Goal: Task Accomplishment & Management: Manage account settings

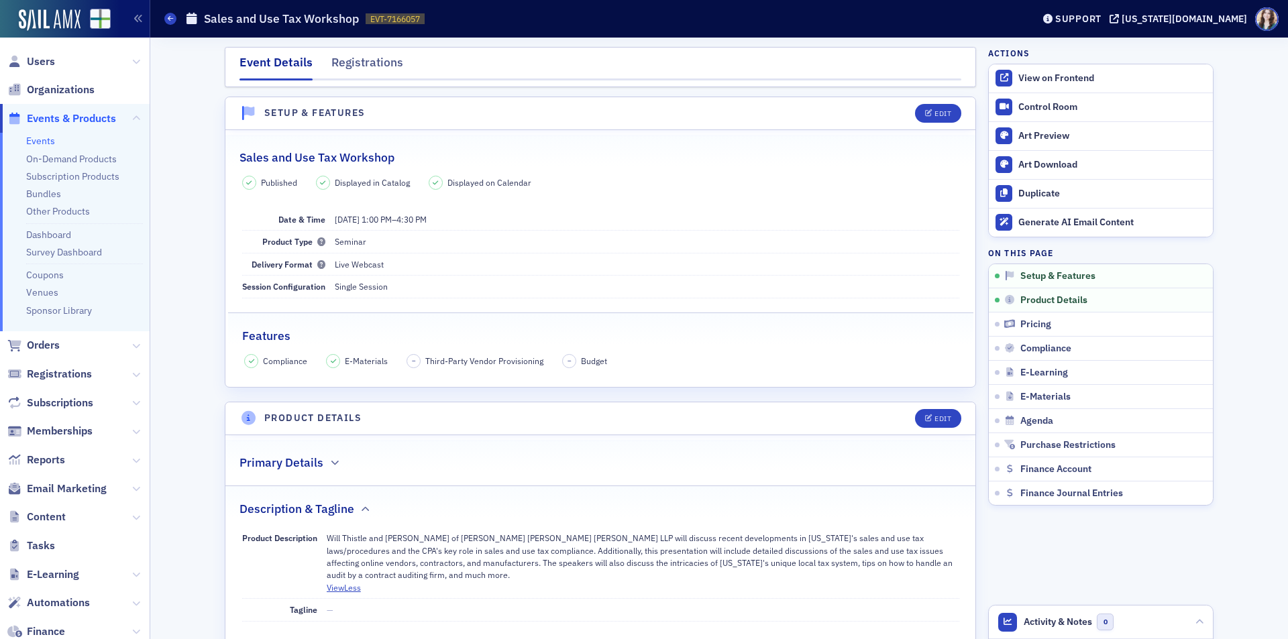
click at [43, 135] on link "Events" at bounding box center [40, 141] width 29 height 12
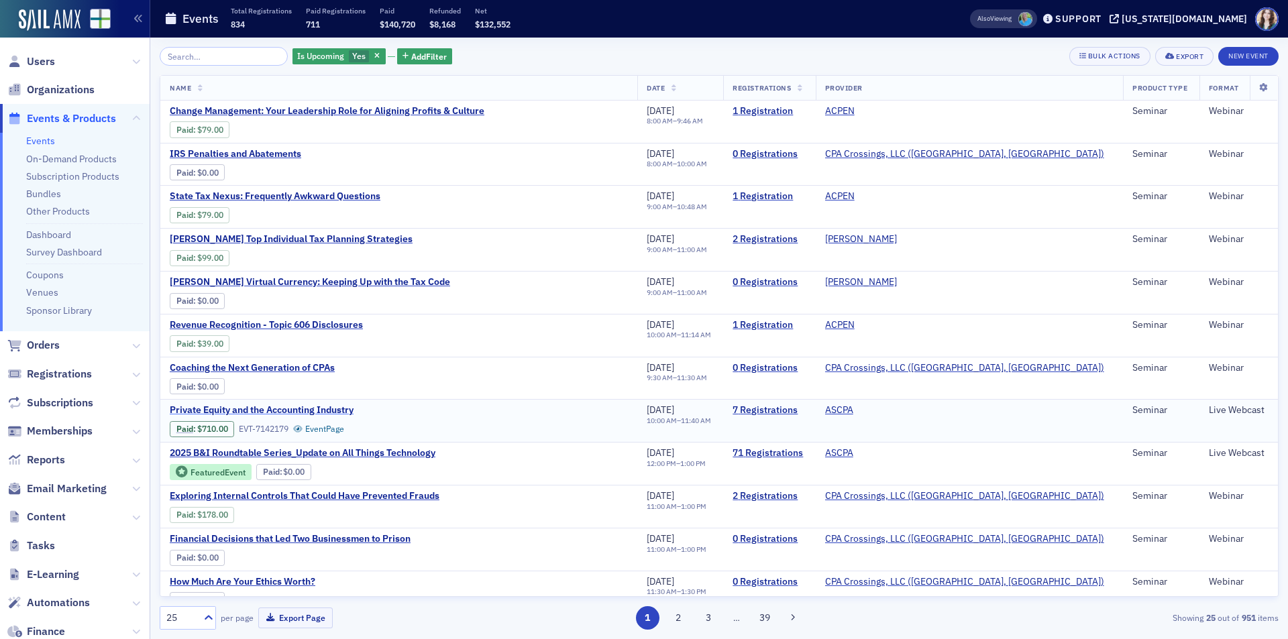
click at [338, 409] on span "Private Equity and the Accounting Industry" at bounding box center [282, 411] width 225 height 12
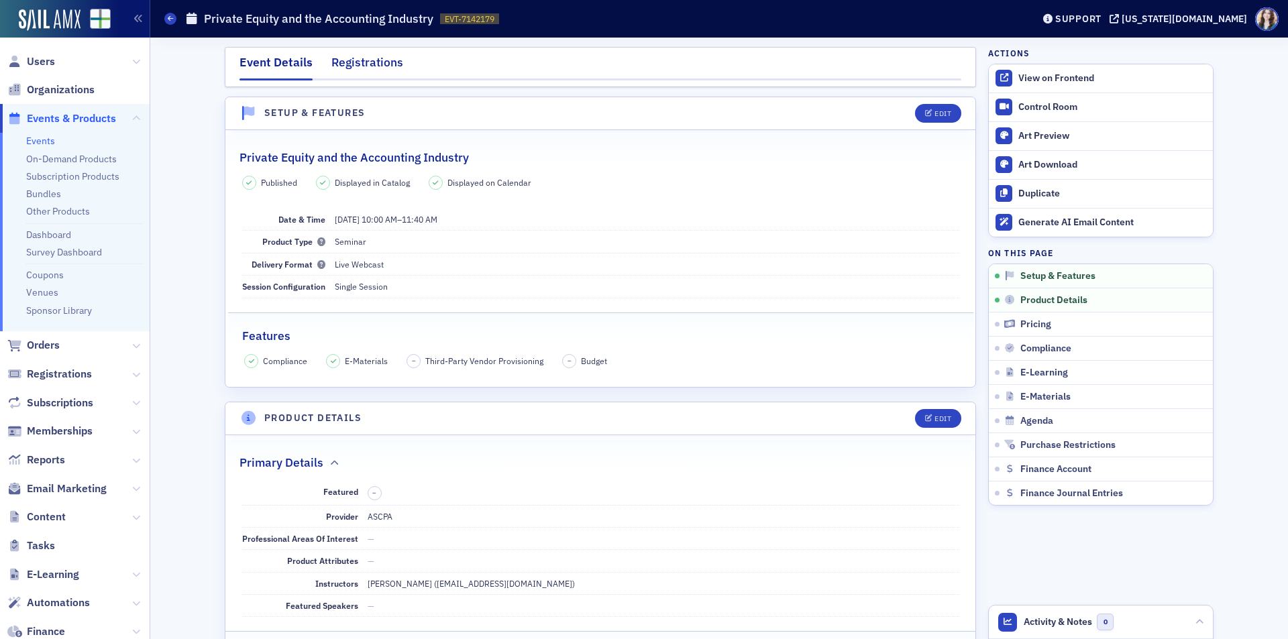
click at [368, 66] on div "Registrations" at bounding box center [367, 66] width 72 height 25
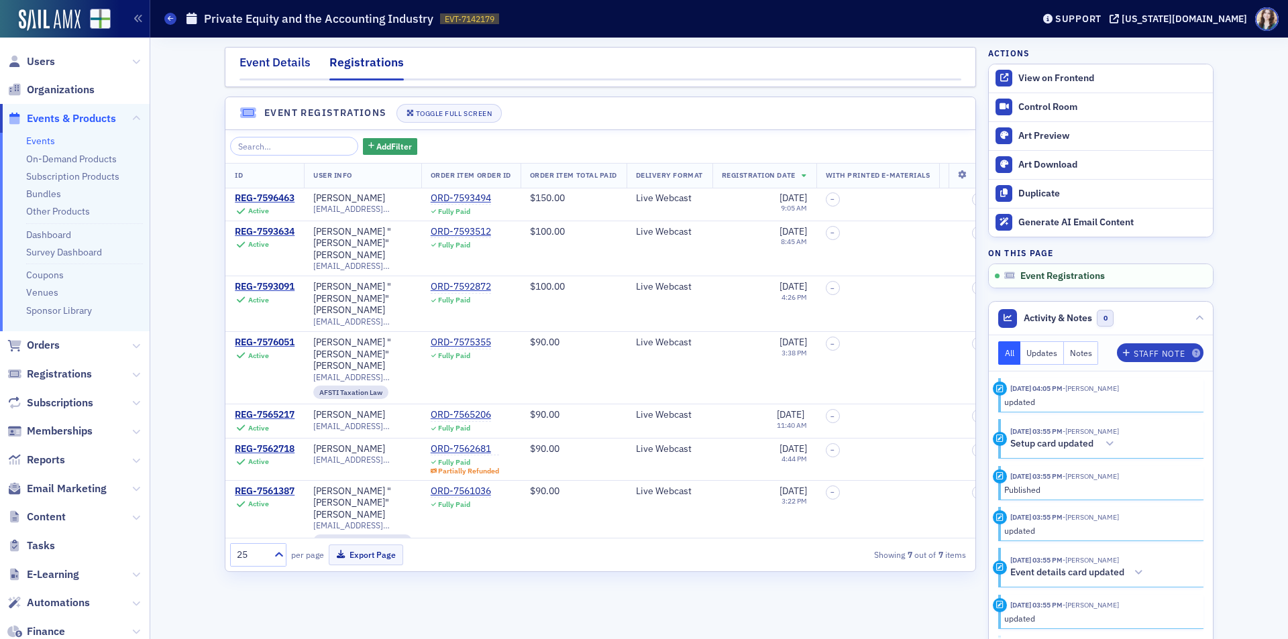
click at [274, 66] on div "Event Details" at bounding box center [275, 66] width 71 height 25
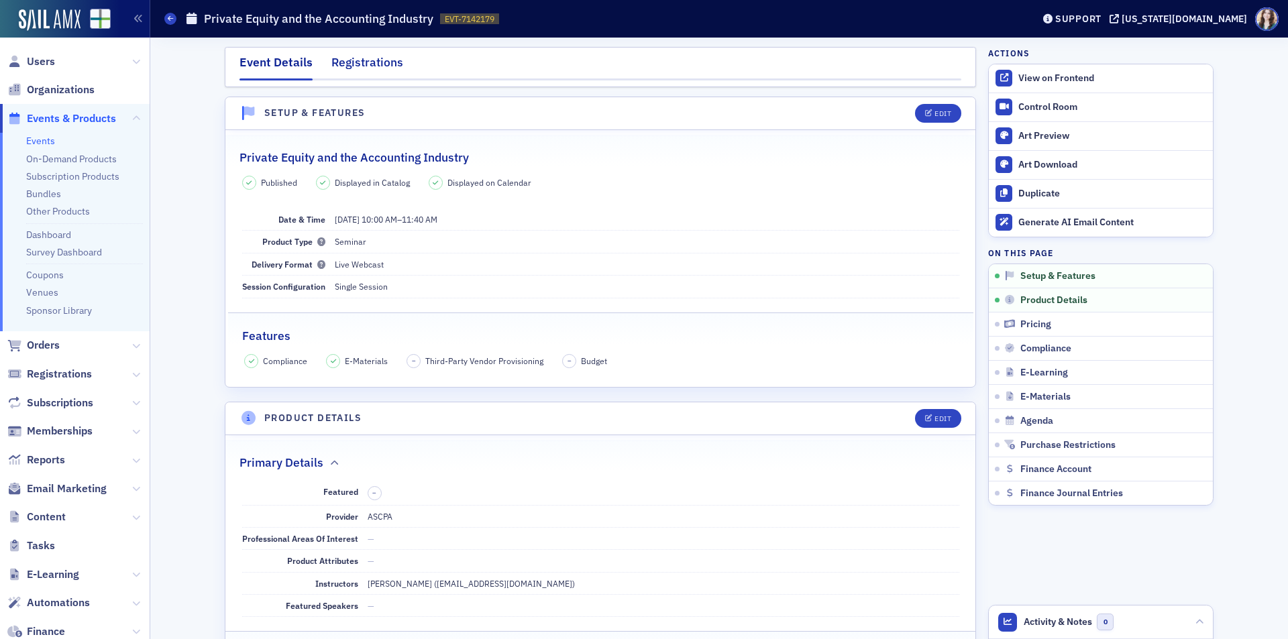
click at [368, 54] on div "Registrations" at bounding box center [367, 66] width 72 height 25
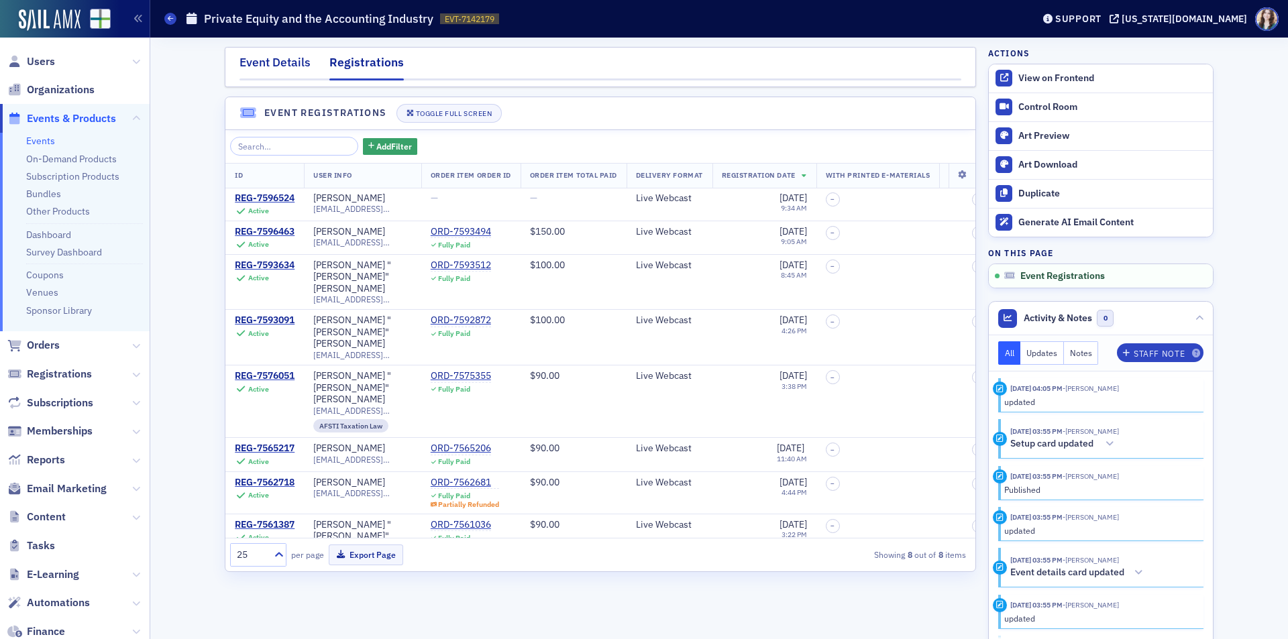
click at [289, 71] on div "Event Details" at bounding box center [275, 66] width 71 height 25
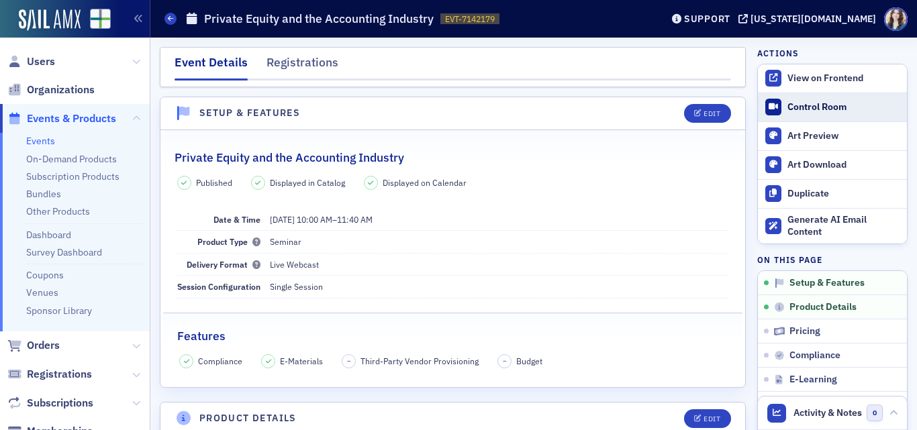
click at [813, 105] on div "Control Room" at bounding box center [843, 107] width 113 height 12
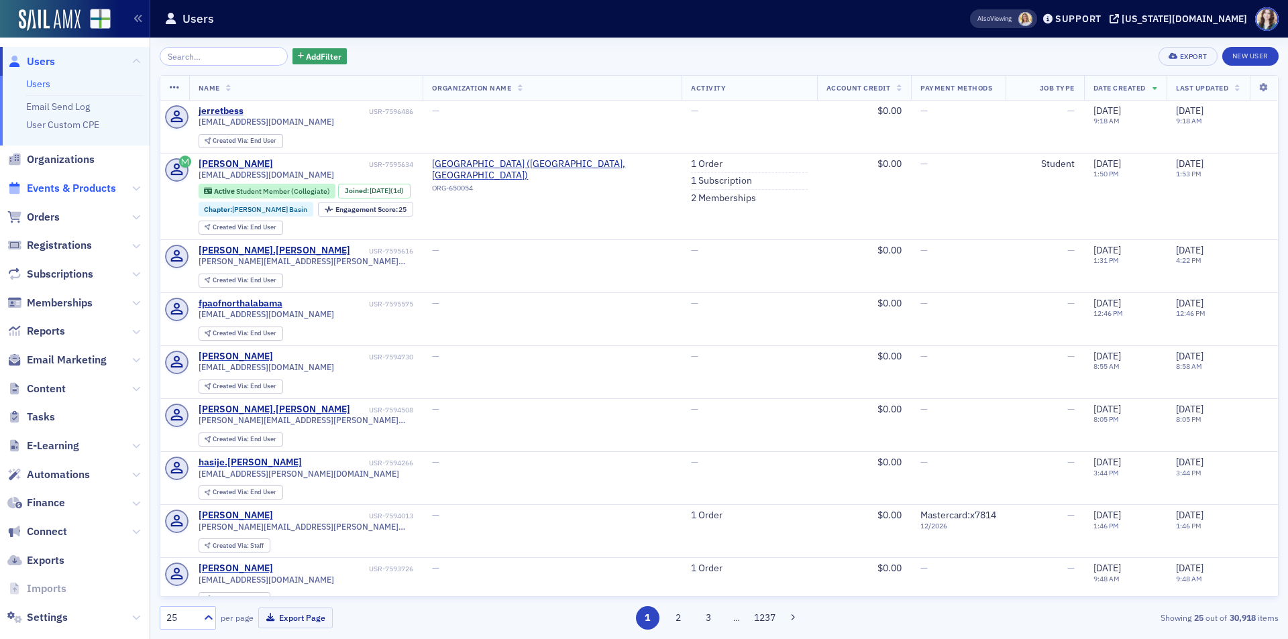
click at [54, 188] on span "Events & Products" at bounding box center [71, 188] width 89 height 15
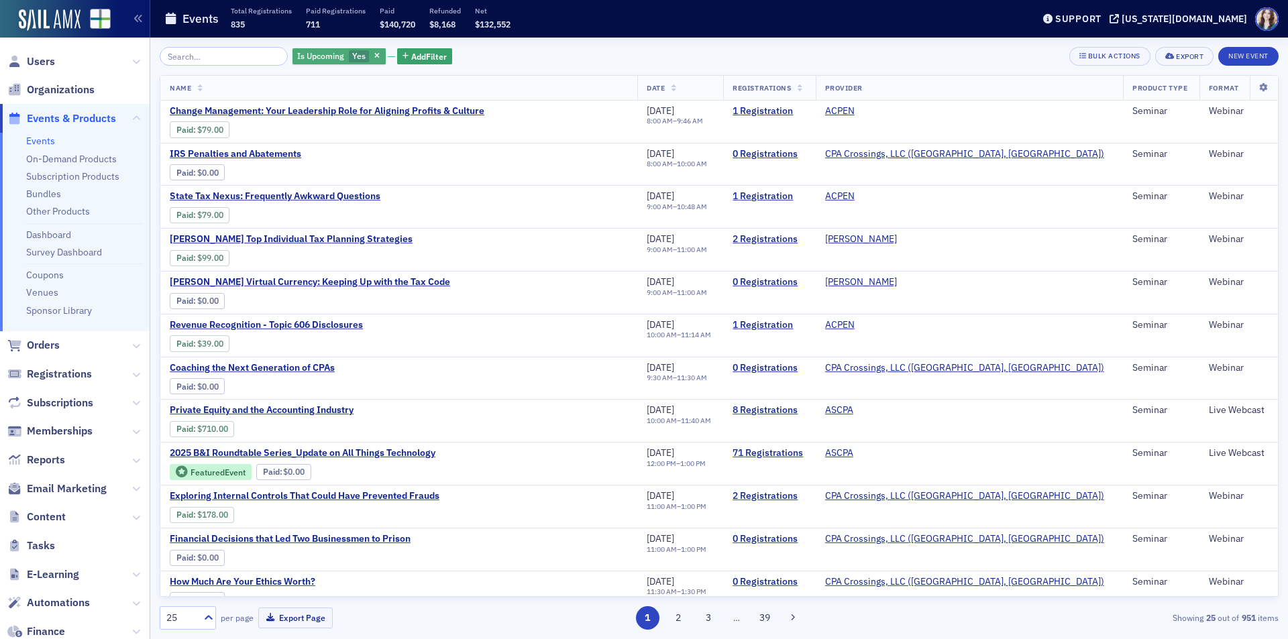
click at [352, 55] on span "Yes" at bounding box center [358, 55] width 13 height 11
click at [421, 60] on input "No" at bounding box center [423, 56] width 12 height 12
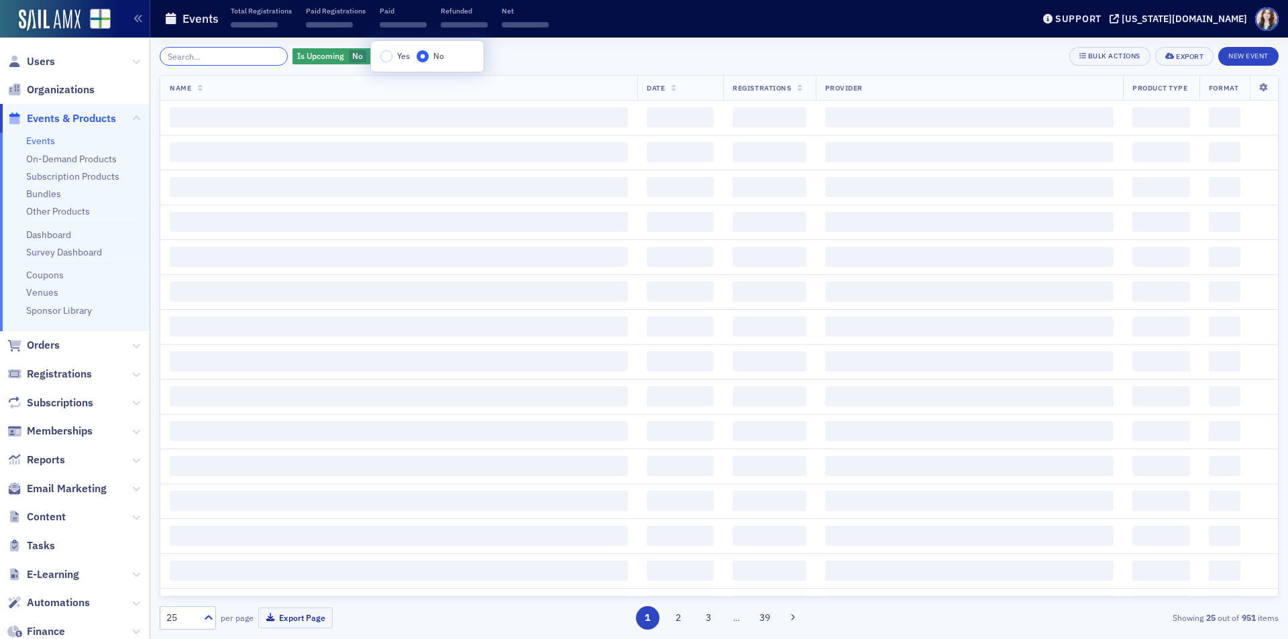
click at [250, 58] on input "search" at bounding box center [224, 56] width 128 height 19
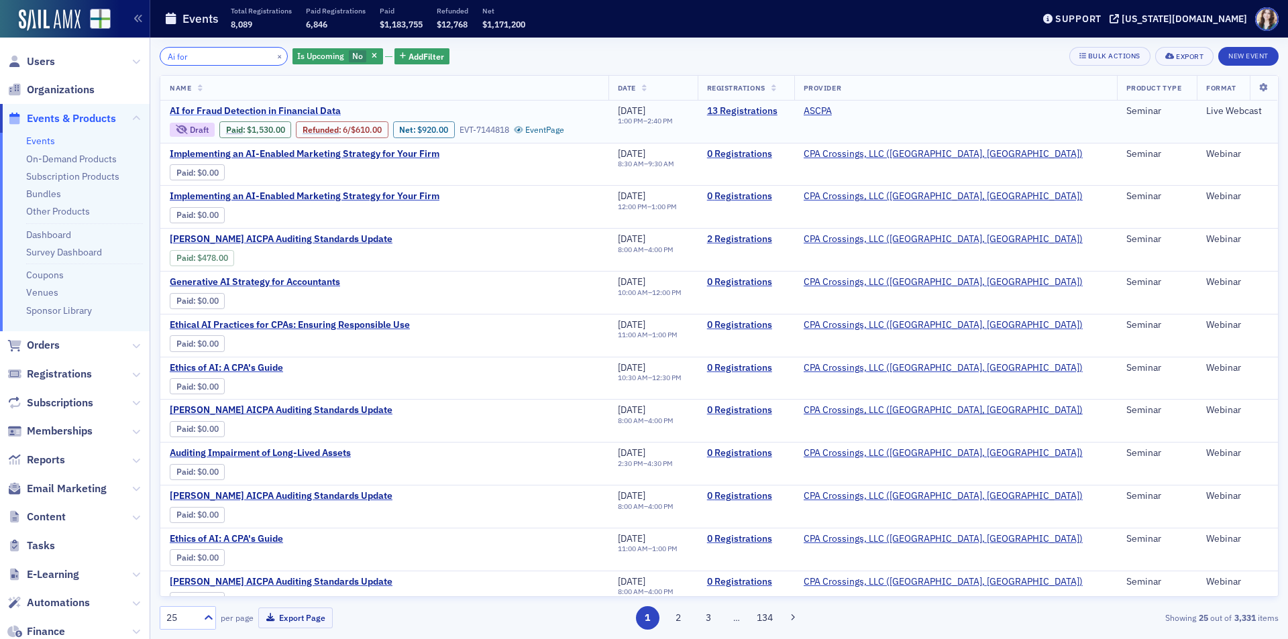
type input "Ai for"
click at [291, 108] on span "AI for Fraud Detection in Financial Data" at bounding box center [282, 111] width 225 height 12
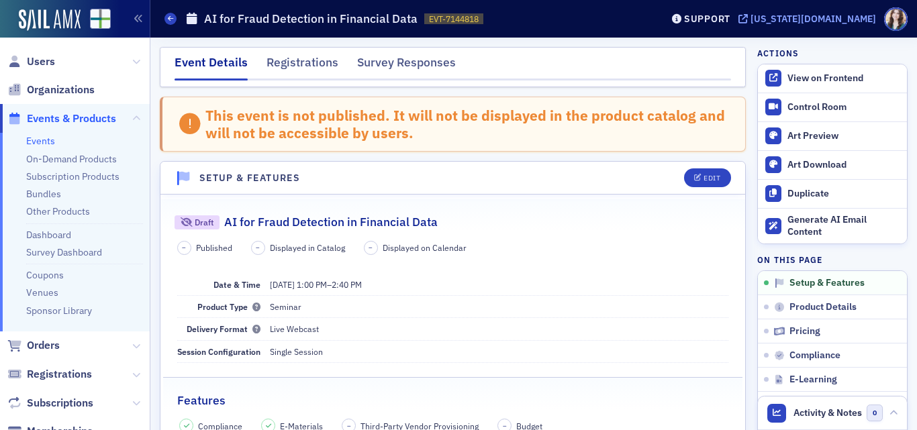
click at [856, 18] on div "[US_STATE][DOMAIN_NAME]" at bounding box center [812, 19] width 125 height 12
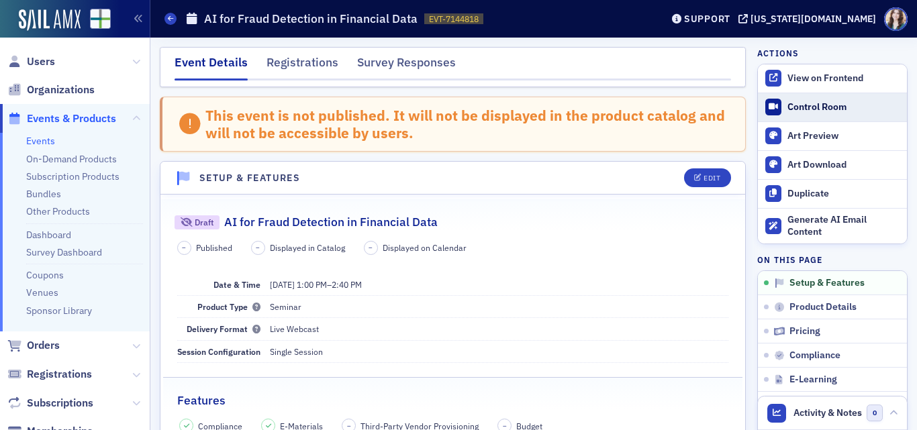
click at [813, 107] on div "Control Room" at bounding box center [843, 107] width 113 height 12
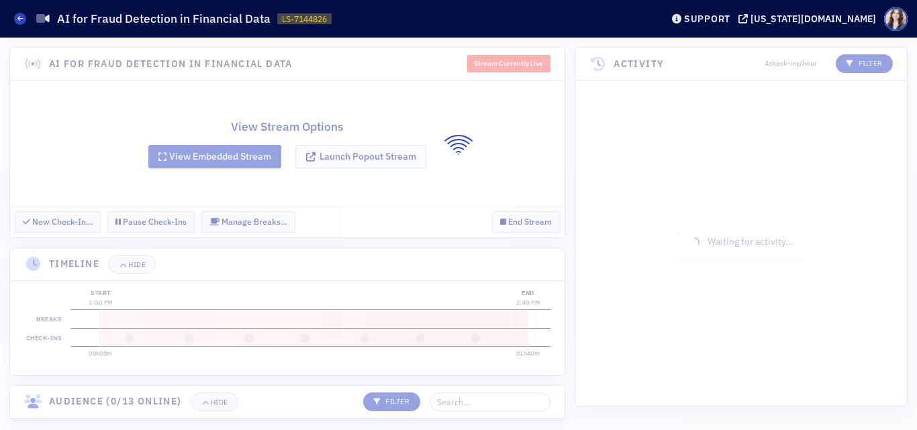
scroll to position [328, 0]
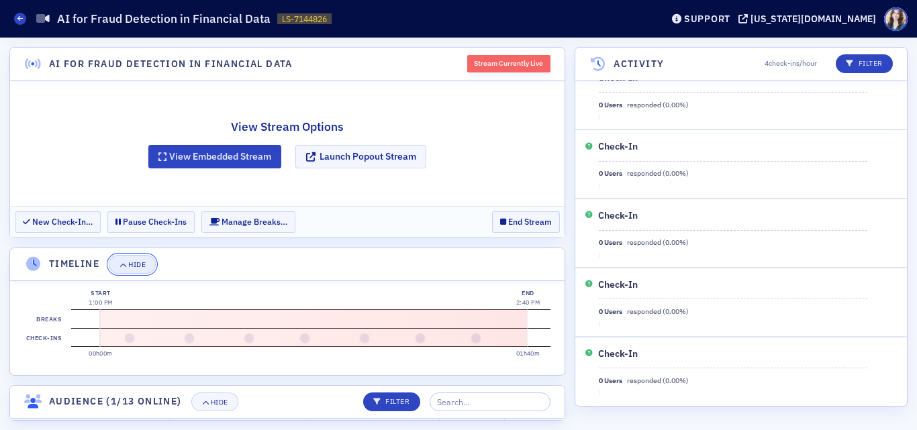
click at [136, 269] on button "Hide" at bounding box center [132, 264] width 47 height 19
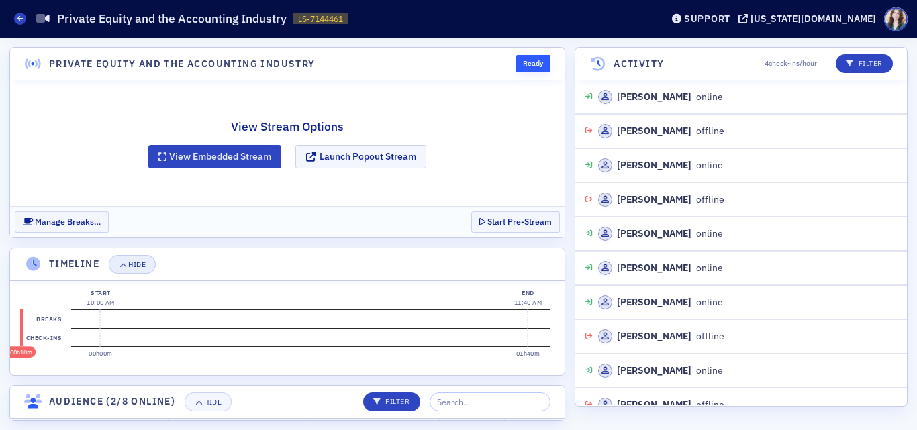
scroll to position [51, 0]
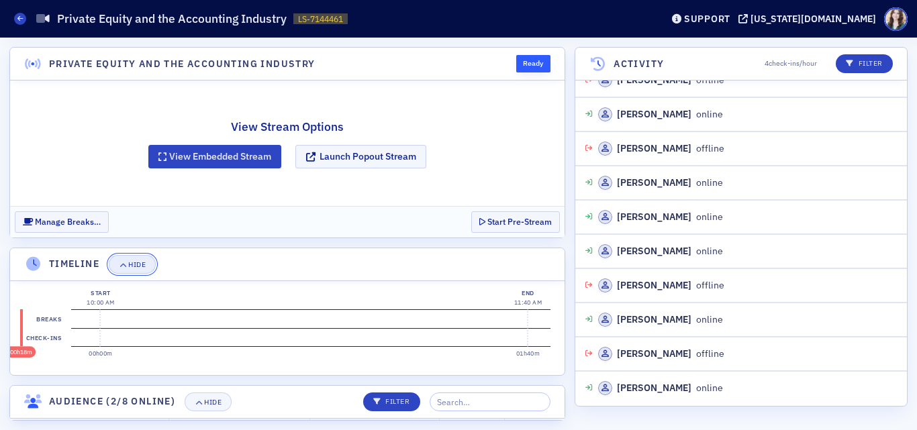
click at [134, 265] on div "Hide" at bounding box center [136, 264] width 17 height 7
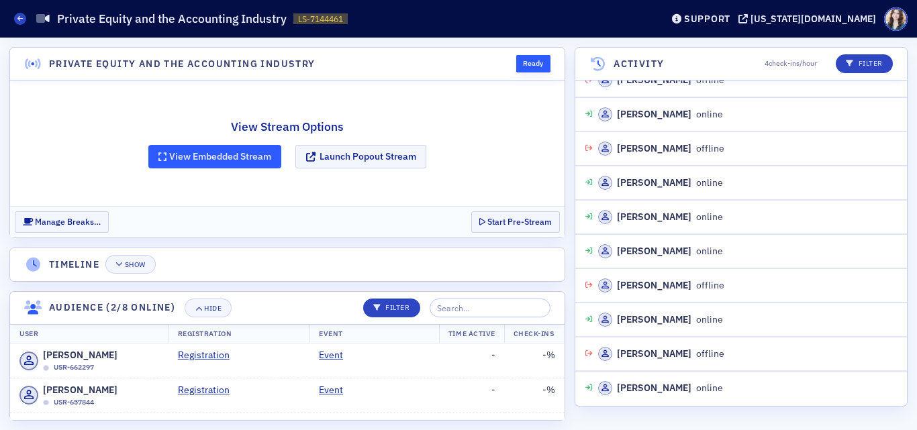
click at [211, 160] on button "View Embedded Stream" at bounding box center [214, 156] width 133 height 23
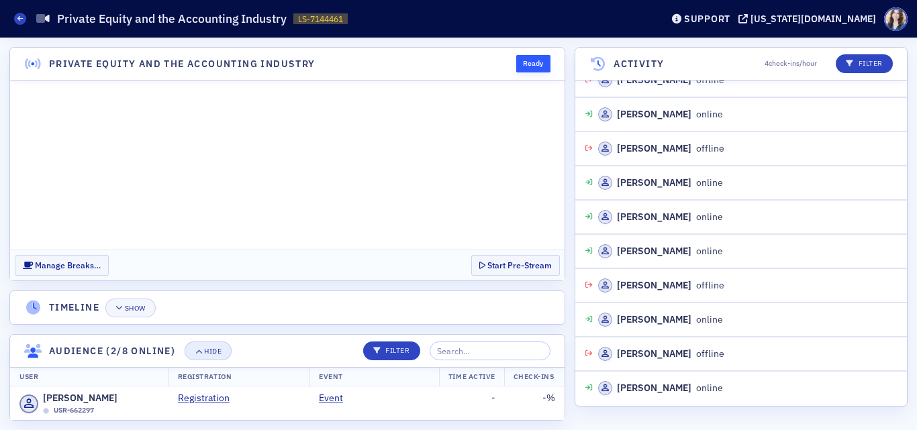
scroll to position [0, 0]
click at [207, 351] on div "Hide" at bounding box center [212, 351] width 17 height 7
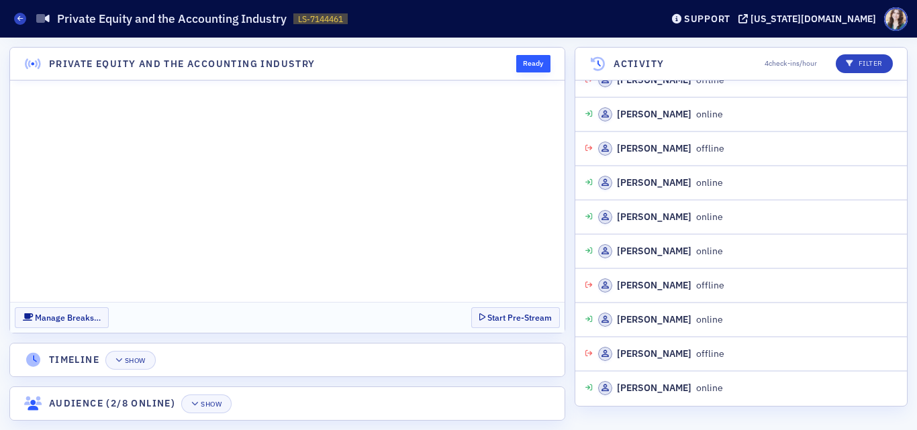
scroll to position [85, 0]
click at [168, 327] on section "Manage Breaks… Start Pre-Stream" at bounding box center [287, 317] width 554 height 31
click at [201, 396] on button "Show" at bounding box center [206, 404] width 50 height 19
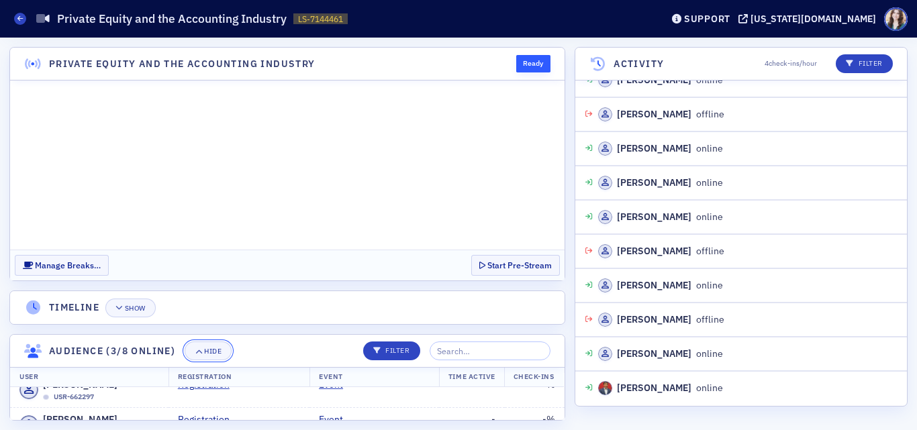
scroll to position [0, 0]
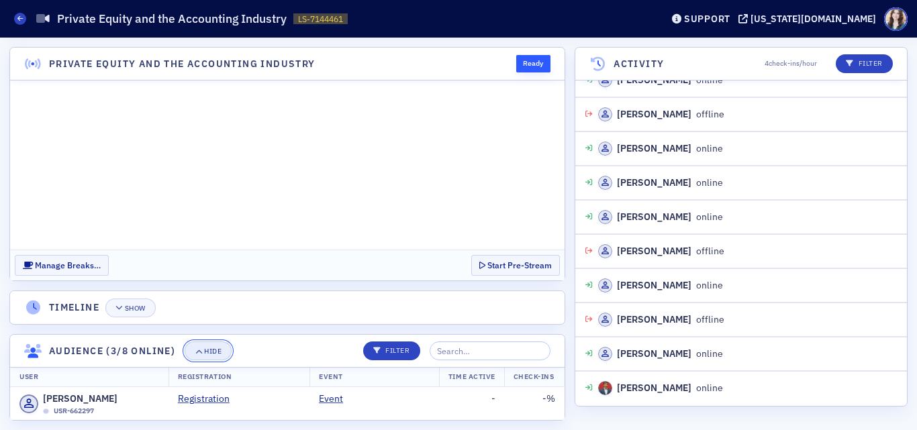
click at [212, 348] on div "Hide" at bounding box center [212, 351] width 17 height 7
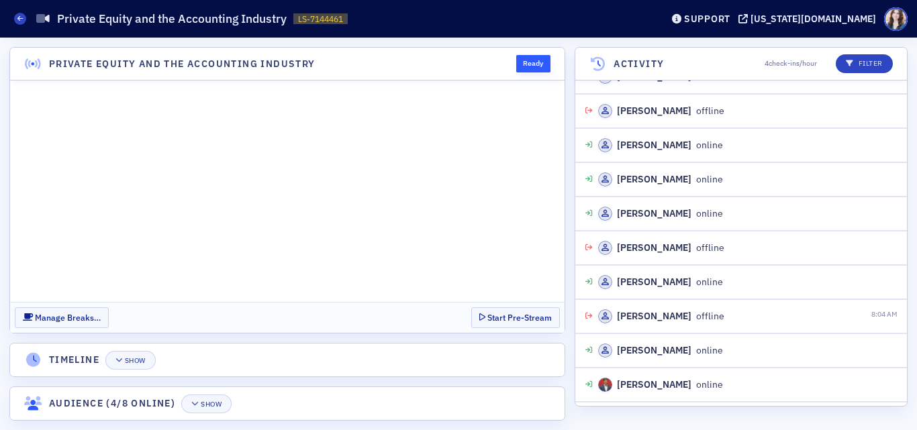
scroll to position [119, 0]
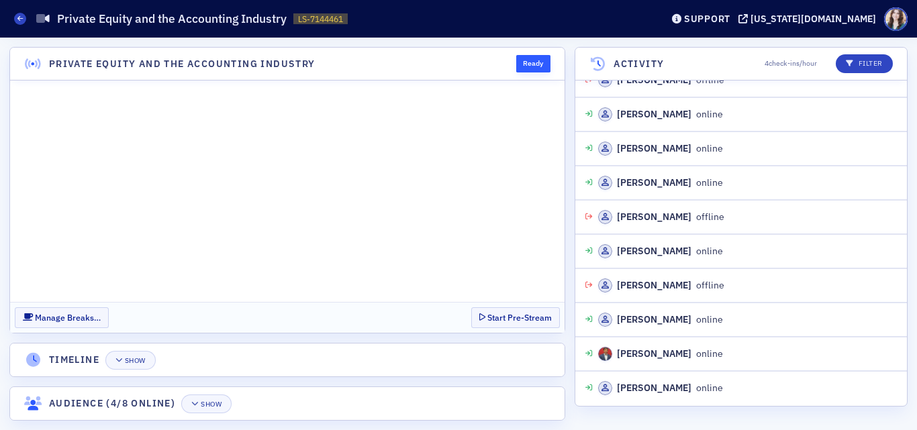
click at [460, 309] on section "Manage Breaks… Start Pre-Stream" at bounding box center [287, 317] width 554 height 31
click at [461, 310] on section "Manage Breaks… Start Pre-Stream" at bounding box center [287, 317] width 554 height 31
click at [437, 321] on section "Manage Breaks… Start Pre-Stream" at bounding box center [287, 317] width 554 height 31
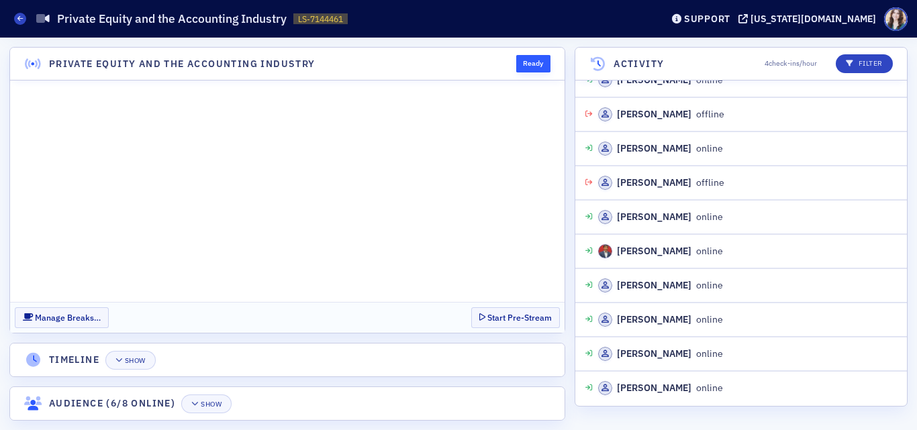
click at [248, 308] on section "Manage Breaks… Start Pre-Stream" at bounding box center [287, 317] width 554 height 31
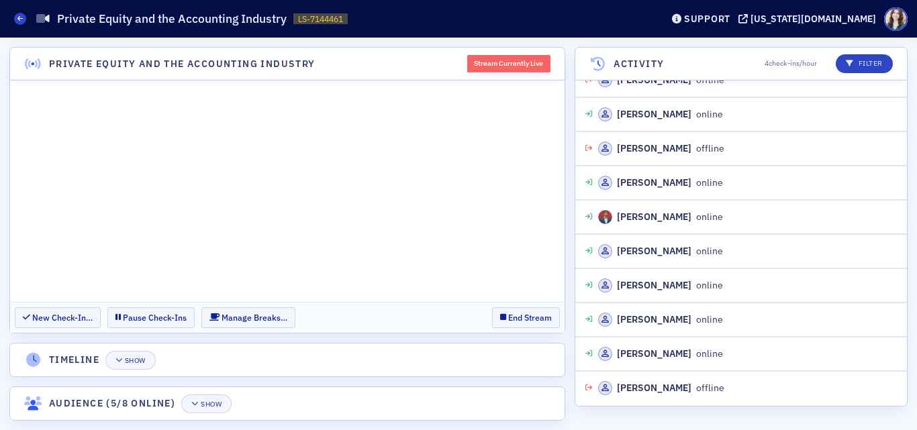
scroll to position [325, 0]
click at [432, 323] on section "New Check-In… Pause Check-Ins Manage Breaks… End Stream" at bounding box center [287, 317] width 554 height 31
click at [454, 343] on section "Timeline Show" at bounding box center [287, 360] width 556 height 34
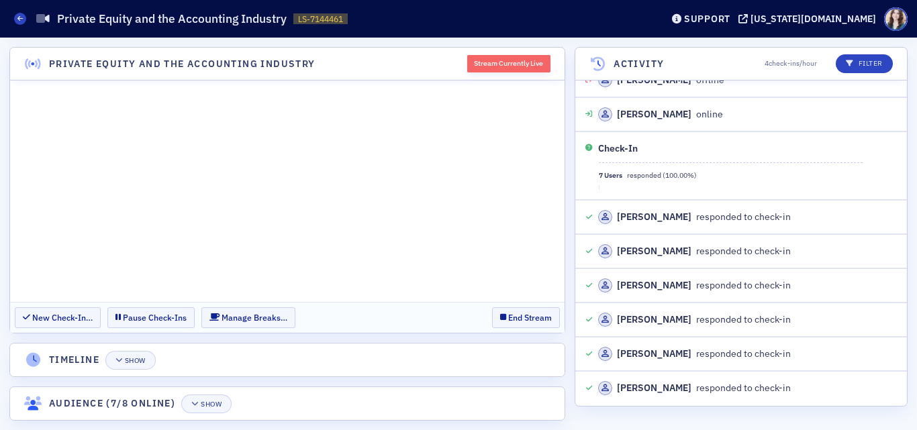
scroll to position [2176, 0]
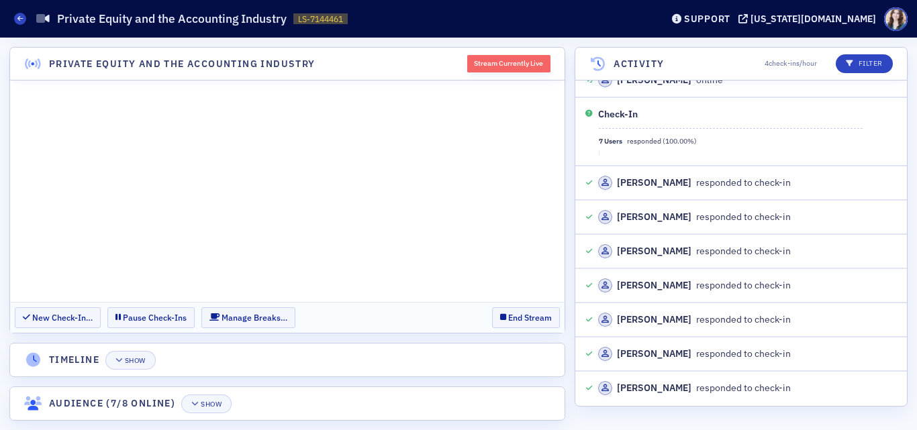
click at [295, 307] on section "New Check-In… Pause Check-Ins Manage Breaks… End Stream" at bounding box center [287, 317] width 554 height 31
click at [507, 317] on button "End Stream" at bounding box center [526, 317] width 68 height 21
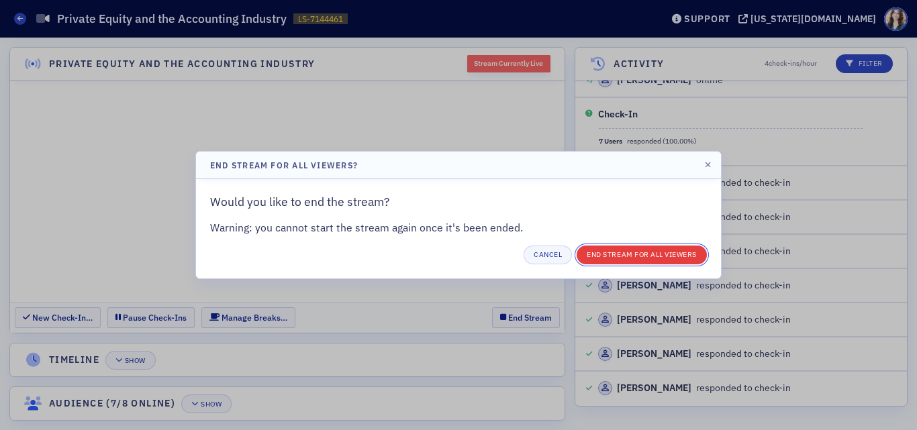
click at [620, 254] on button "End Stream for all Viewers" at bounding box center [641, 255] width 130 height 19
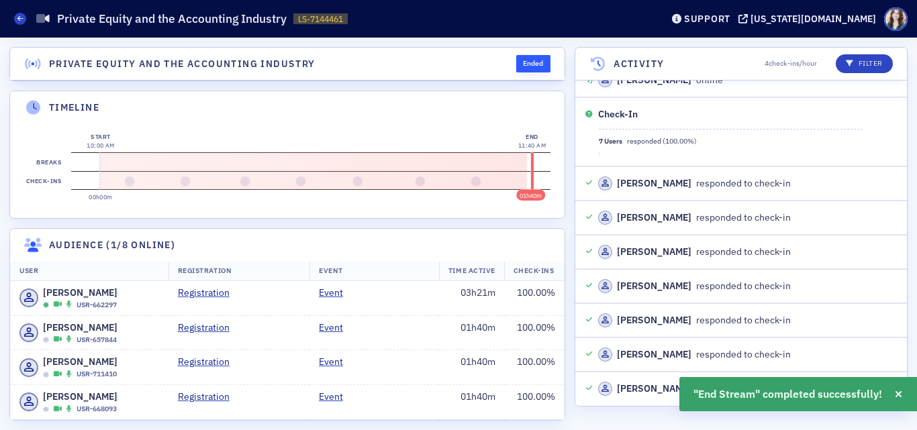
scroll to position [2210, 0]
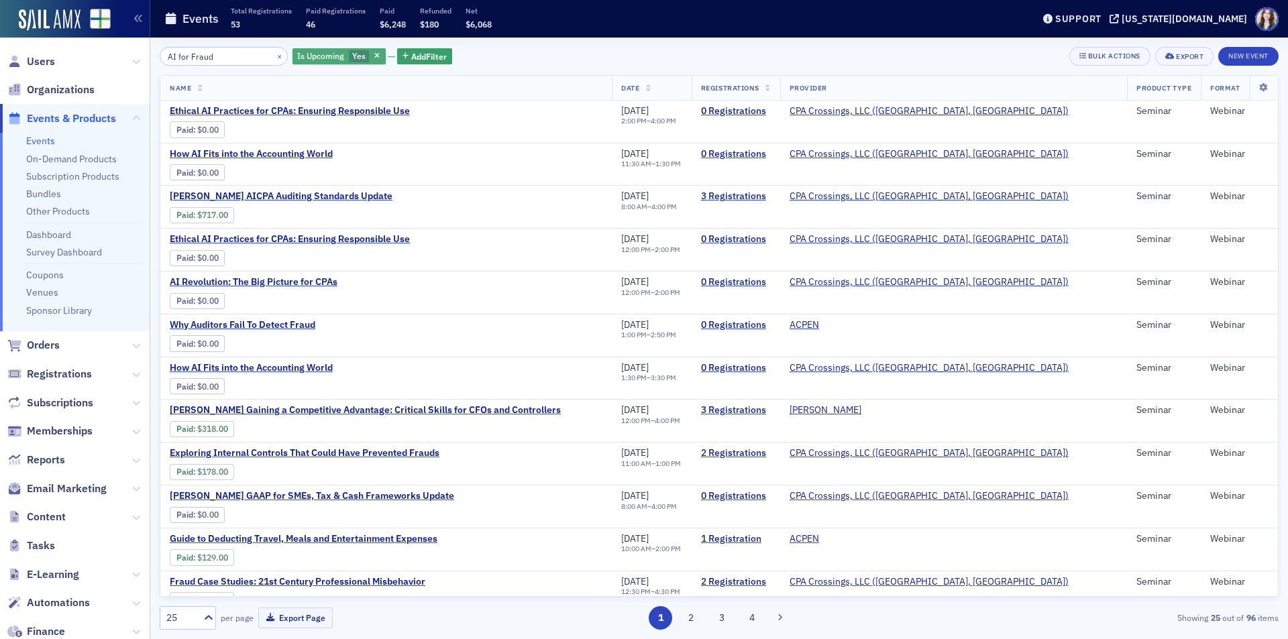
click at [352, 59] on span "Yes" at bounding box center [358, 55] width 13 height 11
click at [425, 59] on input "No" at bounding box center [423, 56] width 12 height 12
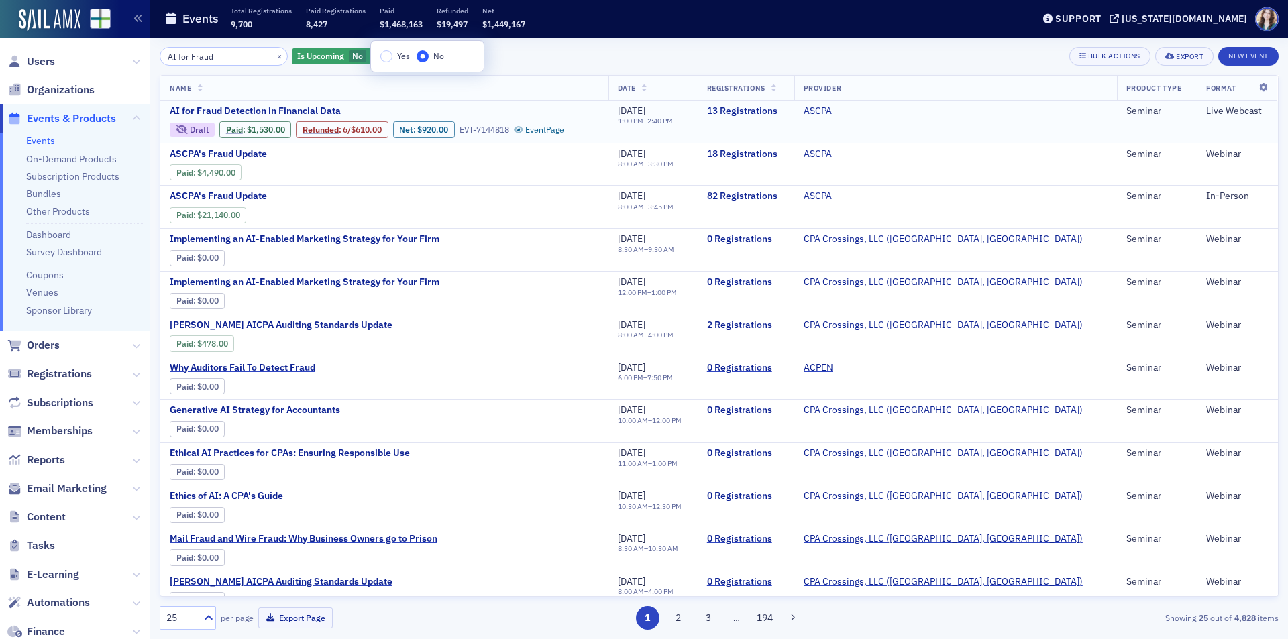
click at [785, 111] on link "13 Registrations" at bounding box center [746, 111] width 78 height 12
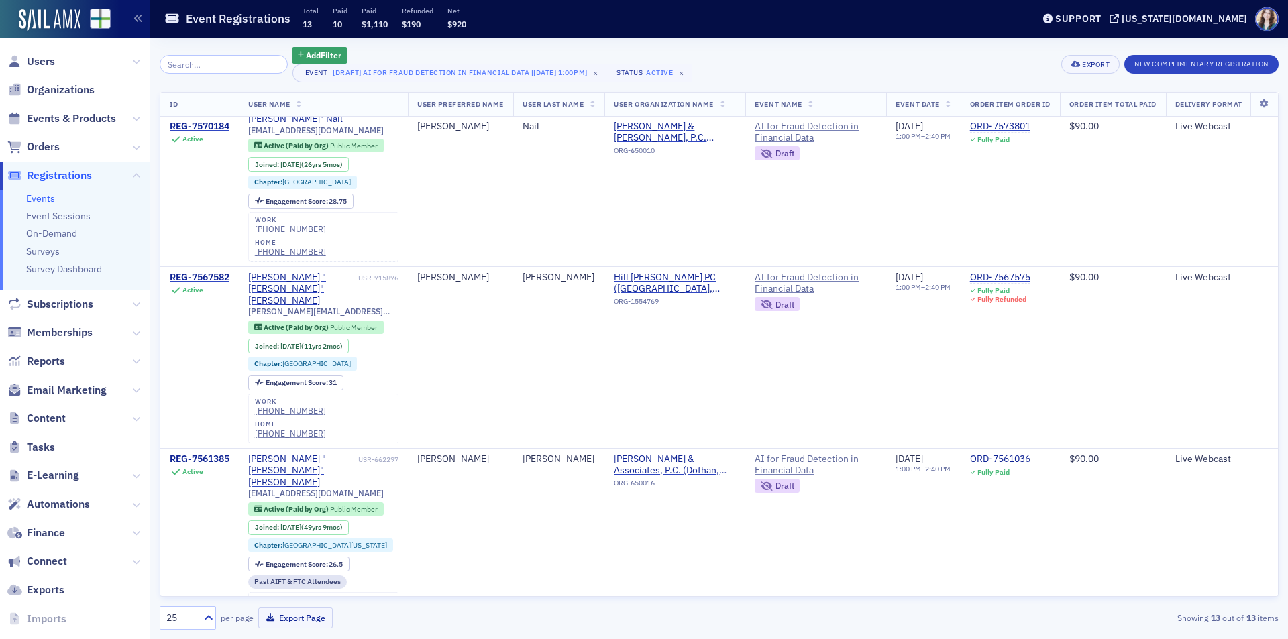
scroll to position [1361, 0]
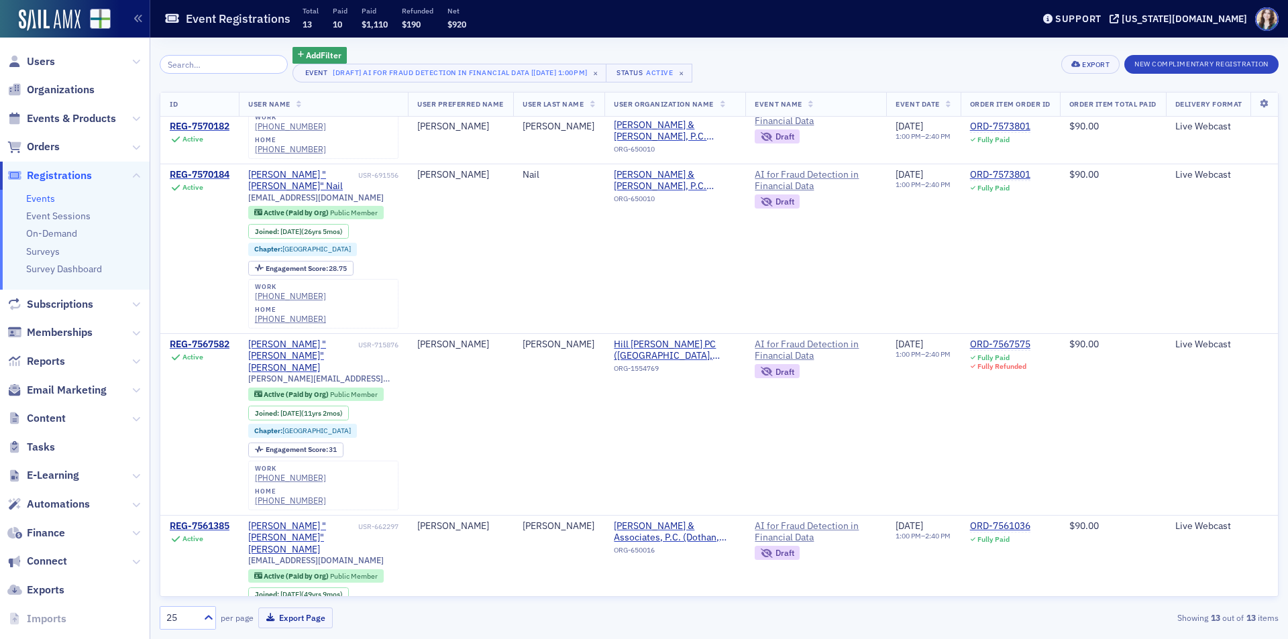
click at [700, 64] on div "Add Filter Event [Draft] AI for Fraud Detection in Financial Data [8/19/2025 1:…" at bounding box center [719, 65] width 1119 height 36
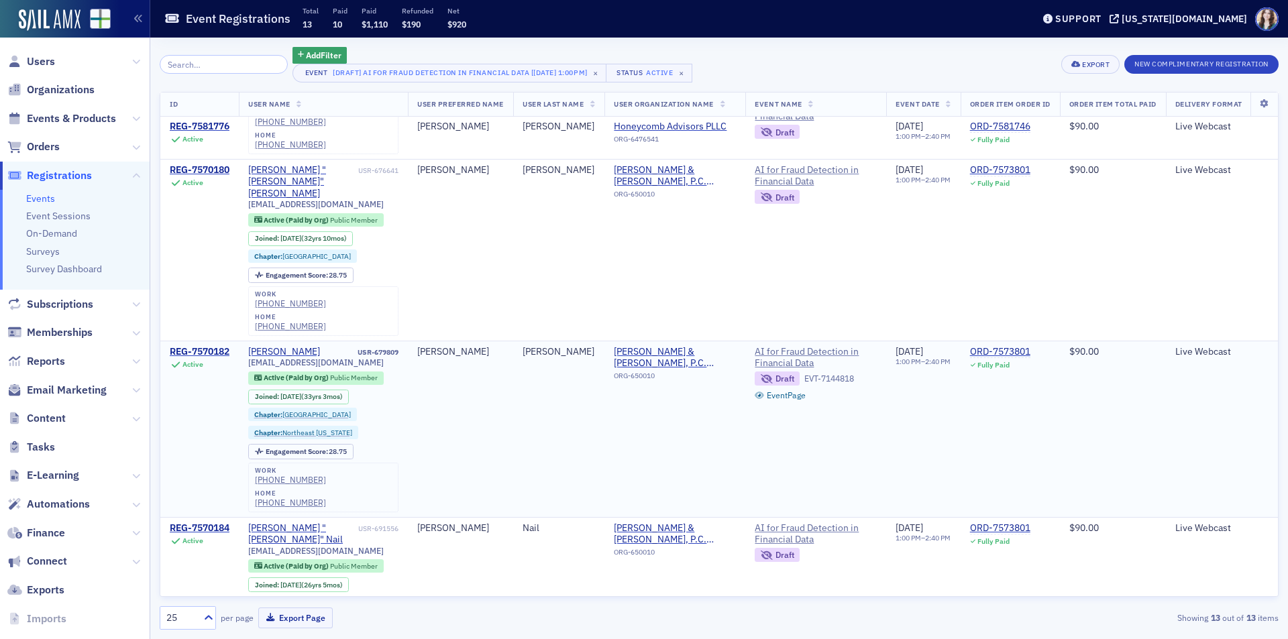
scroll to position [958, 0]
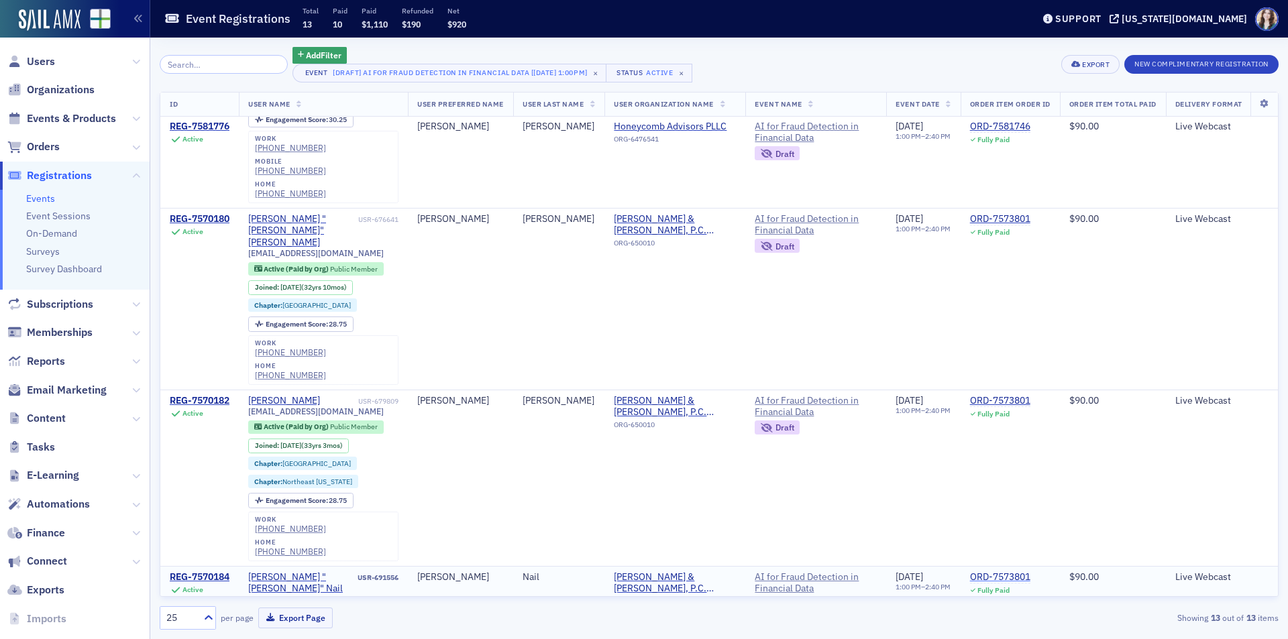
click at [1031, 572] on div "ORD-7573801" at bounding box center [1000, 578] width 60 height 12
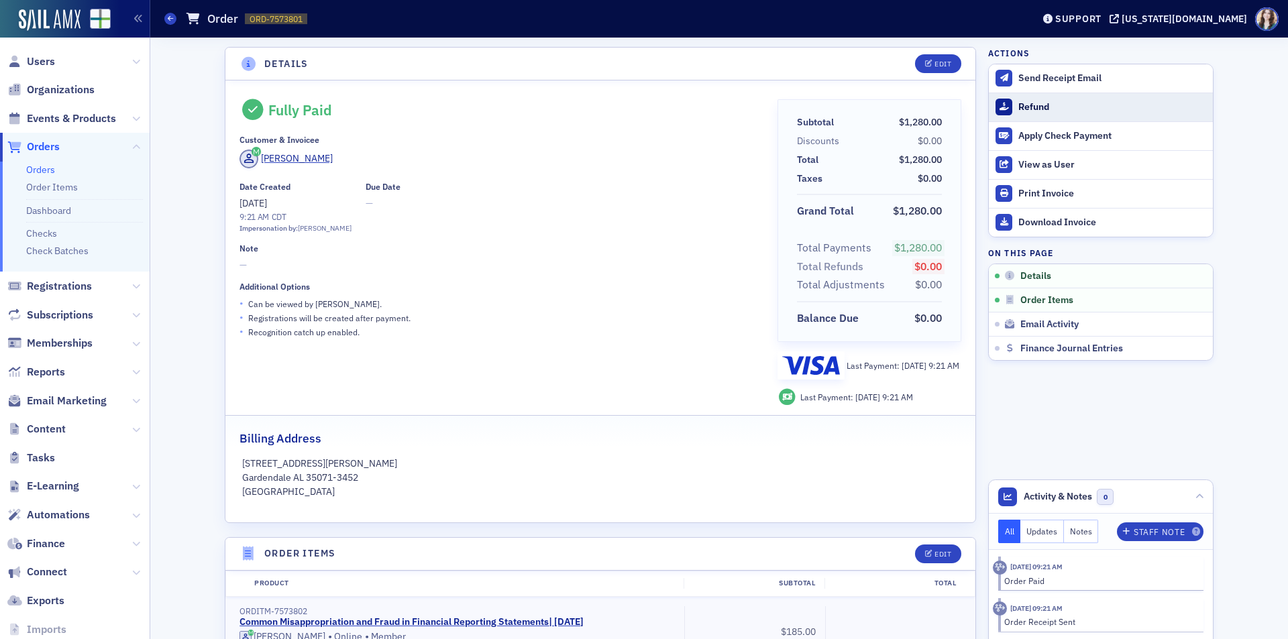
click at [1037, 107] on div "Refund" at bounding box center [1113, 107] width 188 height 12
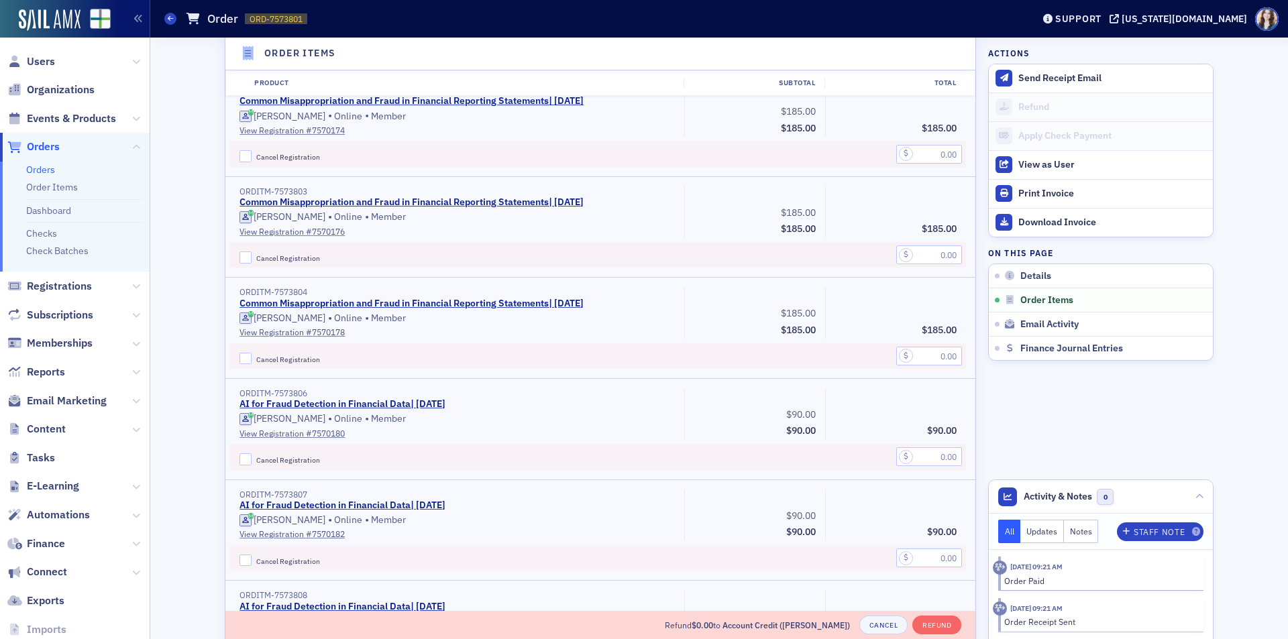
scroll to position [762, 0]
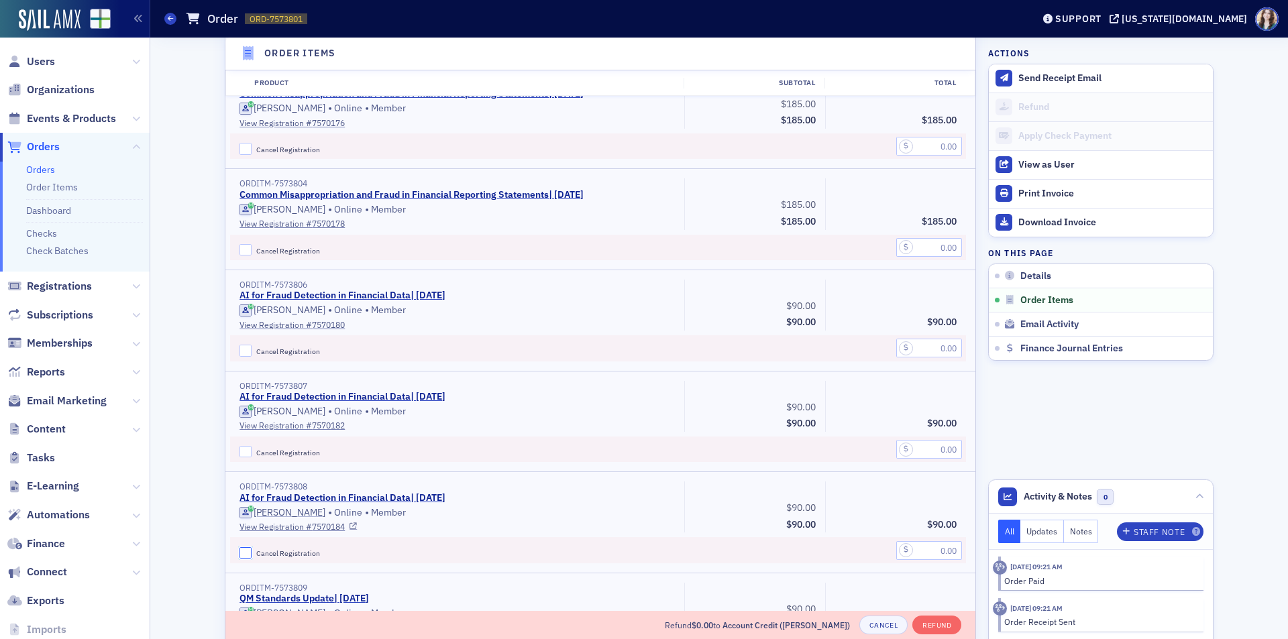
click at [242, 551] on input "Cancel Registration" at bounding box center [246, 554] width 12 height 12
checkbox input "true"
click at [240, 450] on input "Cancel Registration" at bounding box center [246, 452] width 12 height 12
checkbox input "true"
click at [240, 350] on input "Cancel Registration" at bounding box center [246, 351] width 12 height 12
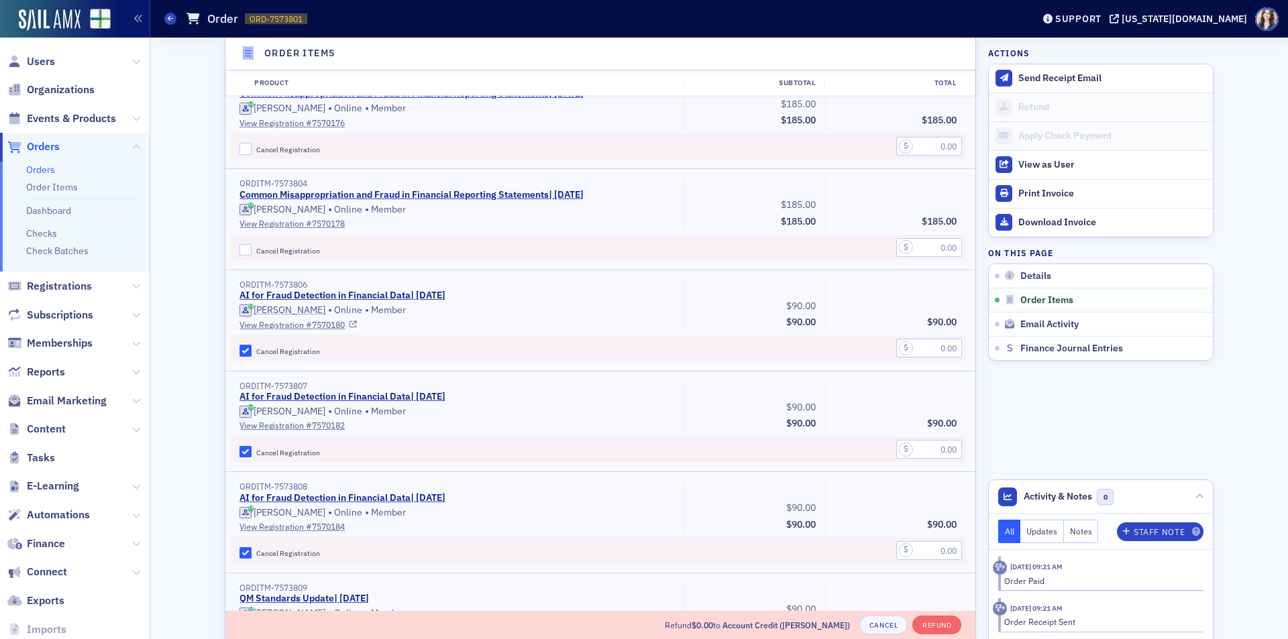
checkbox input "true"
click at [941, 347] on input "text" at bounding box center [929, 348] width 66 height 19
type input "90.00"
click at [937, 457] on input "text" at bounding box center [929, 449] width 66 height 19
type input "90.00"
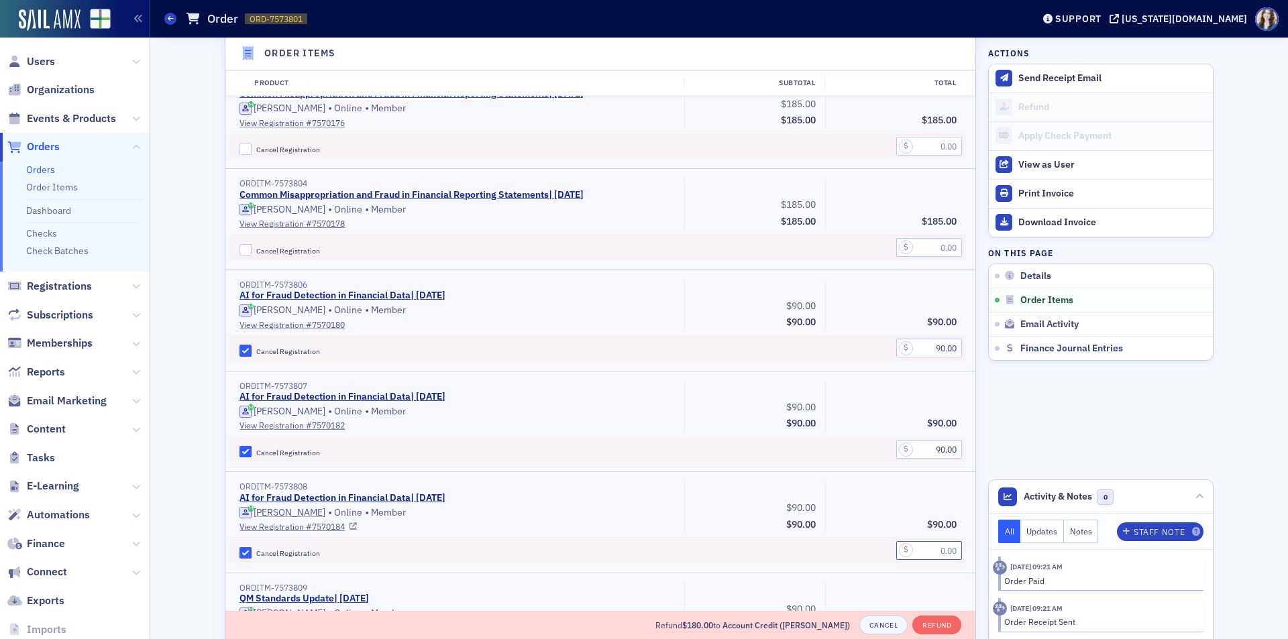
click at [929, 550] on input "text" at bounding box center [929, 550] width 66 height 19
type input "90.00"
click at [982, 425] on div "Details Edit Fully Paid Customer & Invoicee Ricky Pennington Date Created 7/31/…" at bounding box center [719, 445] width 1119 height 2339
click at [973, 270] on div "Details Edit Fully Paid Customer & Invoicee Ricky Pennington Date Created 7/31/…" at bounding box center [719, 445] width 1119 height 2339
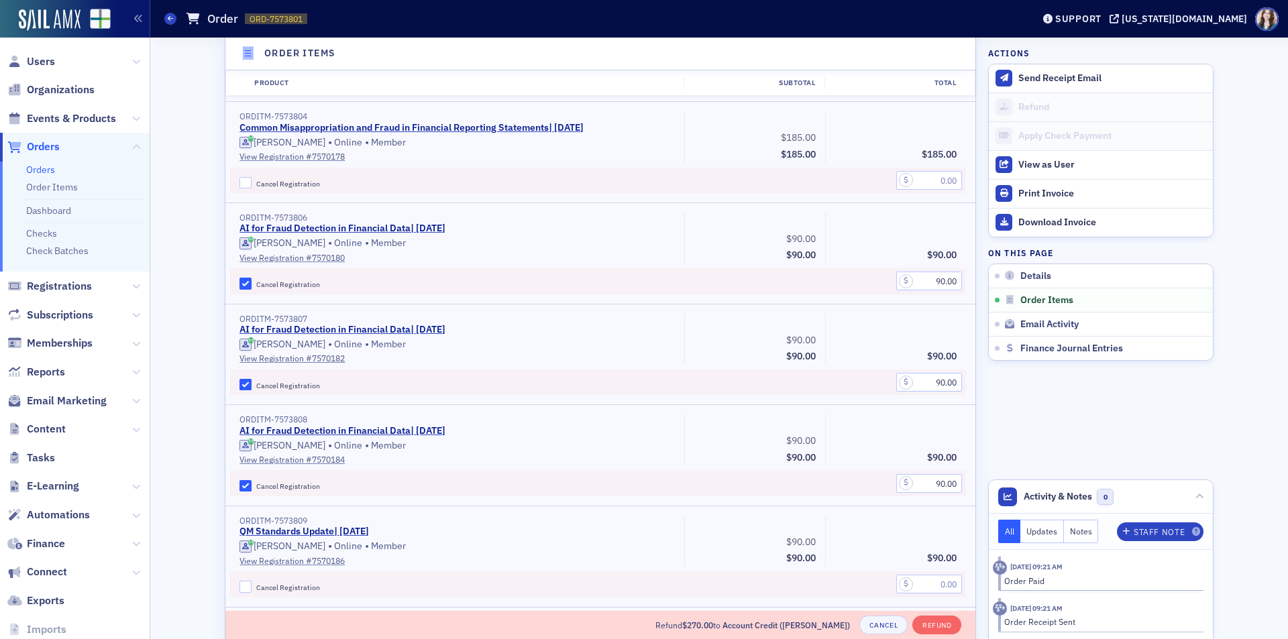
scroll to position [823, 0]
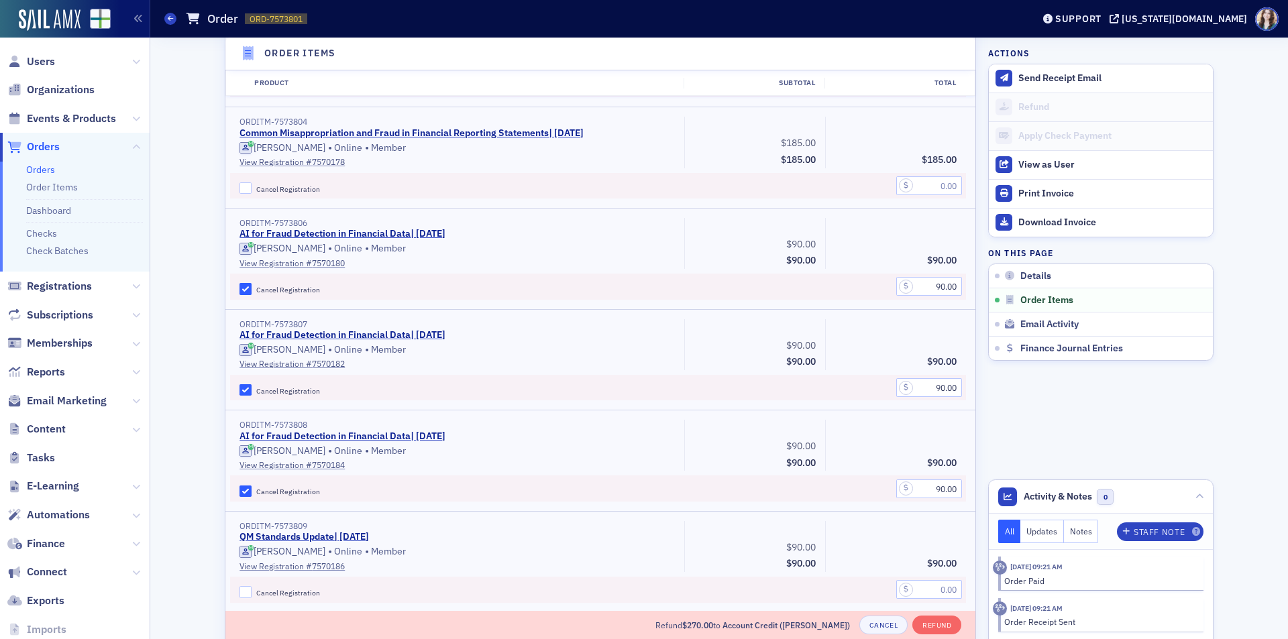
click at [953, 47] on header "Order Items" at bounding box center [600, 54] width 750 height 33
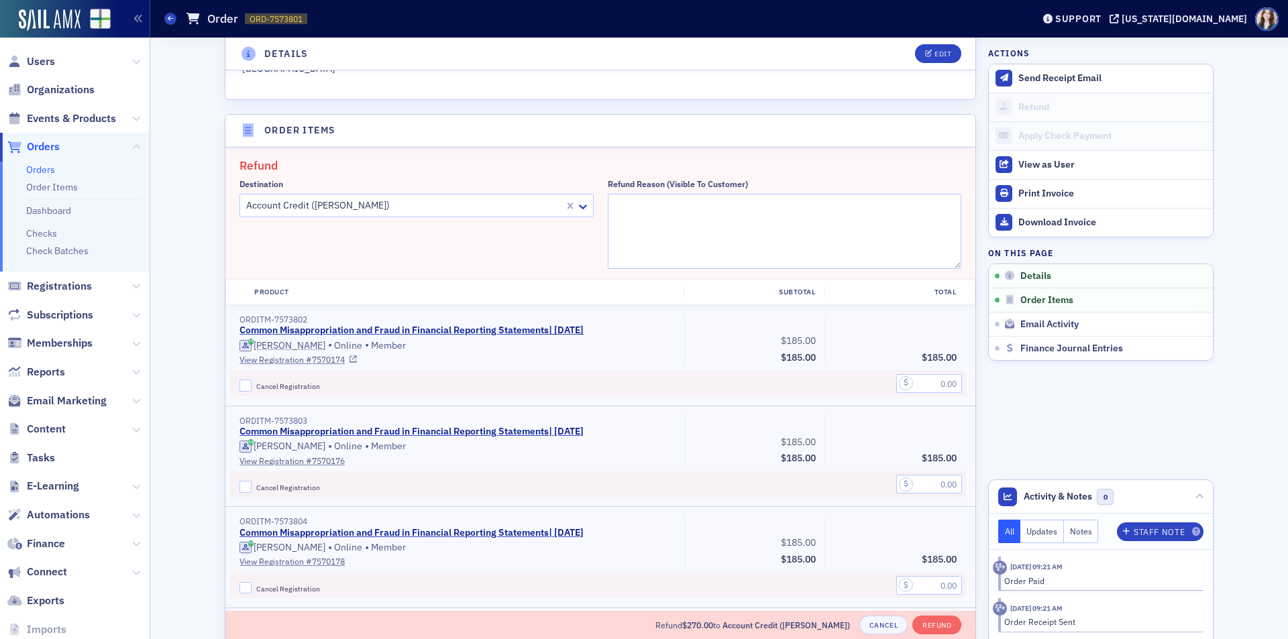
scroll to position [421, 0]
click at [474, 207] on div at bounding box center [404, 208] width 318 height 17
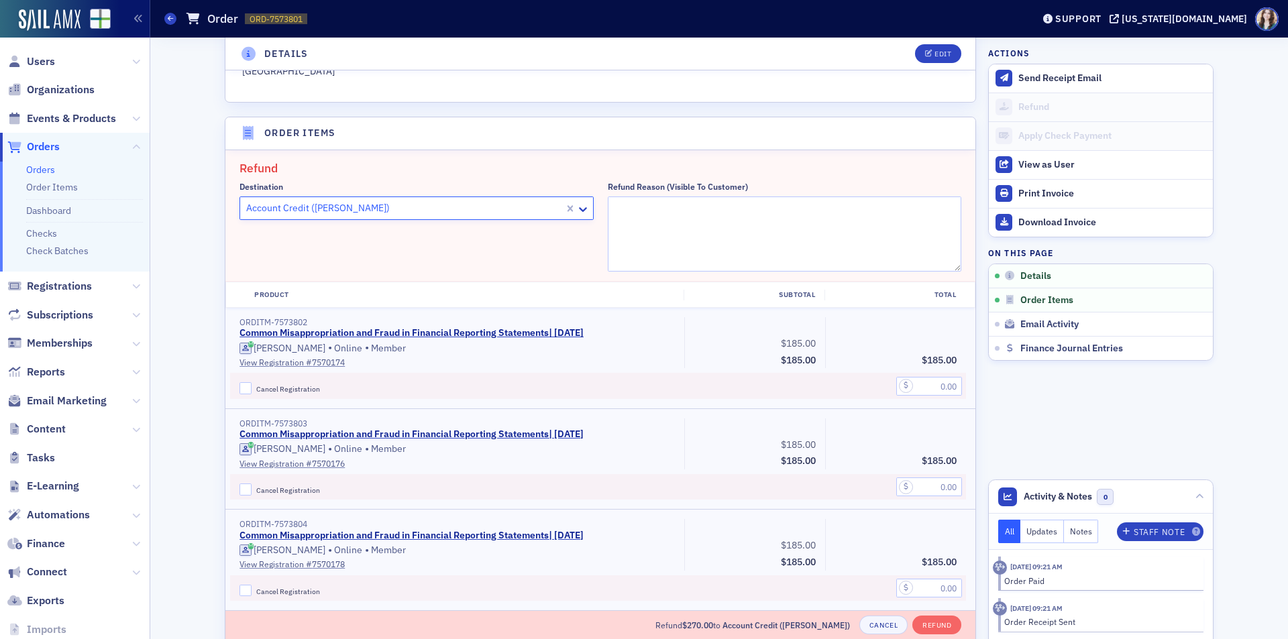
click at [474, 207] on div at bounding box center [404, 208] width 318 height 17
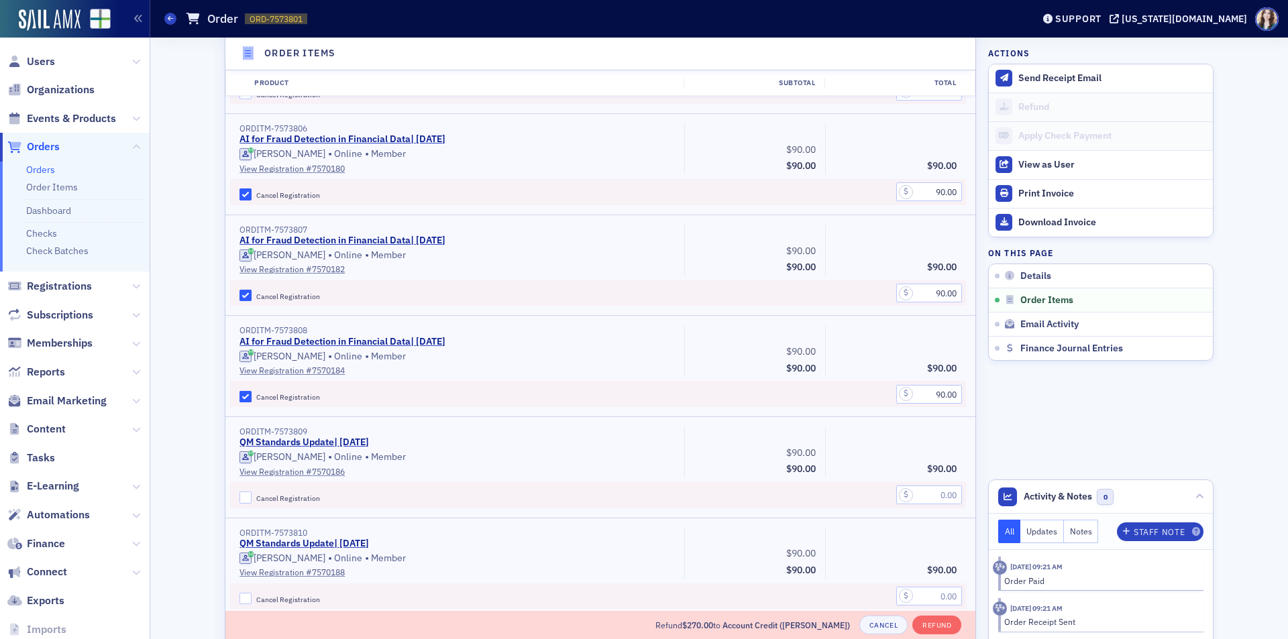
scroll to position [939, 0]
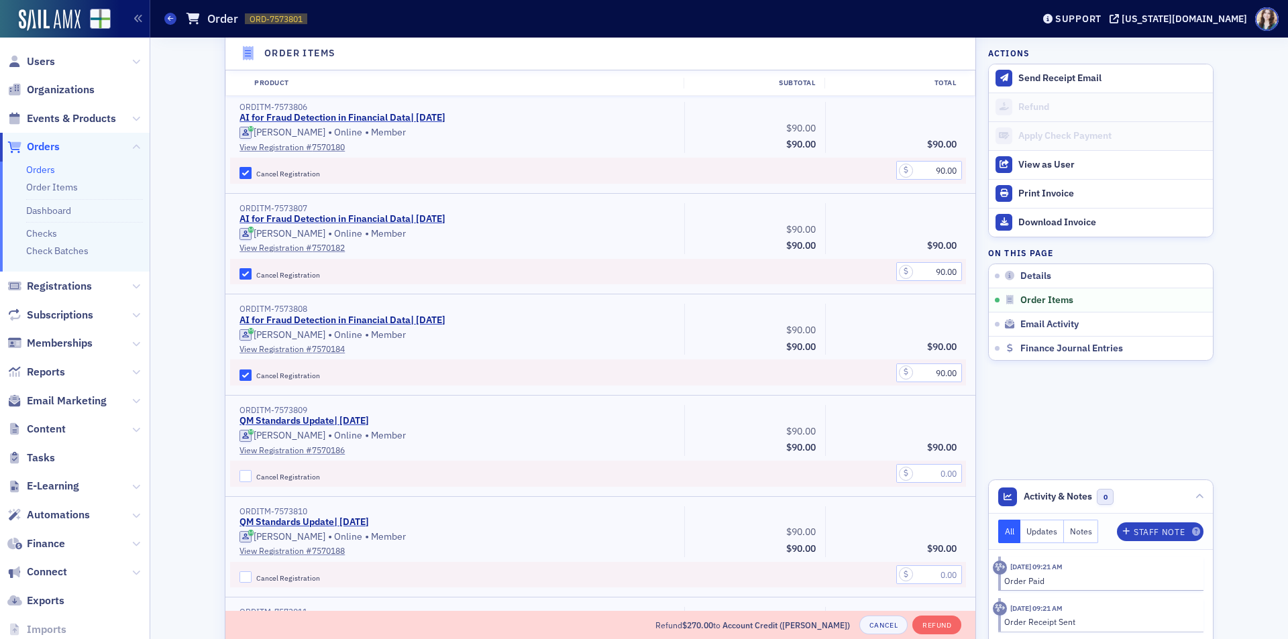
click at [988, 364] on aside "Actions Send Receipt Email Refund Apply Check Payment View as User Print Invoic…" at bounding box center [1100, 267] width 225 height 2339
click at [928, 630] on button "Refund" at bounding box center [937, 625] width 49 height 19
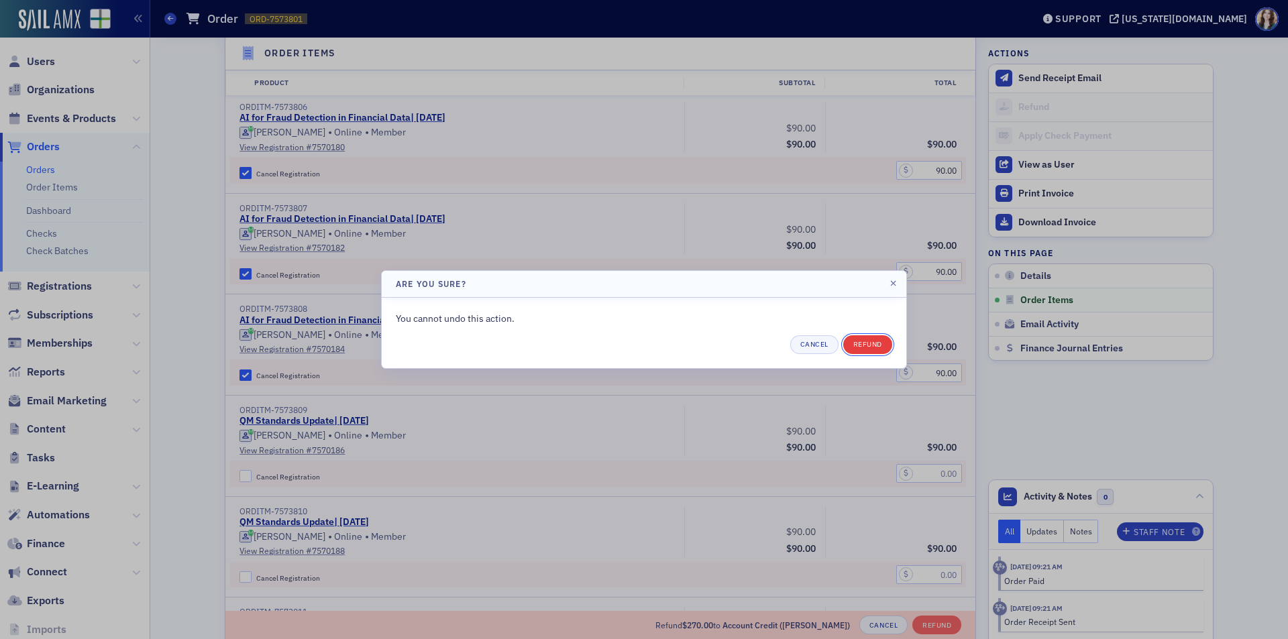
click at [887, 346] on button "Refund" at bounding box center [867, 344] width 49 height 19
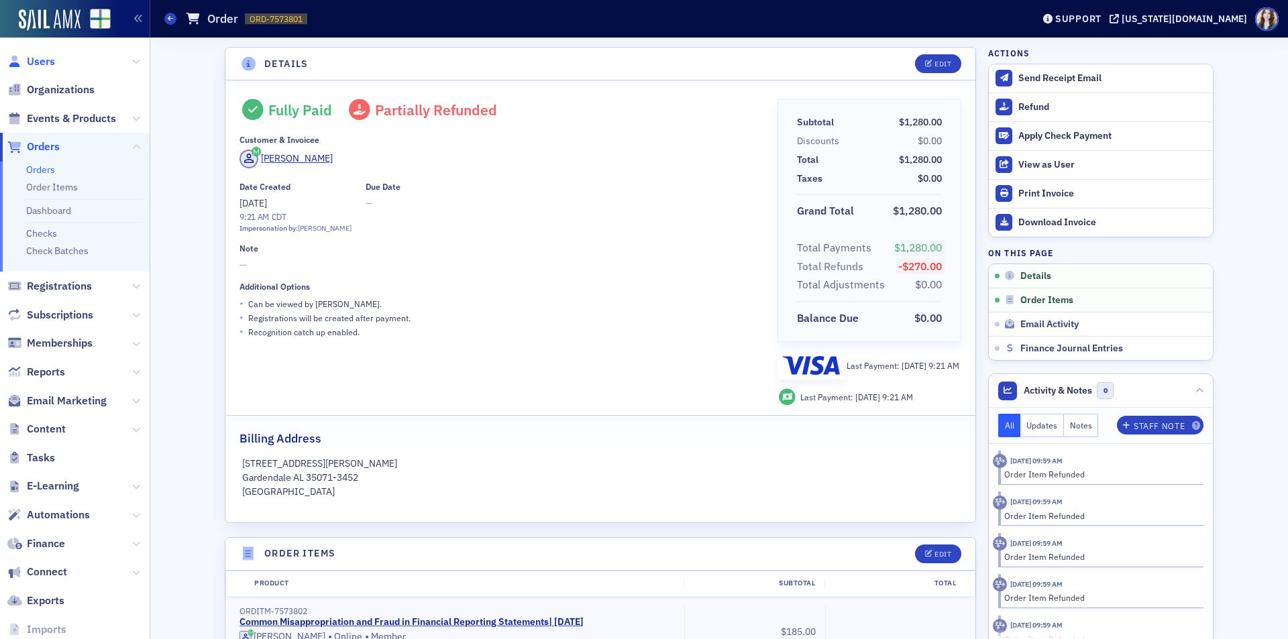
click at [51, 58] on span "Users" at bounding box center [41, 61] width 28 height 15
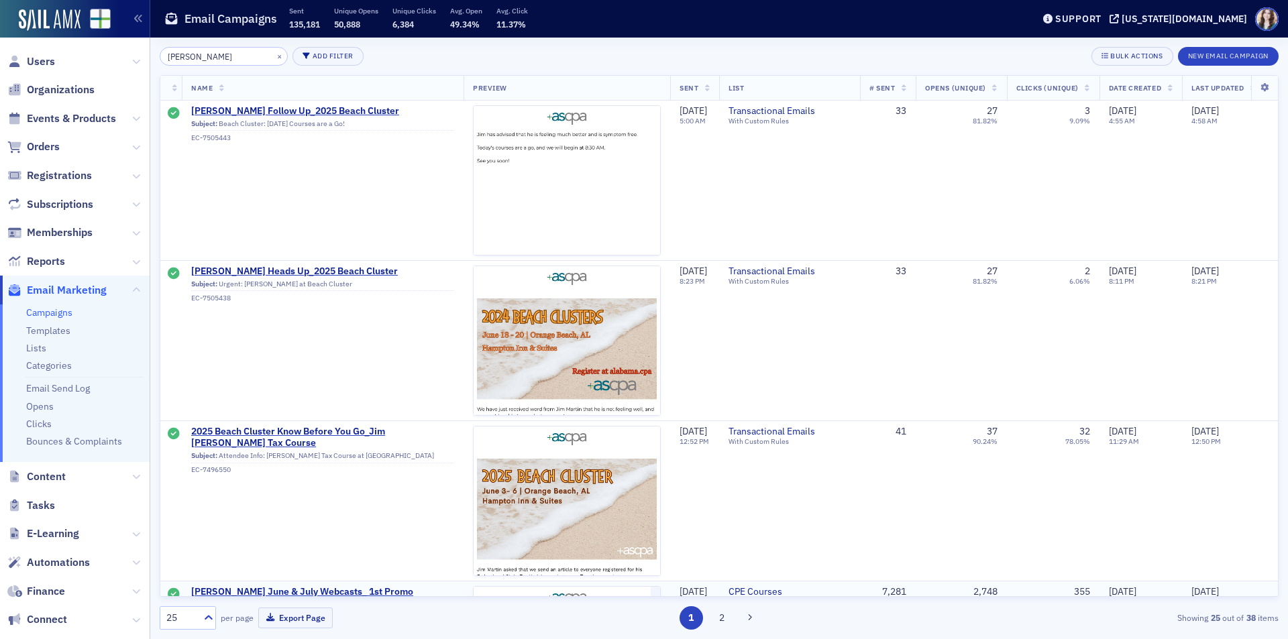
scroll to position [268, 0]
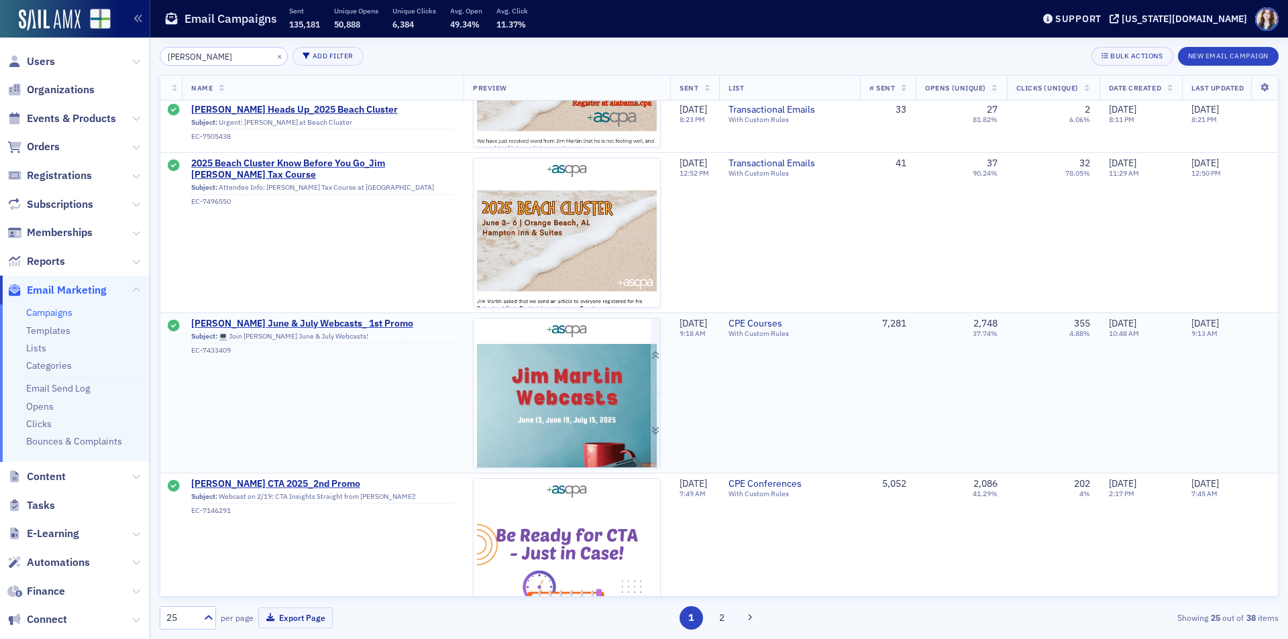
click at [553, 397] on img at bounding box center [567, 523] width 187 height 408
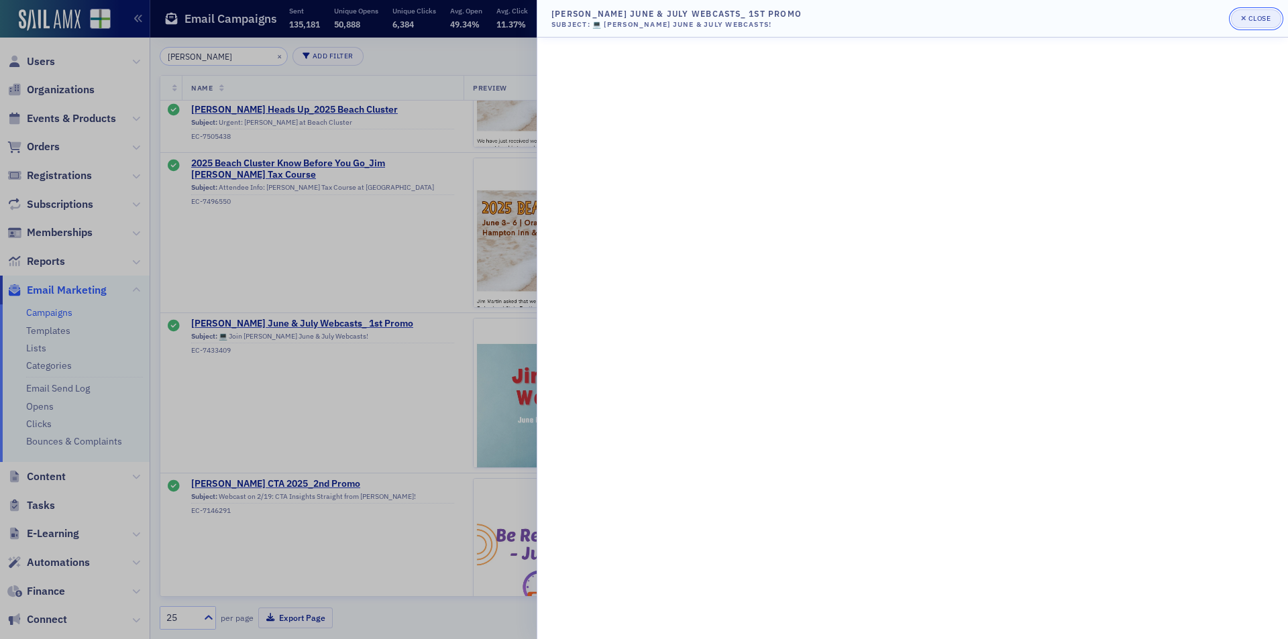
click at [1251, 23] on span "Close" at bounding box center [1256, 18] width 30 height 11
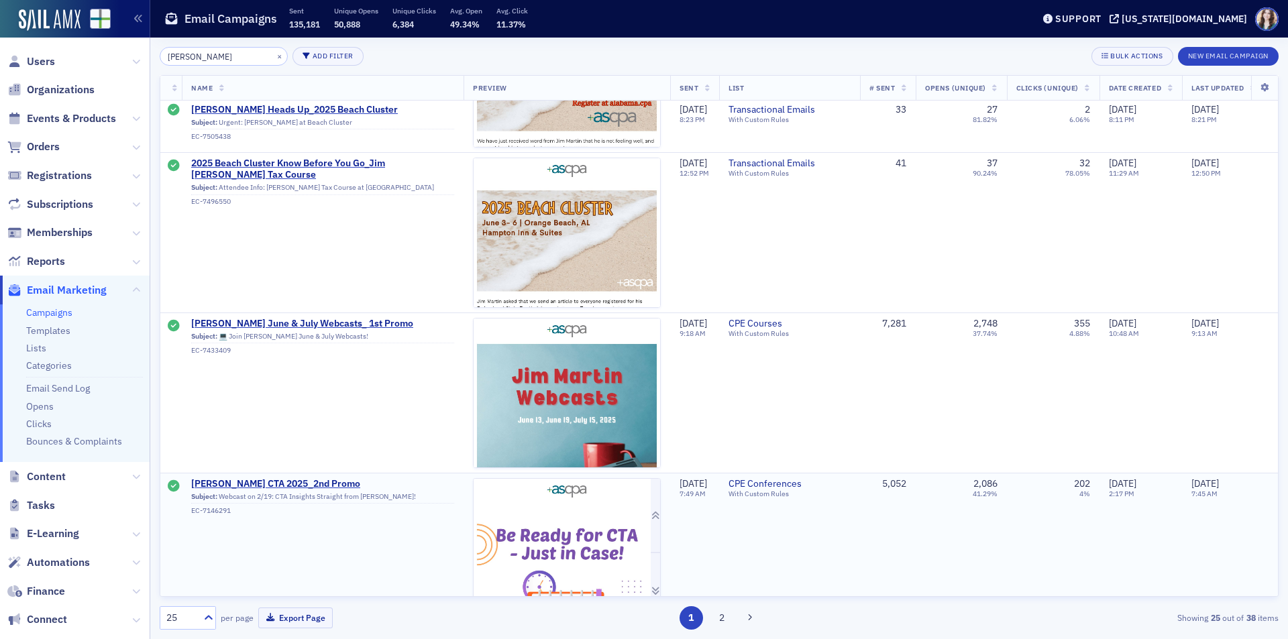
scroll to position [0, 0]
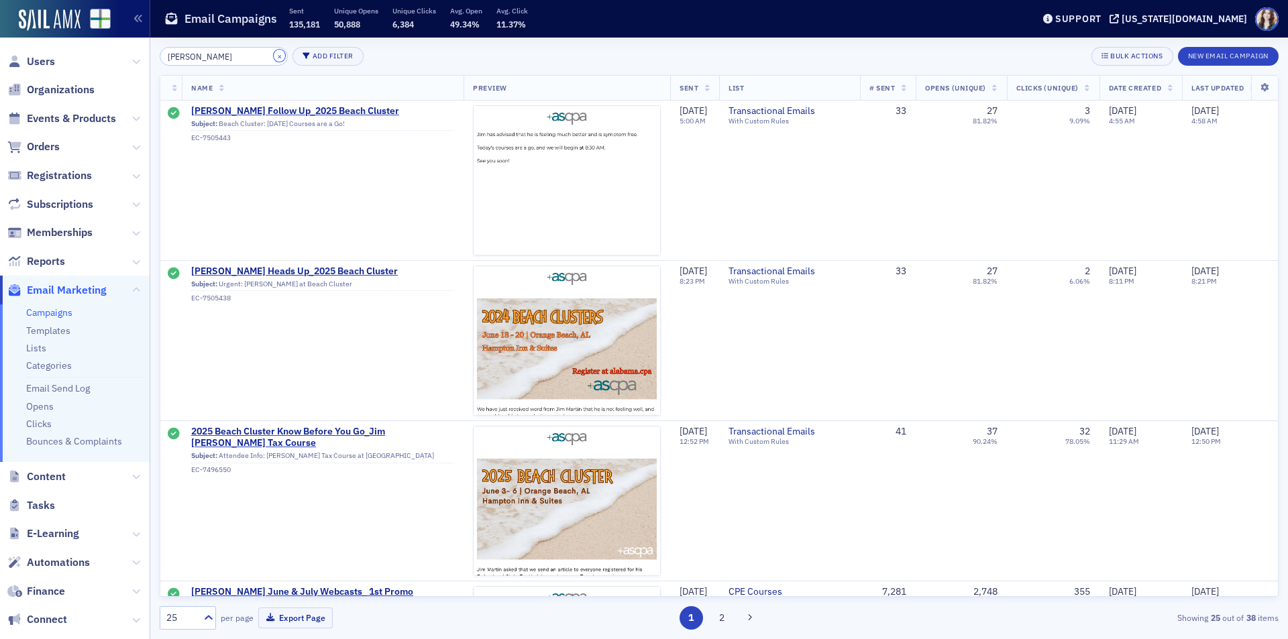
click at [274, 56] on button "×" at bounding box center [280, 56] width 12 height 12
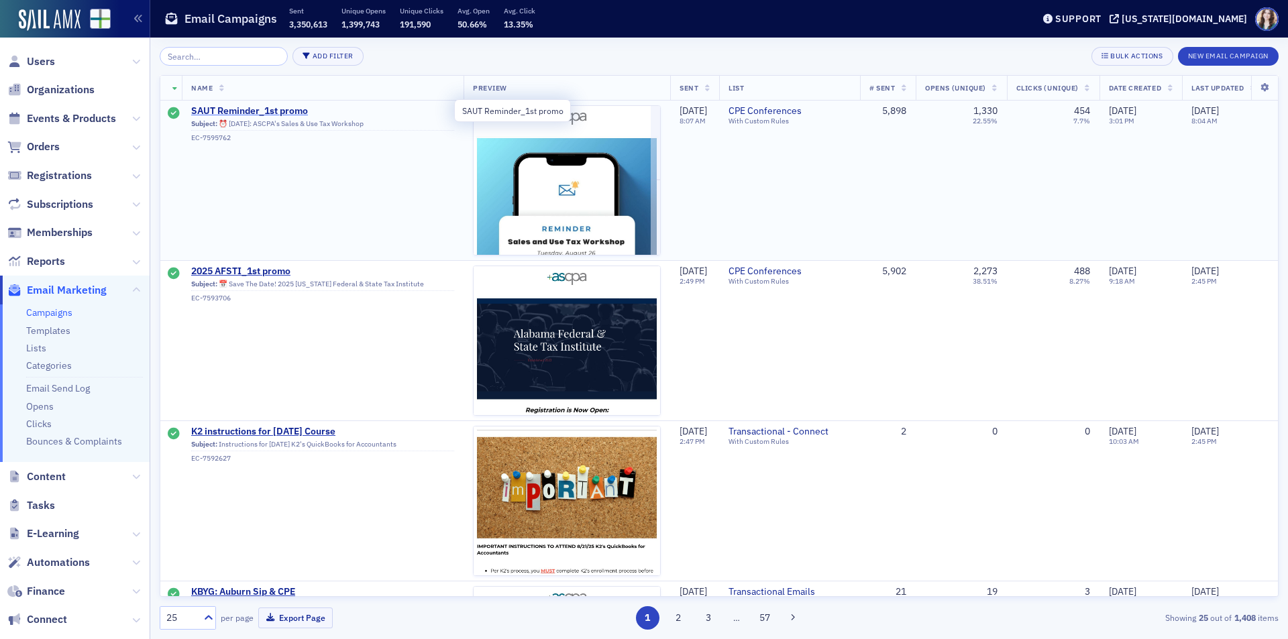
click at [267, 107] on span "SAUT Reminder_1st promo" at bounding box center [322, 111] width 263 height 12
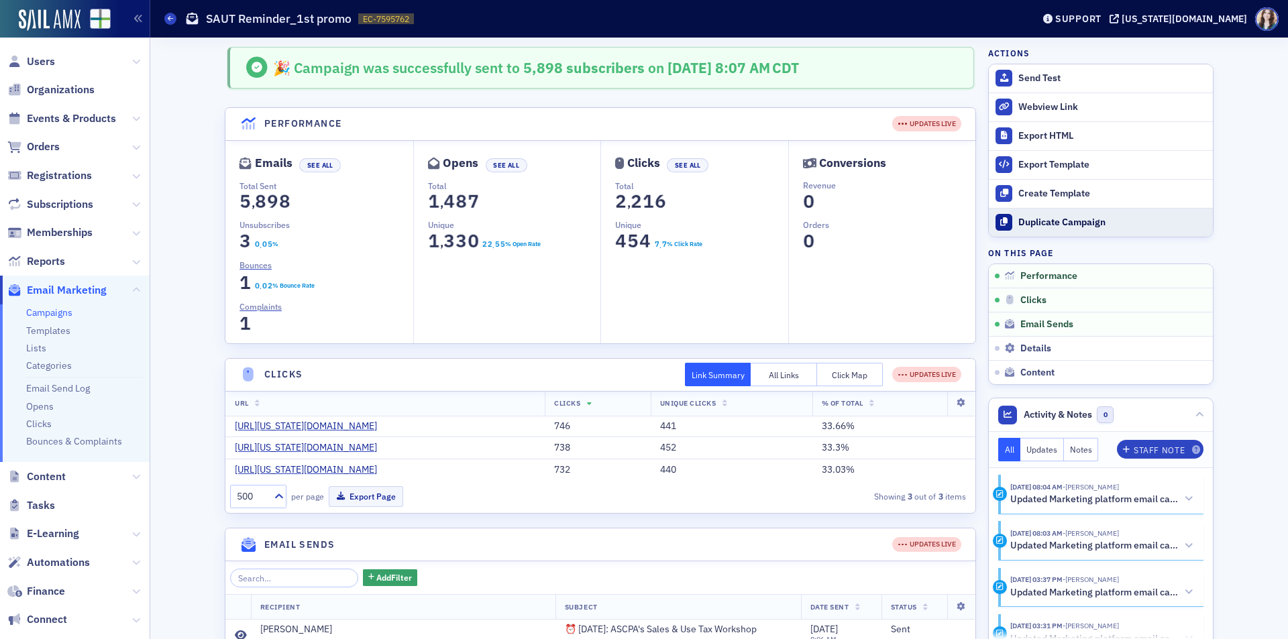
click at [1028, 222] on div "Duplicate Campaign" at bounding box center [1113, 223] width 188 height 12
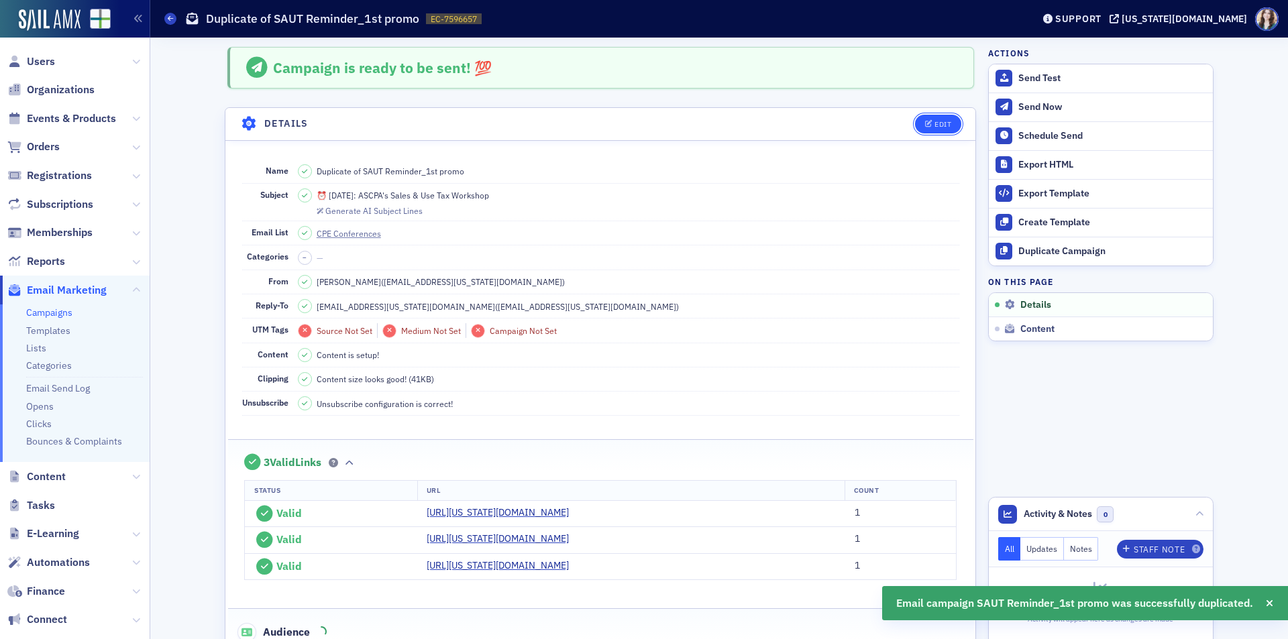
click at [935, 125] on div "Edit" at bounding box center [943, 124] width 17 height 7
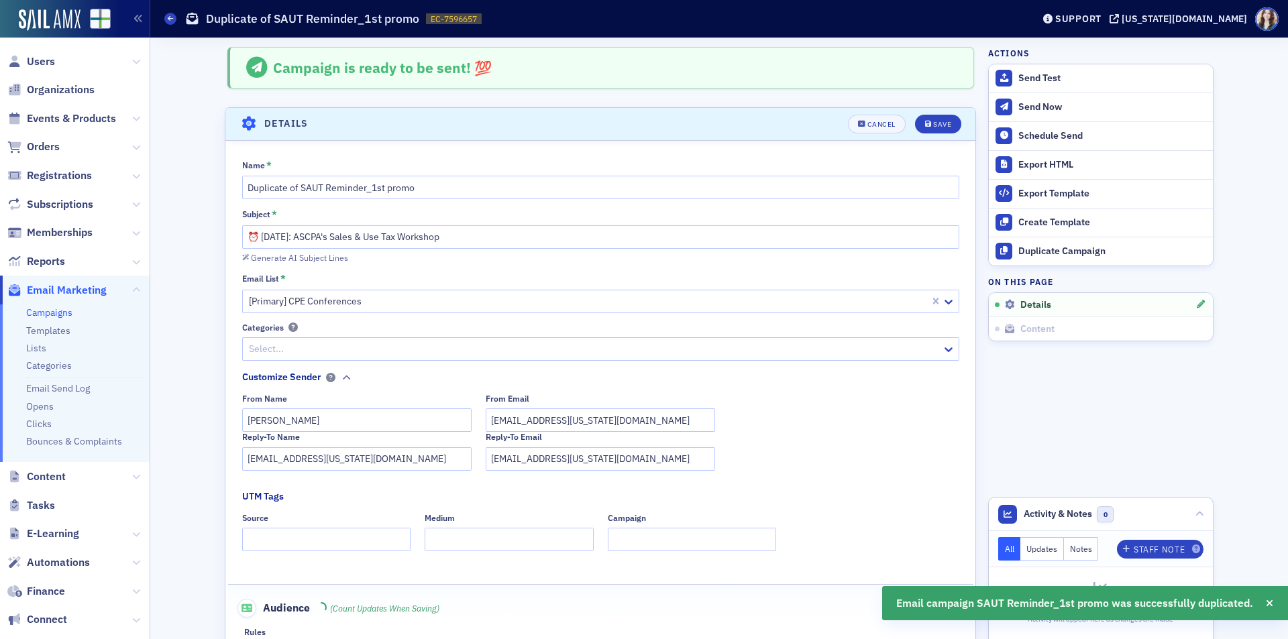
scroll to position [63, 0]
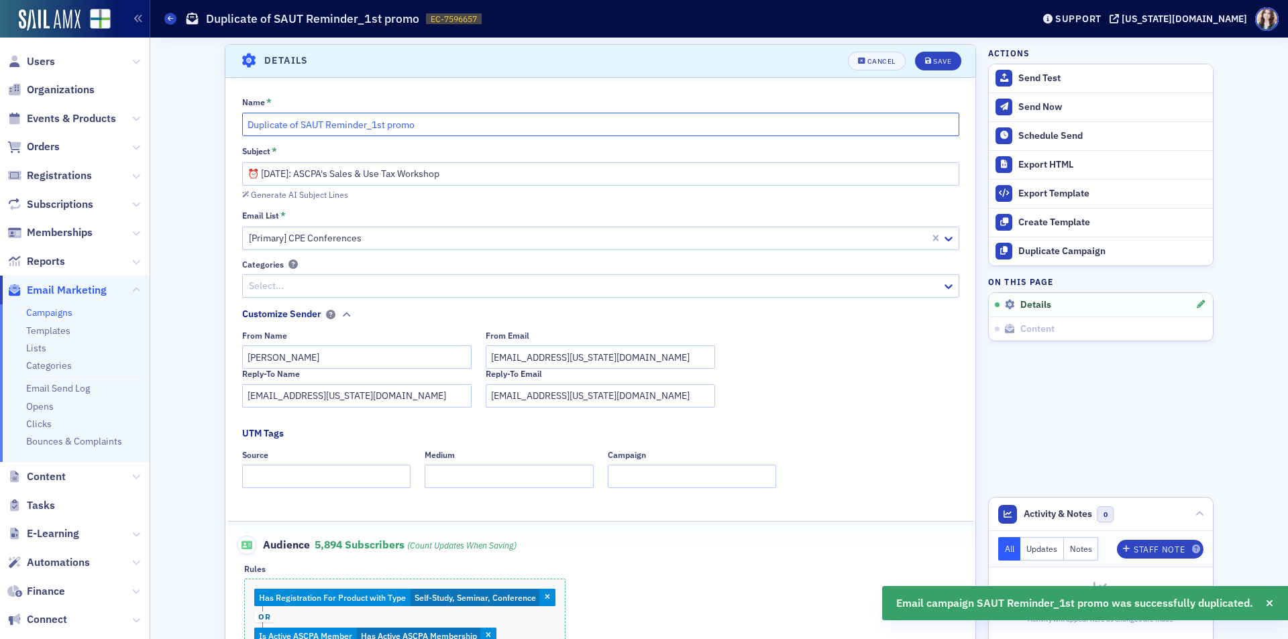
drag, startPoint x: 359, startPoint y: 123, endPoint x: 226, endPoint y: 121, distance: 132.9
click at [226, 121] on div "Name * Duplicate of SAUT Reminder_1st promo Subject * ⏰ Next Tuesday: ASCPA's S…" at bounding box center [600, 419] width 750 height 644
click at [364, 130] on input "Duplicate of SAUT Reminder_1st promo" at bounding box center [600, 124] width 717 height 23
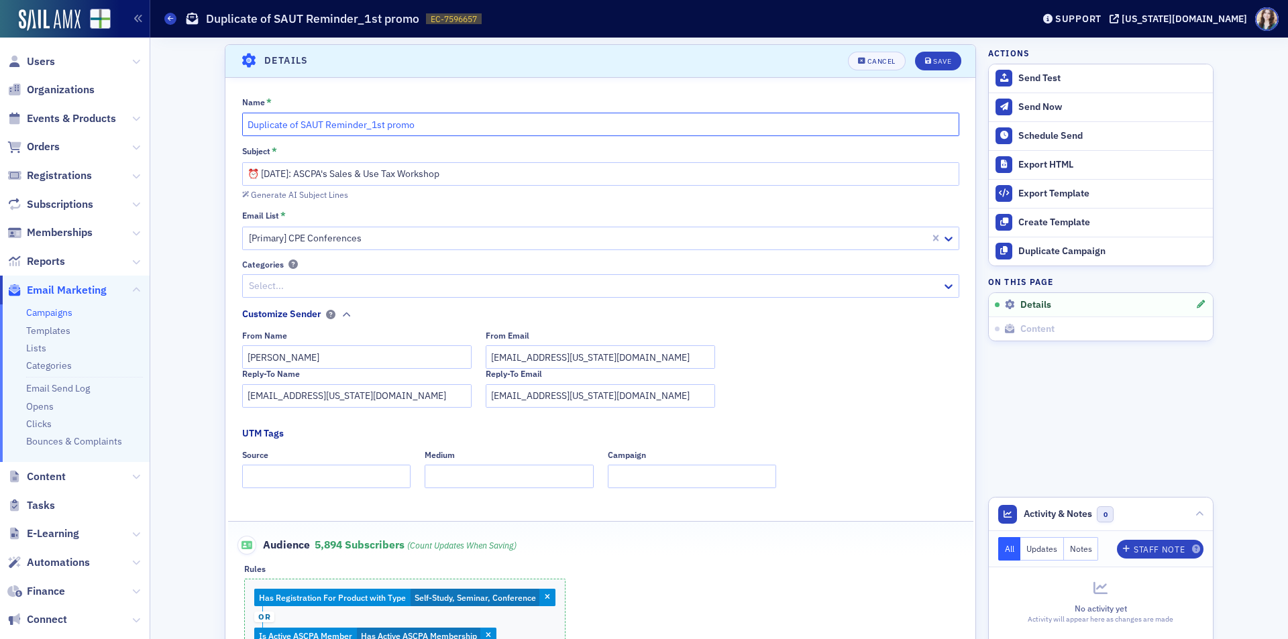
drag, startPoint x: 362, startPoint y: 127, endPoint x: 229, endPoint y: 125, distance: 132.2
click at [229, 125] on div "Name * Duplicate of SAUT Reminder_1st promo Subject * ⏰ Next Tuesday: ASCPA's S…" at bounding box center [600, 419] width 750 height 644
click at [305, 127] on input "Jim Martin_1st promo" at bounding box center [600, 124] width 717 height 23
type input "[PERSON_NAME] Martin_2nd promo"
click at [335, 95] on fieldset "Name * Jim Martin_2nd promo Subject * ⏰ Next Tuesday: ASCPA's Sales & Use Tax W…" at bounding box center [600, 414] width 750 height 663
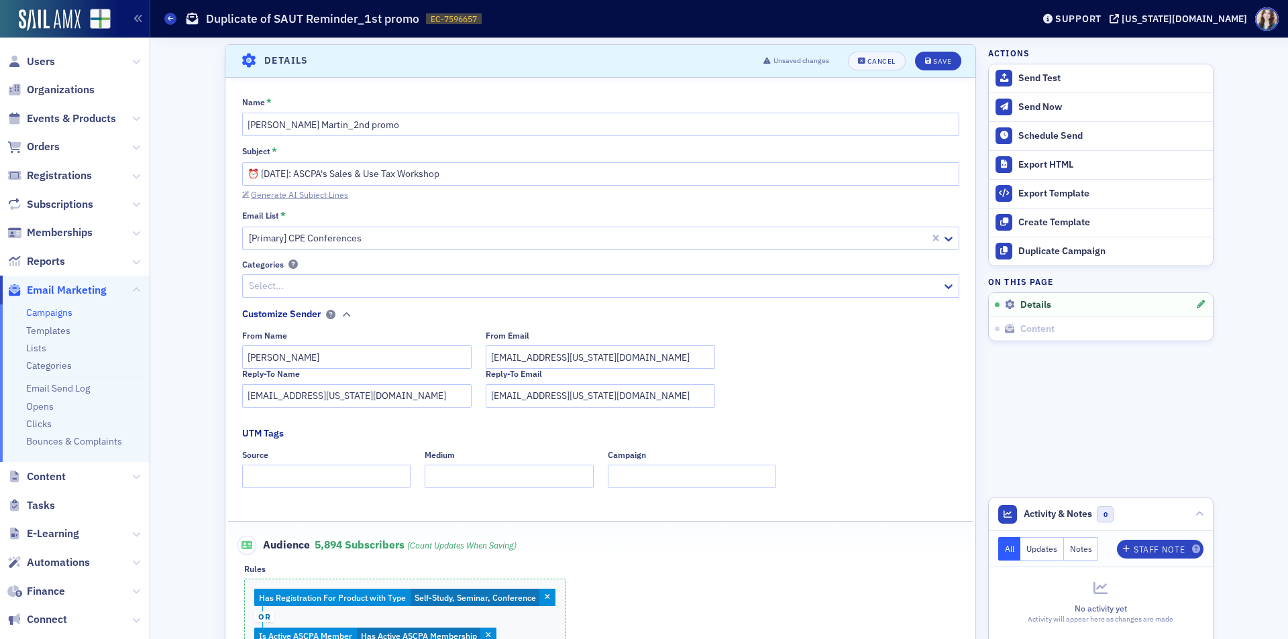
click at [332, 191] on div "Generate AI Subject Lines" at bounding box center [299, 194] width 97 height 7
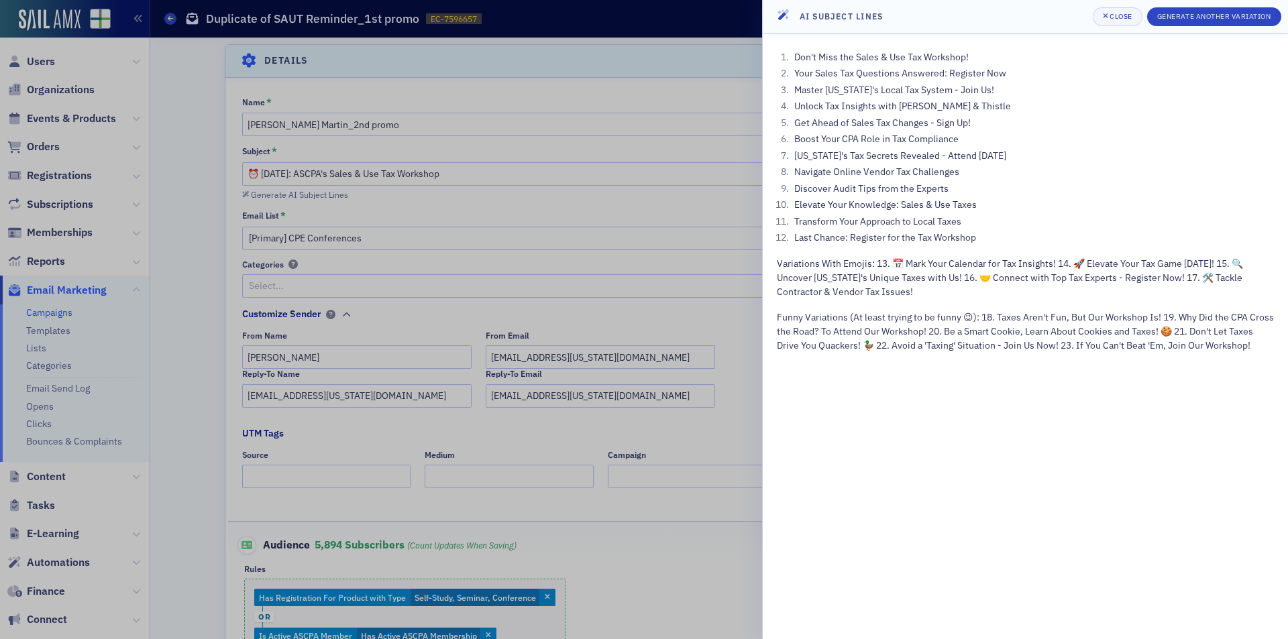
click at [1078, 11] on header "AI Subject Lines Close Generate Another Variation" at bounding box center [1025, 17] width 525 height 34
click at [1079, 9] on header "AI Subject Lines Close Generate Another Variation" at bounding box center [1025, 17] width 525 height 34
click at [1098, 17] on button "Close" at bounding box center [1118, 16] width 50 height 19
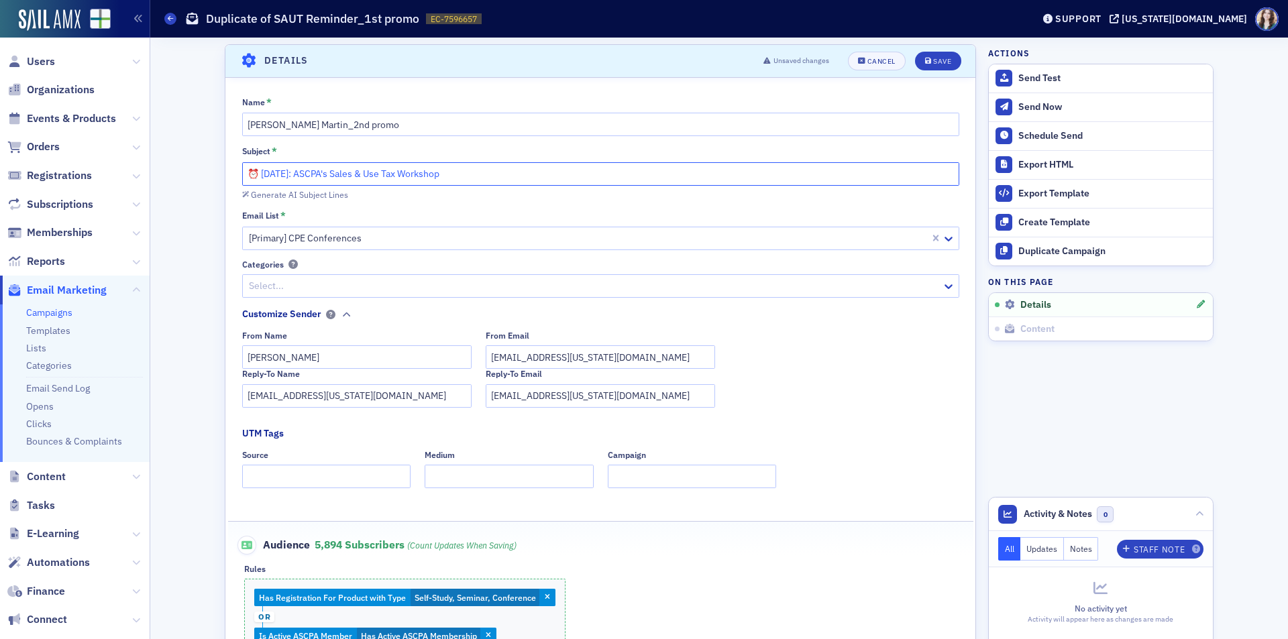
drag, startPoint x: 258, startPoint y: 171, endPoint x: 553, endPoint y: 196, distance: 295.6
click at [553, 196] on div "Subject * ⏰ Next Tuesday: ASCPA's Sales & Use Tax Workshop Generate AI Subject …" at bounding box center [600, 173] width 717 height 55
type input "⏰ [PERSON_NAME] Webcasts"
click at [933, 62] on div "Save" at bounding box center [942, 61] width 18 height 7
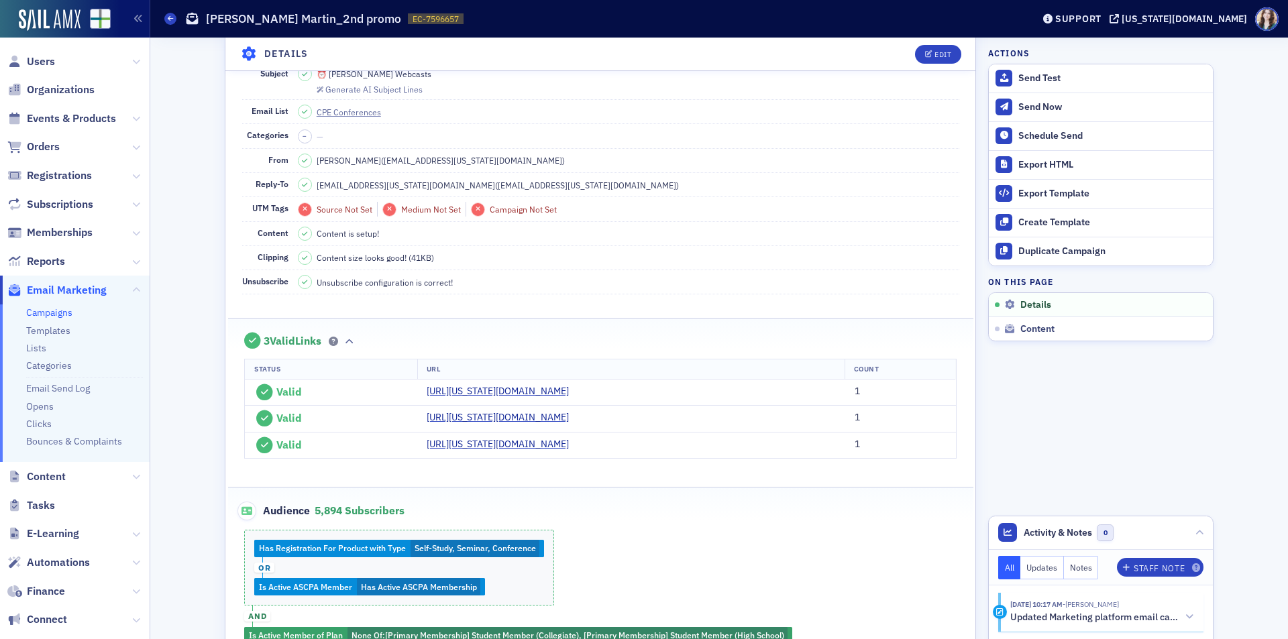
scroll to position [0, 0]
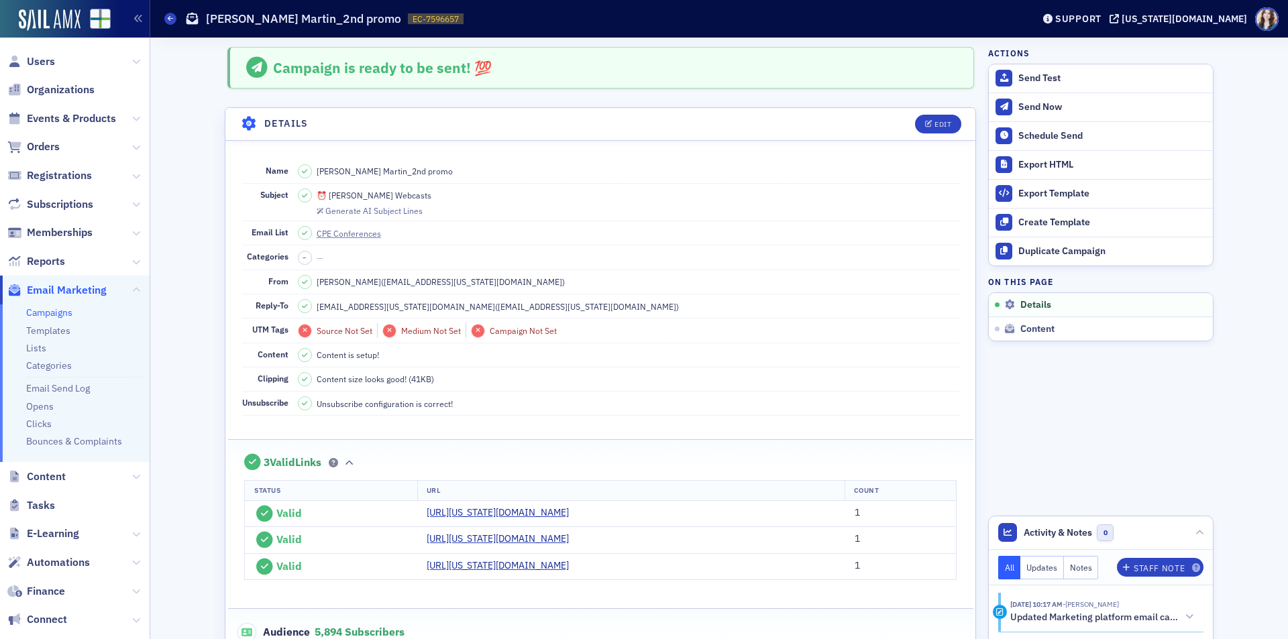
click at [896, 119] on header "Details Edit" at bounding box center [600, 124] width 750 height 33
click at [898, 121] on header "Details Edit" at bounding box center [600, 124] width 750 height 33
click at [912, 25] on div "Campaigns Jim Martin_2nd promo EC-7596657 7596657" at bounding box center [588, 18] width 848 height 25
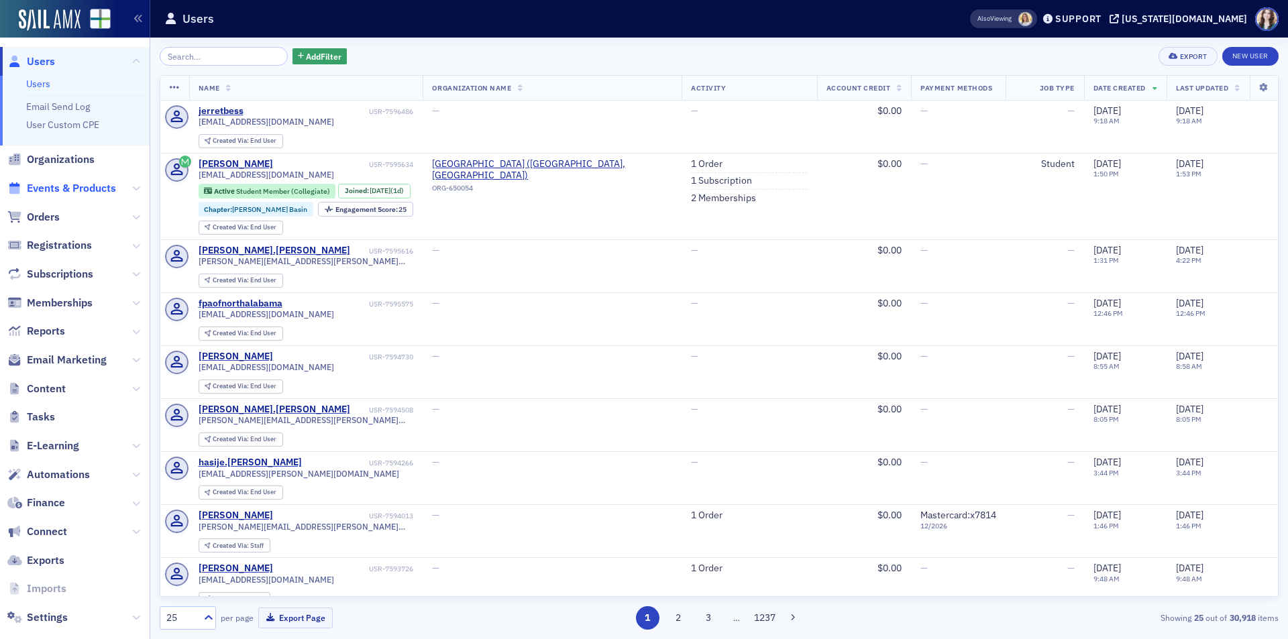
click at [50, 191] on span "Events & Products" at bounding box center [71, 188] width 89 height 15
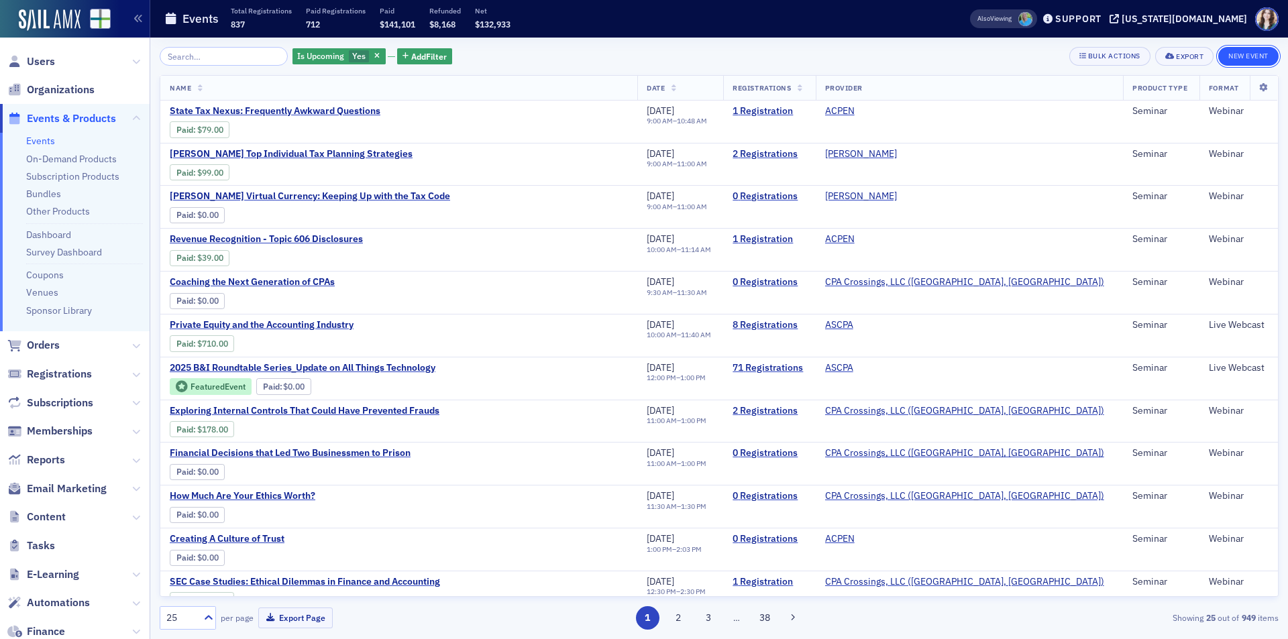
click at [1228, 54] on button "New Event" at bounding box center [1249, 56] width 60 height 19
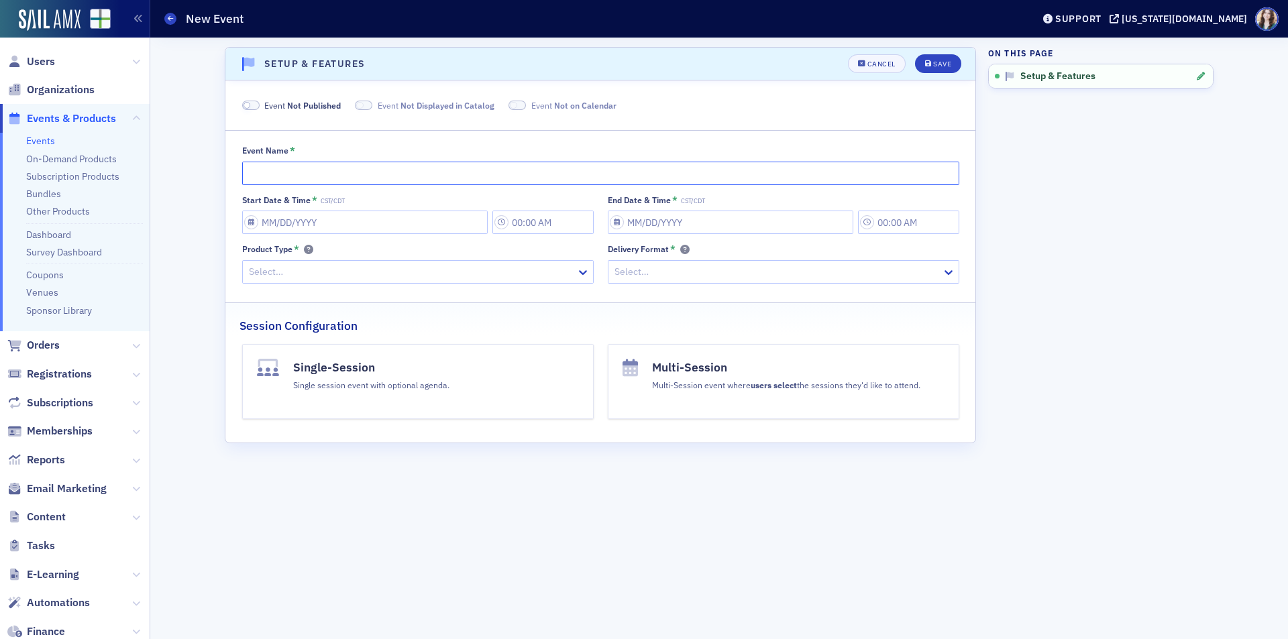
click at [466, 177] on input "Event Name *" at bounding box center [600, 173] width 717 height 23
type input "AI for Fraud Detection in Financial Data"
click at [337, 225] on input "Start Date & Time * CST/CDT" at bounding box center [365, 222] width 246 height 23
select select "7"
select select "2025"
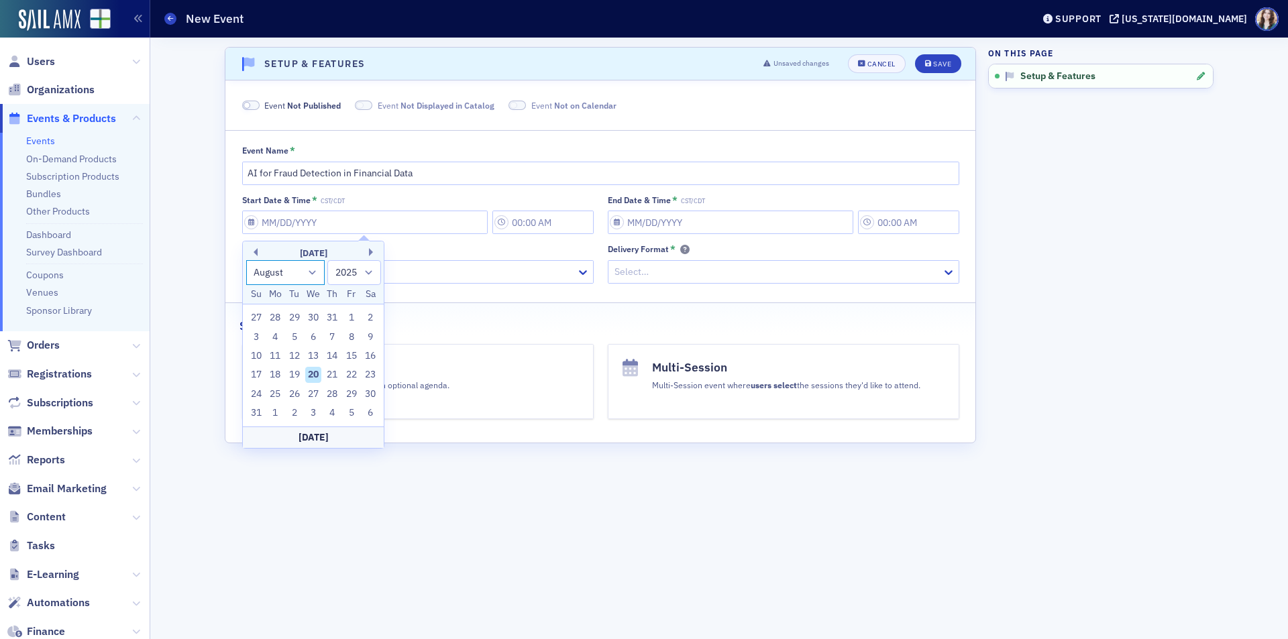
click at [305, 273] on select "January February March April May June July August September October November De…" at bounding box center [285, 272] width 79 height 25
select select "8"
click at [246, 260] on select "January February March April May June July August September October November De…" at bounding box center [285, 272] width 79 height 25
click at [274, 358] on div "15" at bounding box center [275, 356] width 16 height 16
type input "09/15/2025"
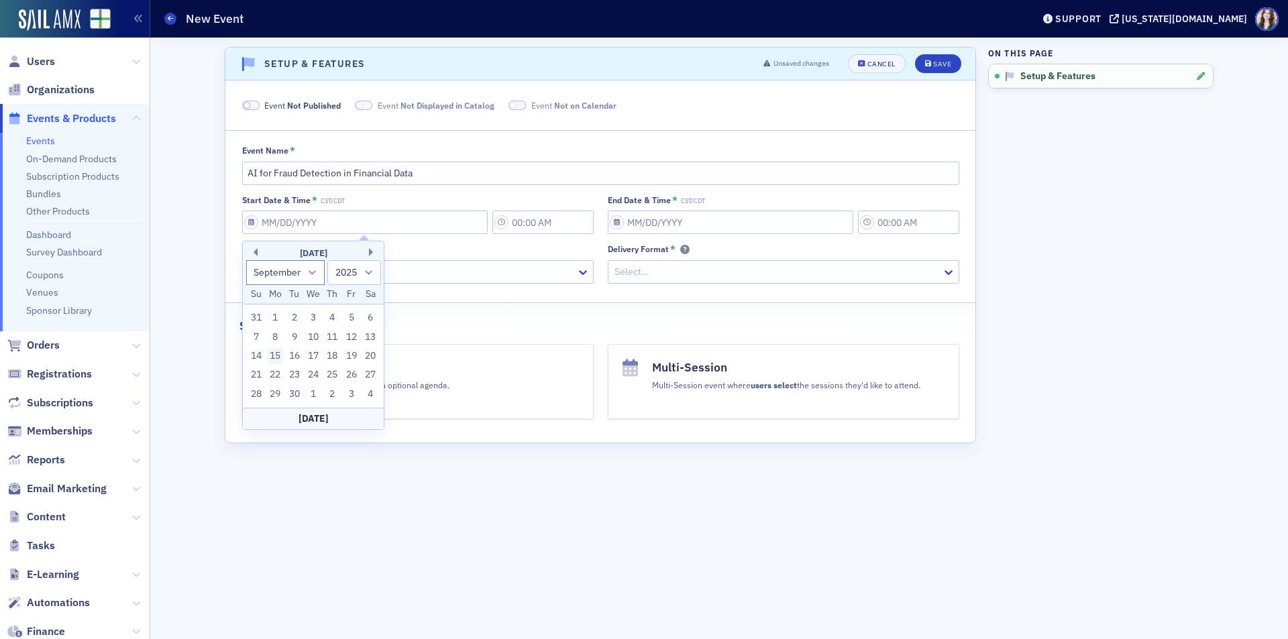
type input "10:00 AM"
type input "09/15/2025"
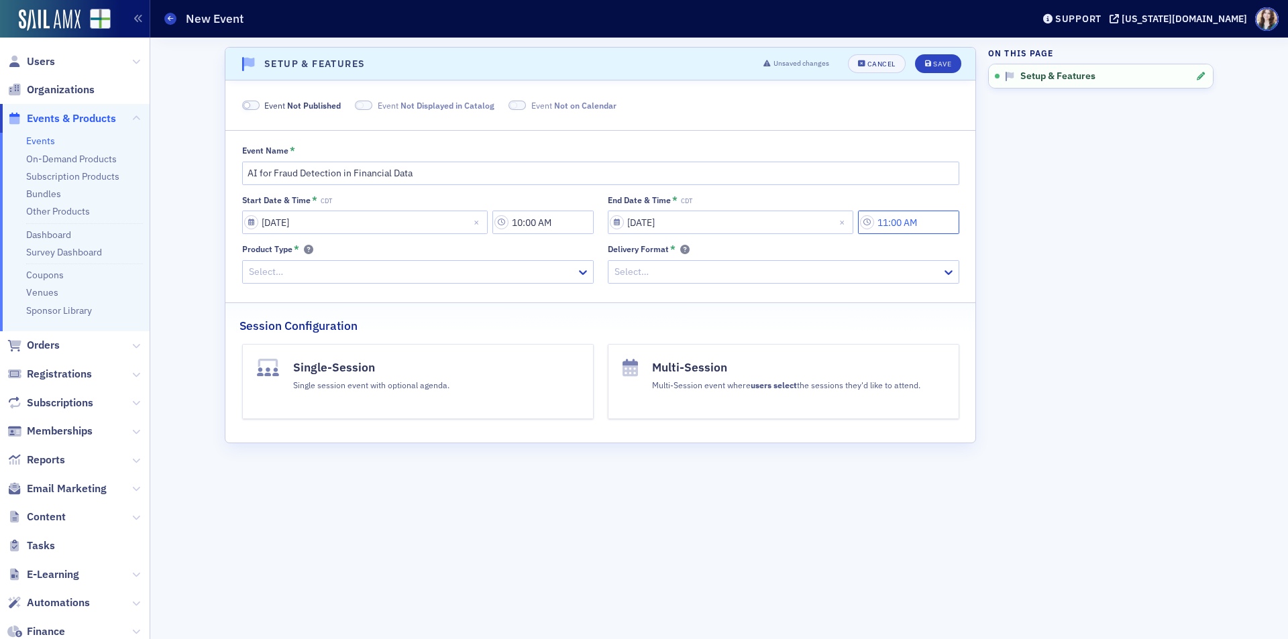
click at [939, 223] on input "11:00 AM" at bounding box center [908, 222] width 101 height 23
click at [791, 215] on div "00" at bounding box center [775, 222] width 34 height 19
click at [776, 375] on span "40" at bounding box center [771, 373] width 11 height 14
type input "11:40 AM"
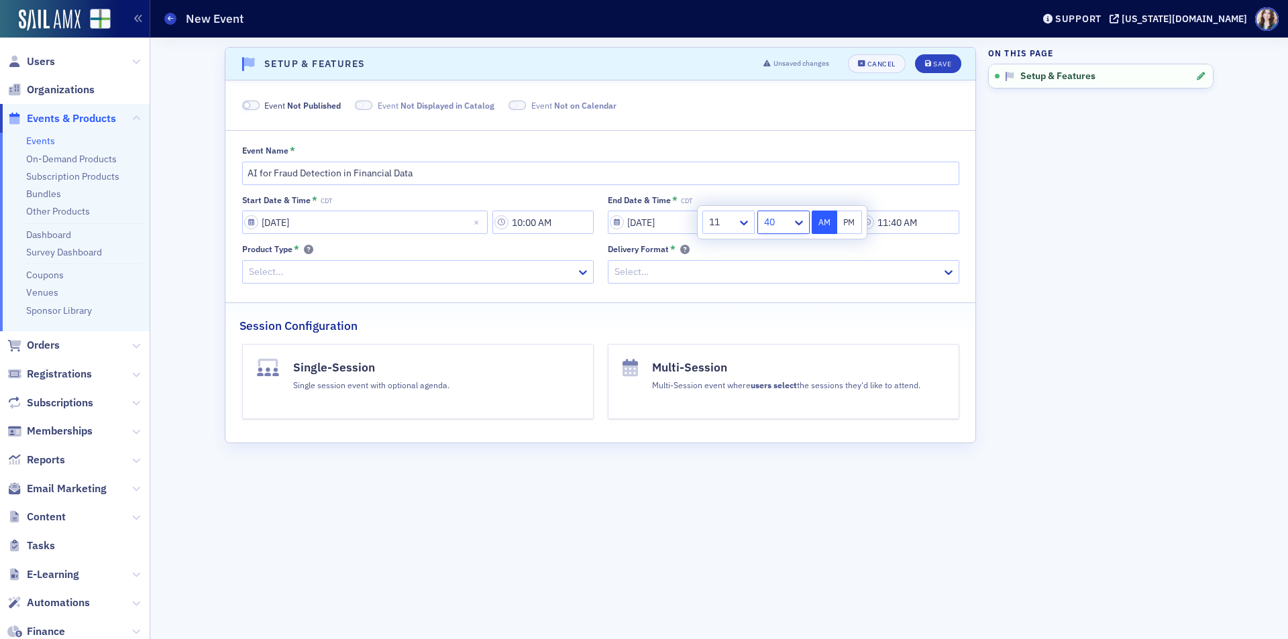
click at [631, 273] on div at bounding box center [776, 272] width 327 height 17
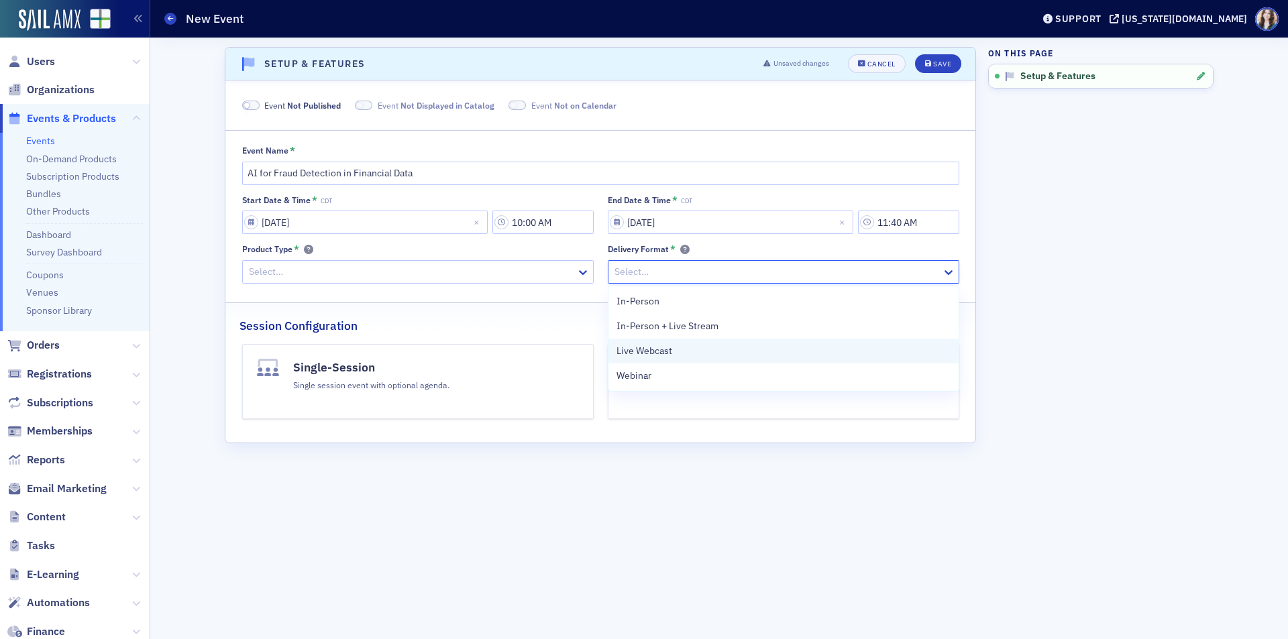
click at [658, 346] on span "Live Webcast" at bounding box center [645, 351] width 56 height 14
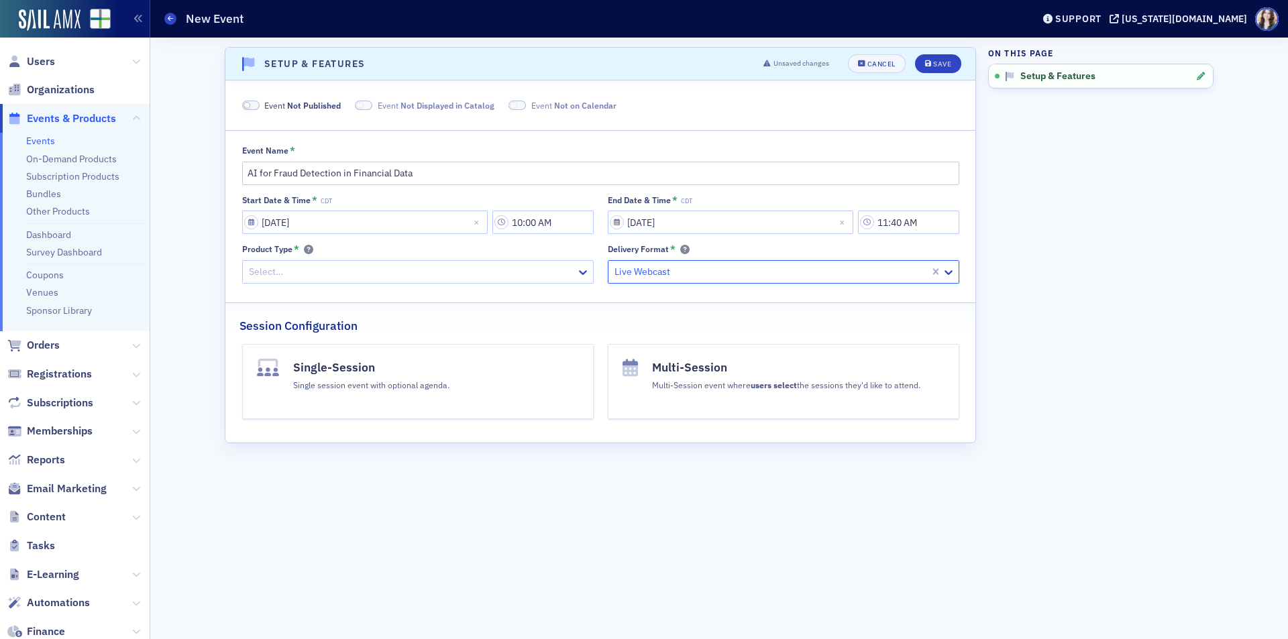
click at [552, 264] on div at bounding box center [411, 272] width 327 height 17
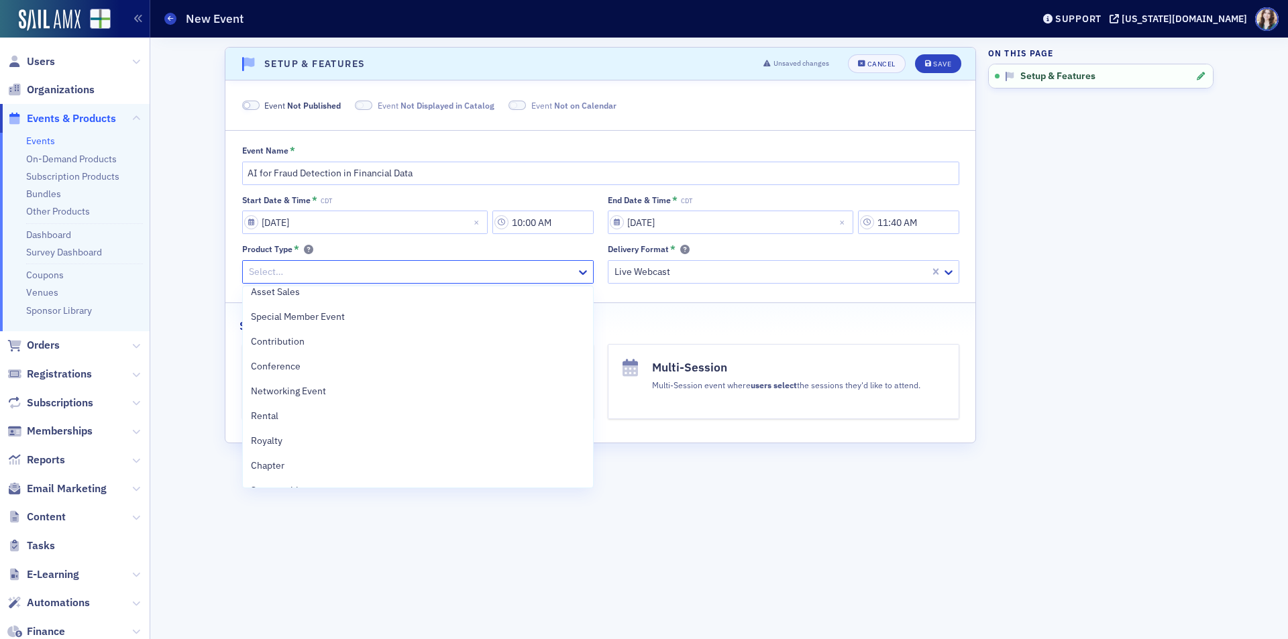
scroll to position [301, 0]
click at [521, 476] on div "Seminar" at bounding box center [418, 473] width 334 height 14
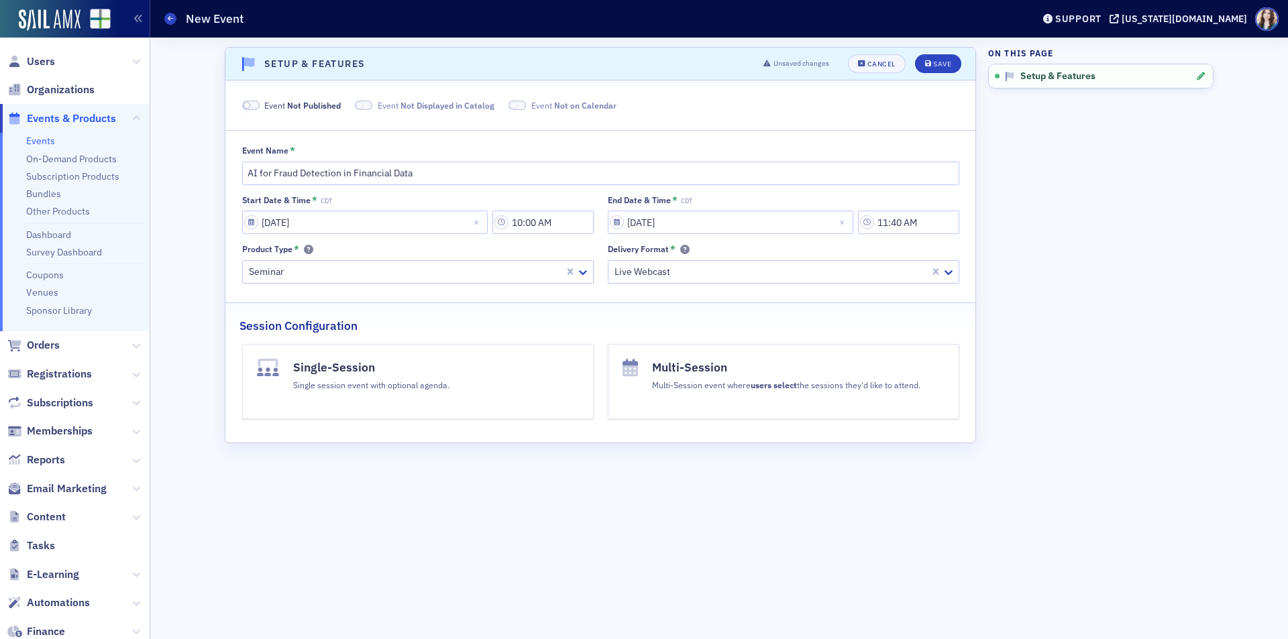
click at [537, 411] on button "Single-Session Single session event with optional agenda." at bounding box center [418, 381] width 352 height 75
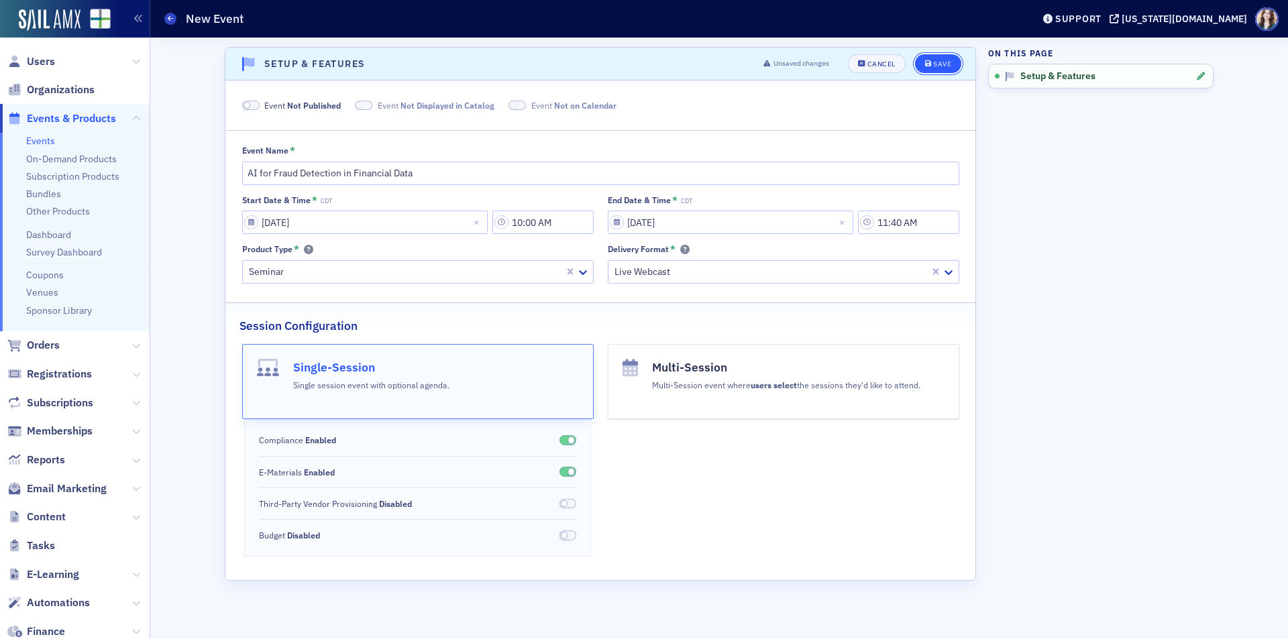
click at [954, 70] on button "Save" at bounding box center [938, 63] width 46 height 19
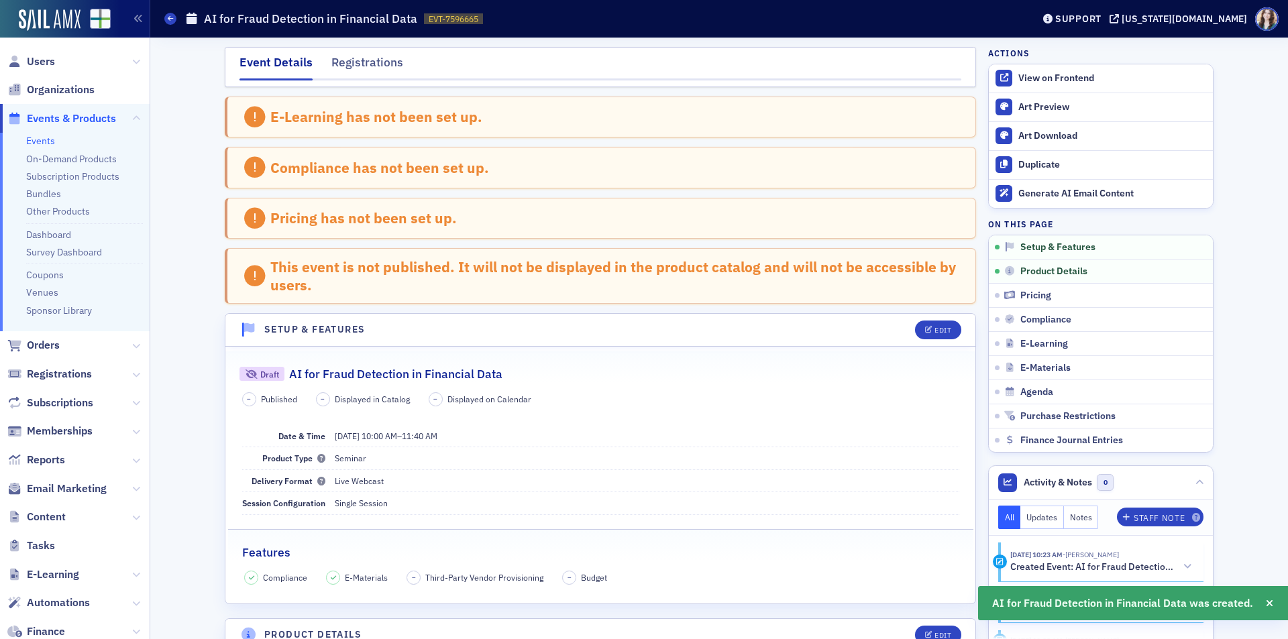
scroll to position [269, 0]
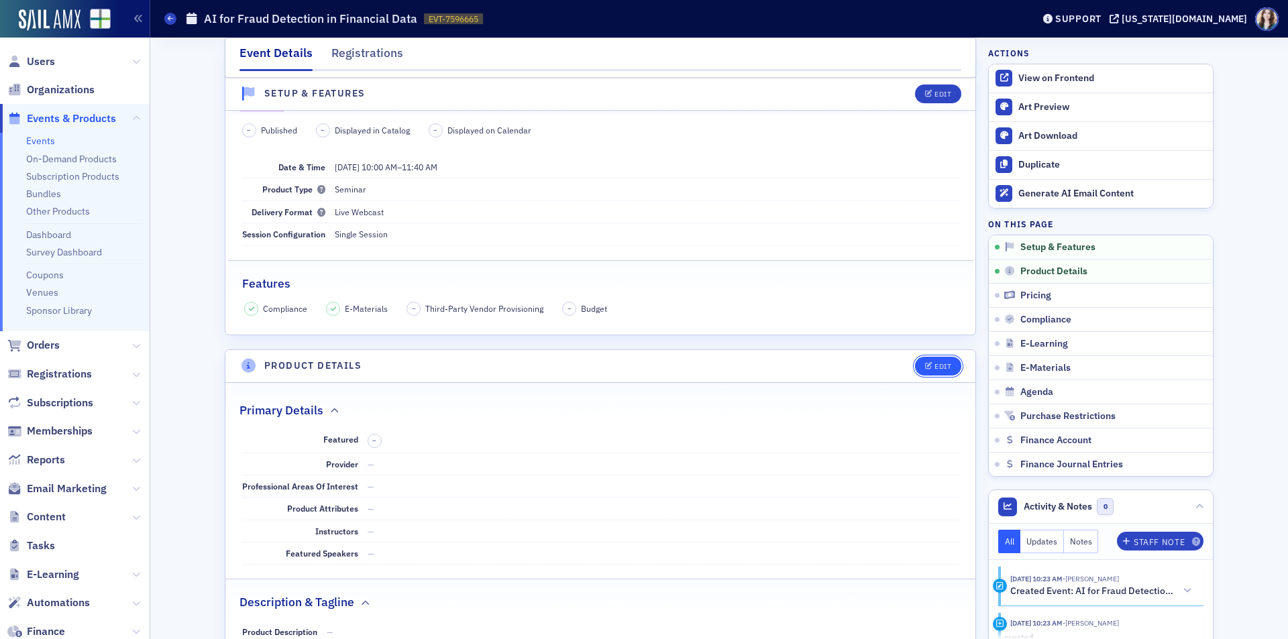
click at [938, 371] on button "Edit" at bounding box center [938, 366] width 46 height 19
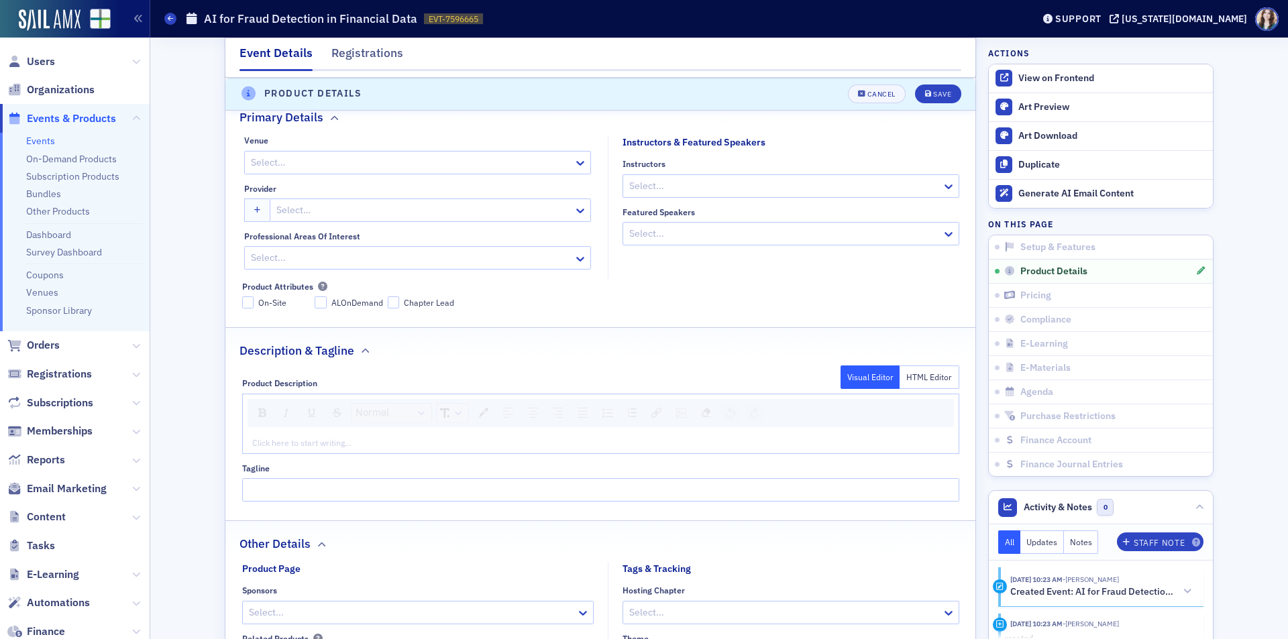
scroll to position [541, 0]
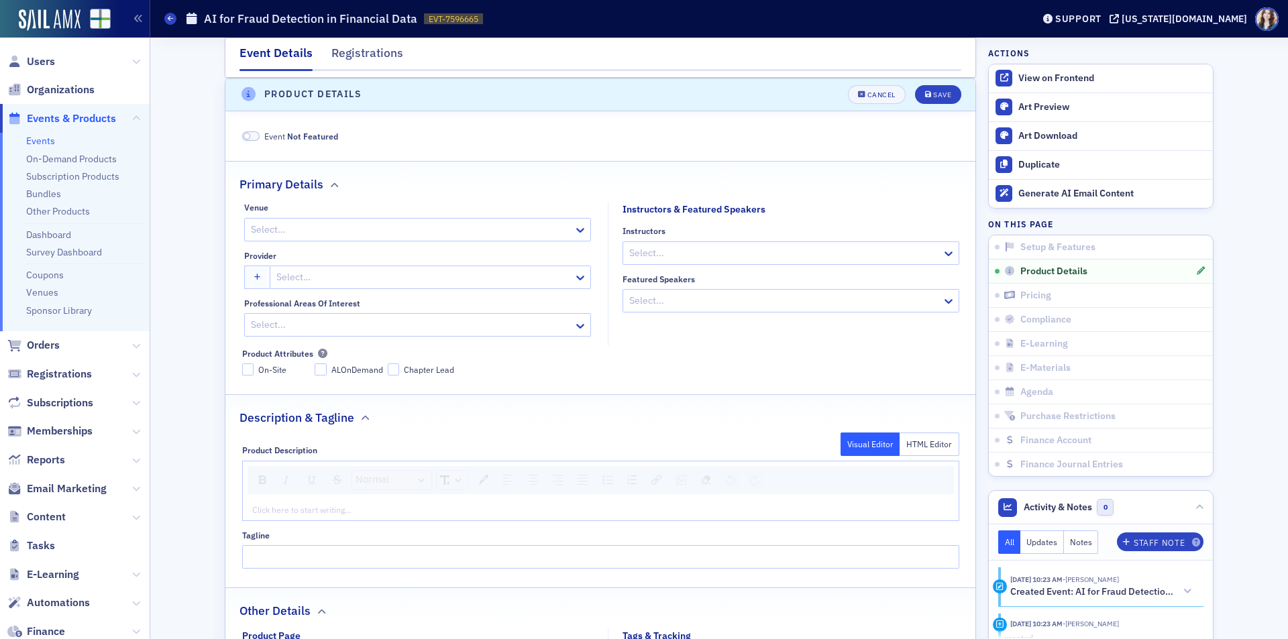
click at [319, 279] on div at bounding box center [423, 277] width 297 height 17
type input "ASCPA"
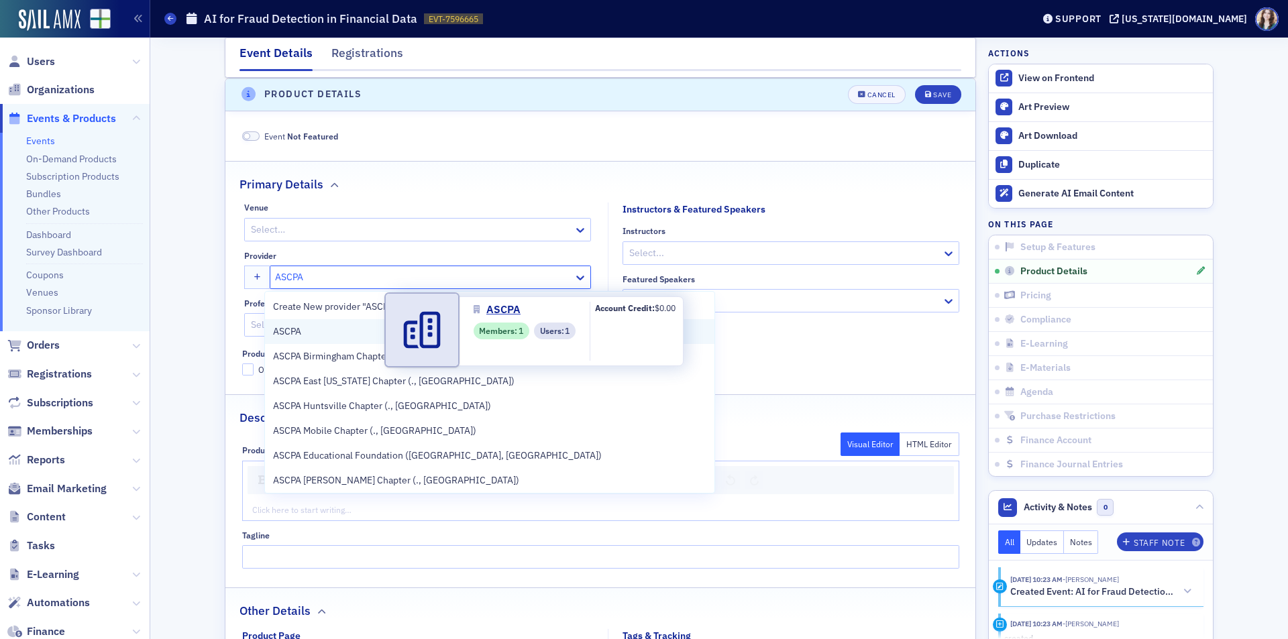
click at [339, 331] on span "ASCPA" at bounding box center [334, 332] width 122 height 14
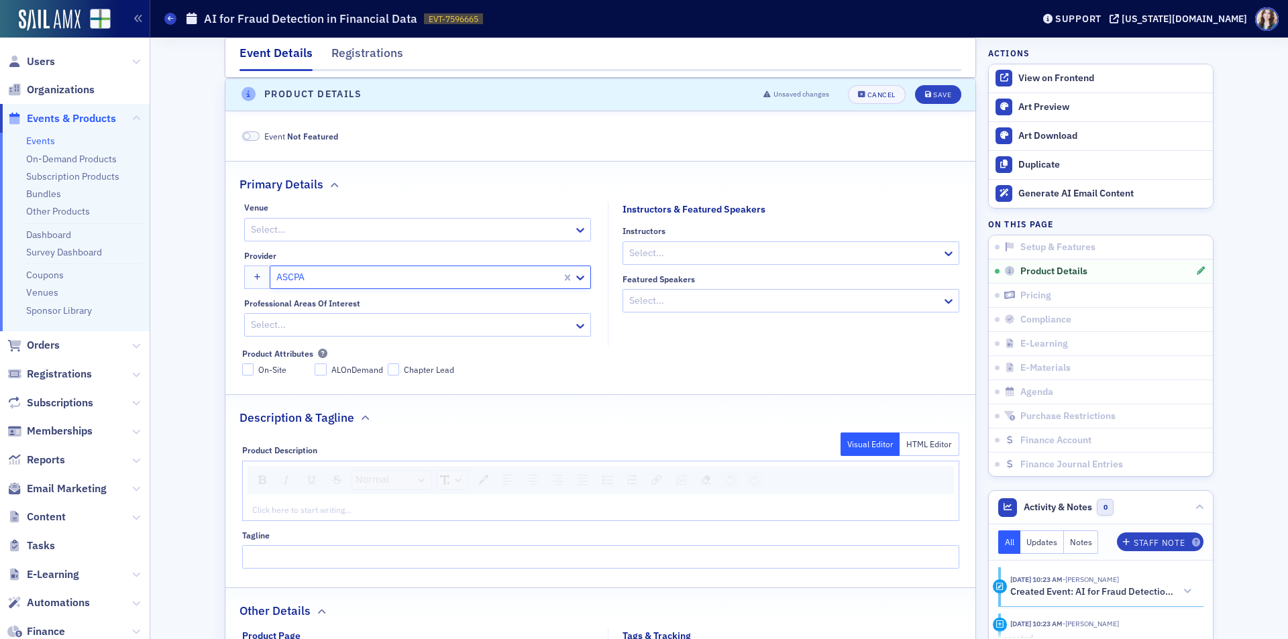
click at [303, 515] on div "rdw-editor" at bounding box center [601, 510] width 696 height 12
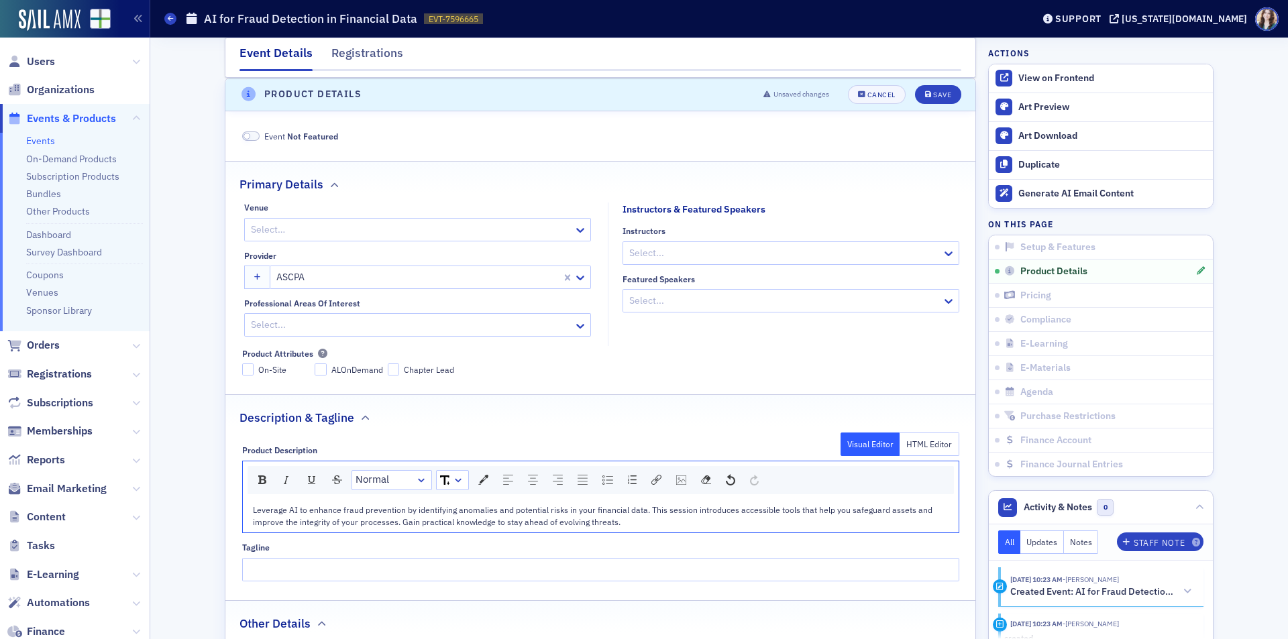
click at [639, 250] on div at bounding box center [784, 253] width 313 height 17
type input "Marc H"
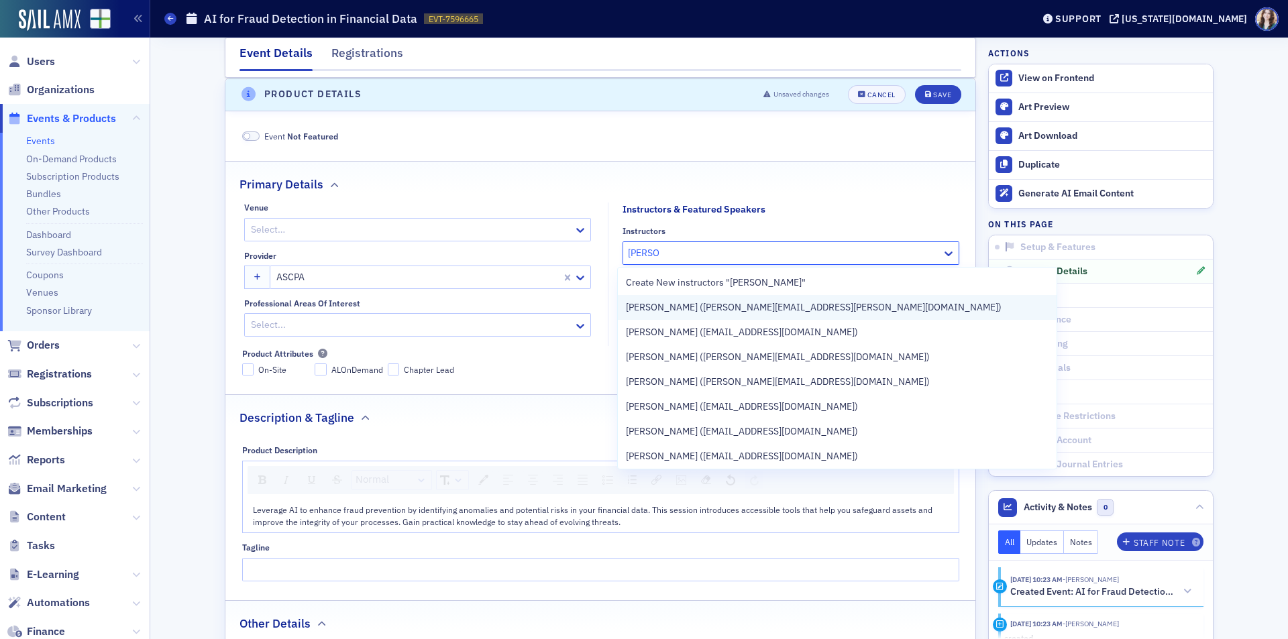
click at [756, 312] on span "Marc Hamilton (marc.hamilton@3notch.com)" at bounding box center [814, 308] width 376 height 14
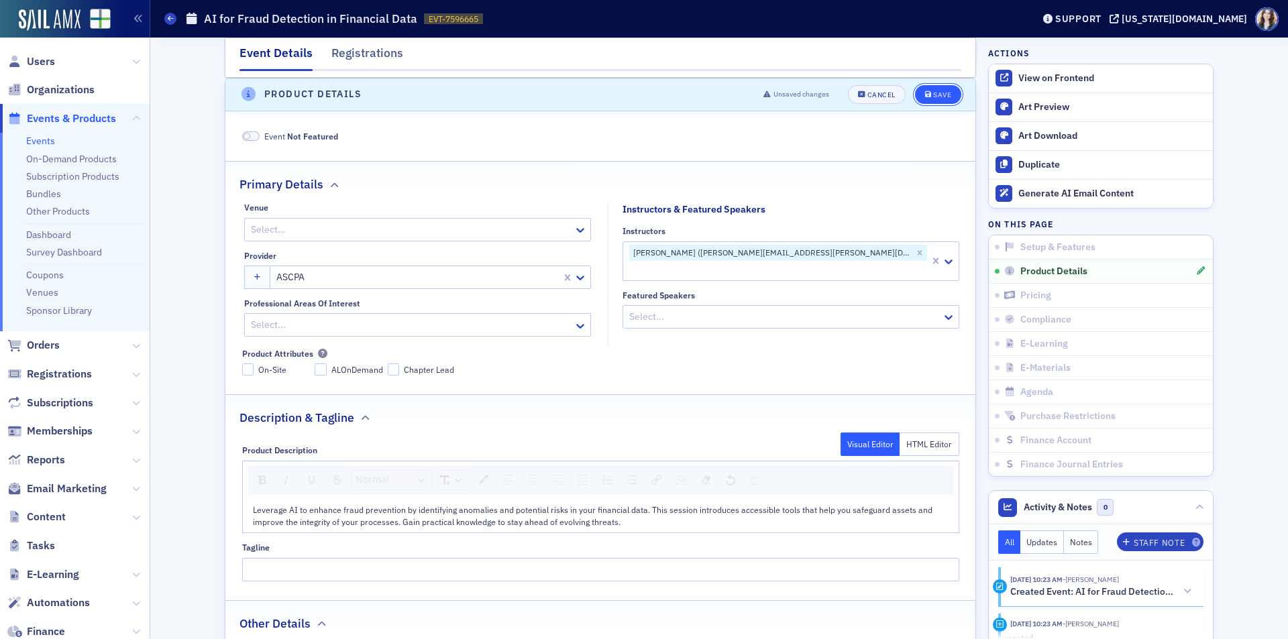
click at [929, 102] on button "Save" at bounding box center [938, 94] width 46 height 19
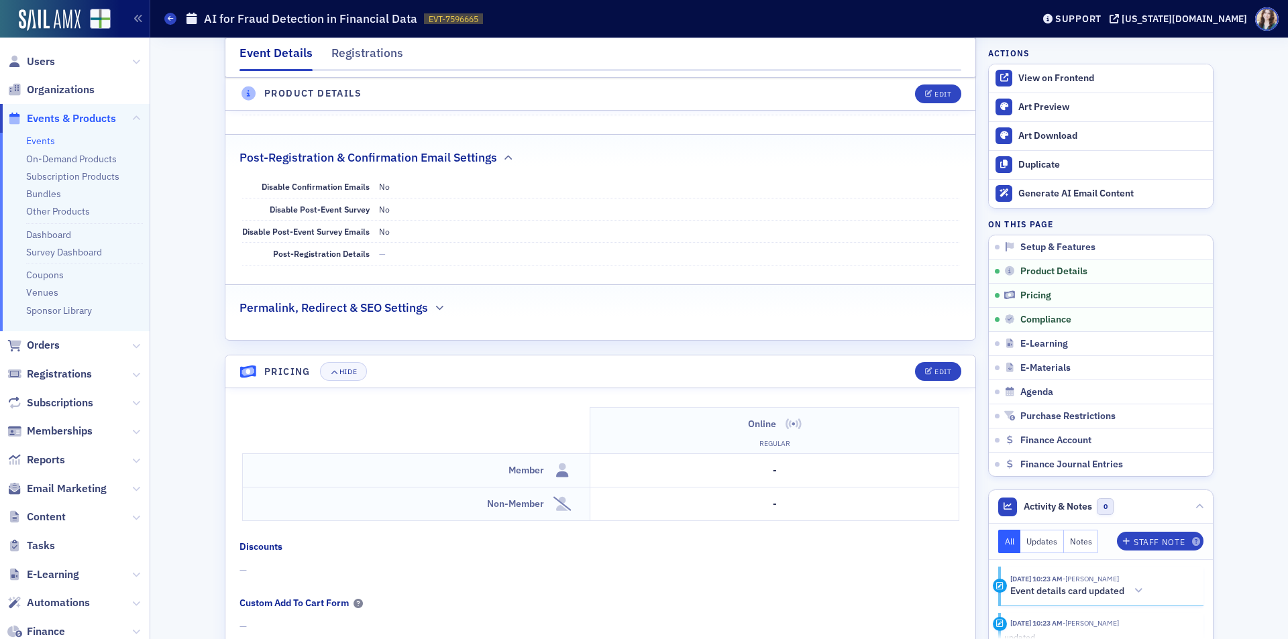
scroll to position [1346, 0]
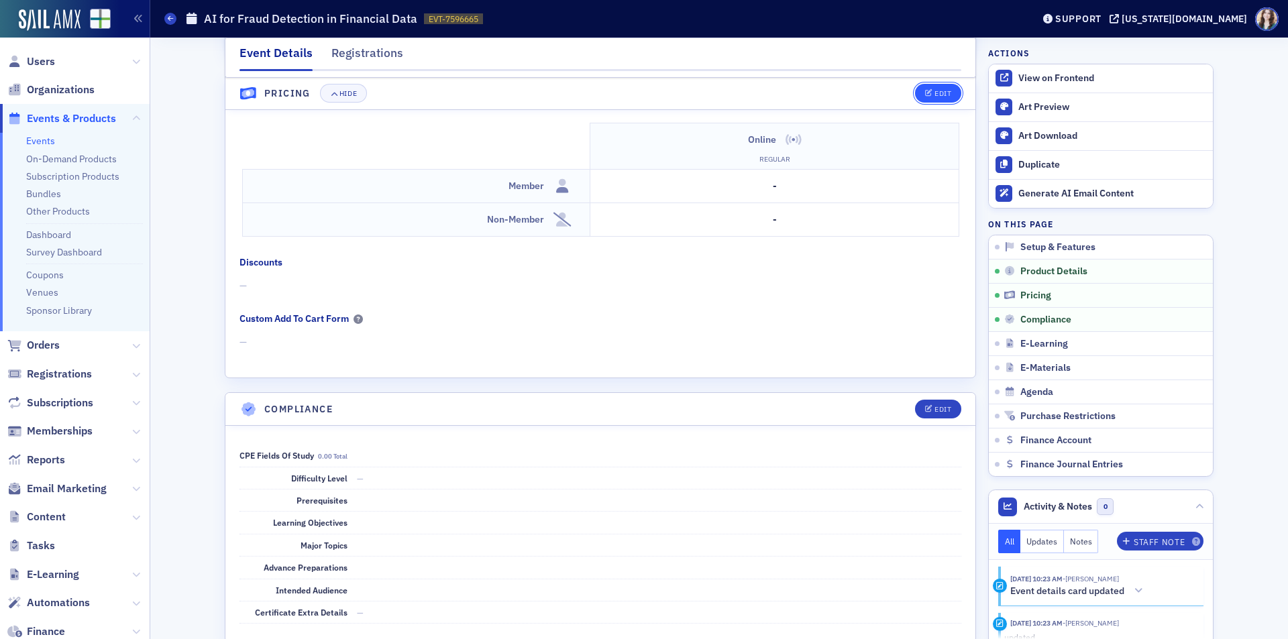
click at [925, 91] on icon "button" at bounding box center [929, 94] width 8 height 7
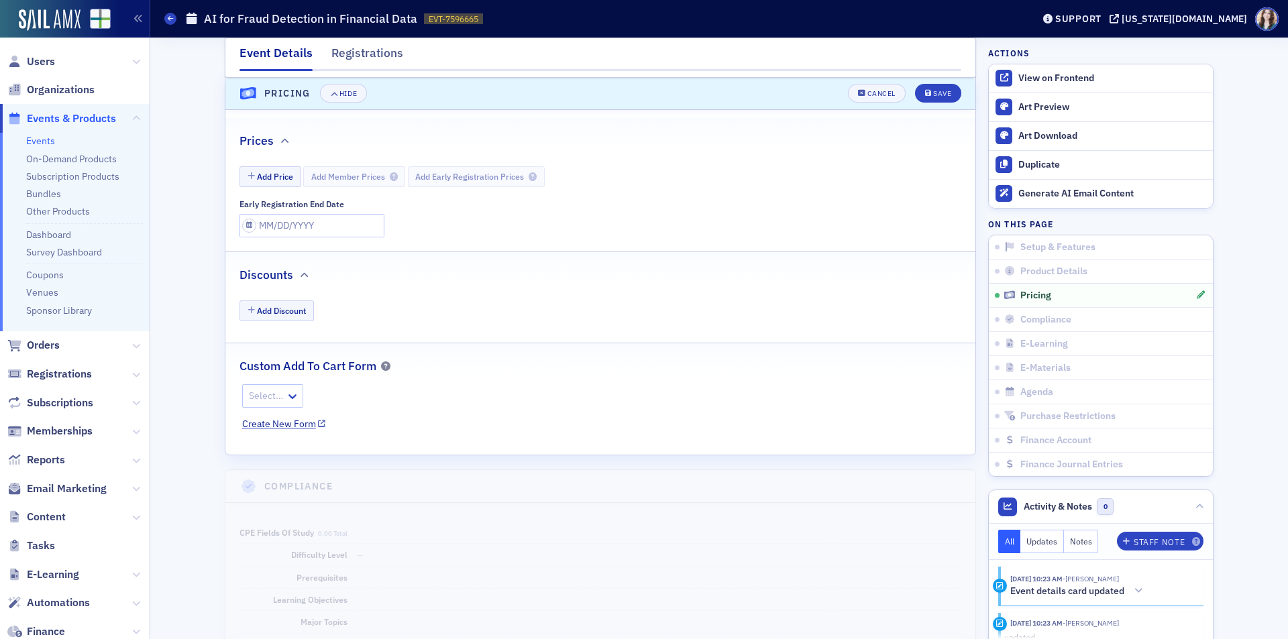
scroll to position [1339, 0]
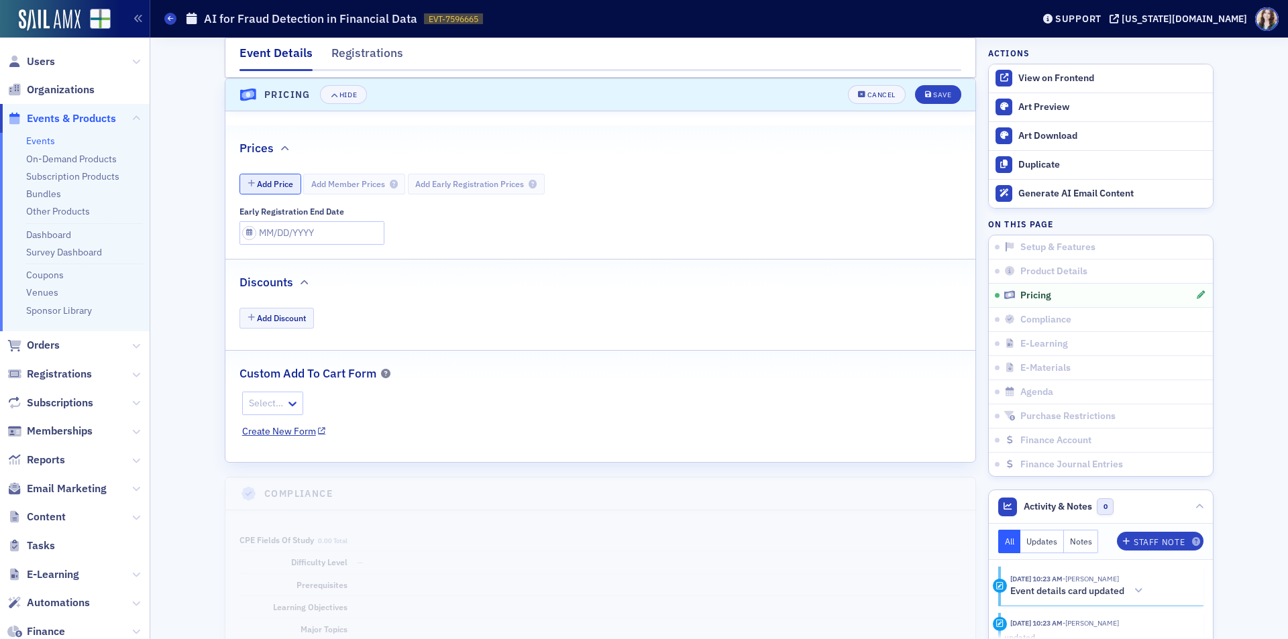
click at [274, 185] on button "Add Price" at bounding box center [271, 184] width 62 height 21
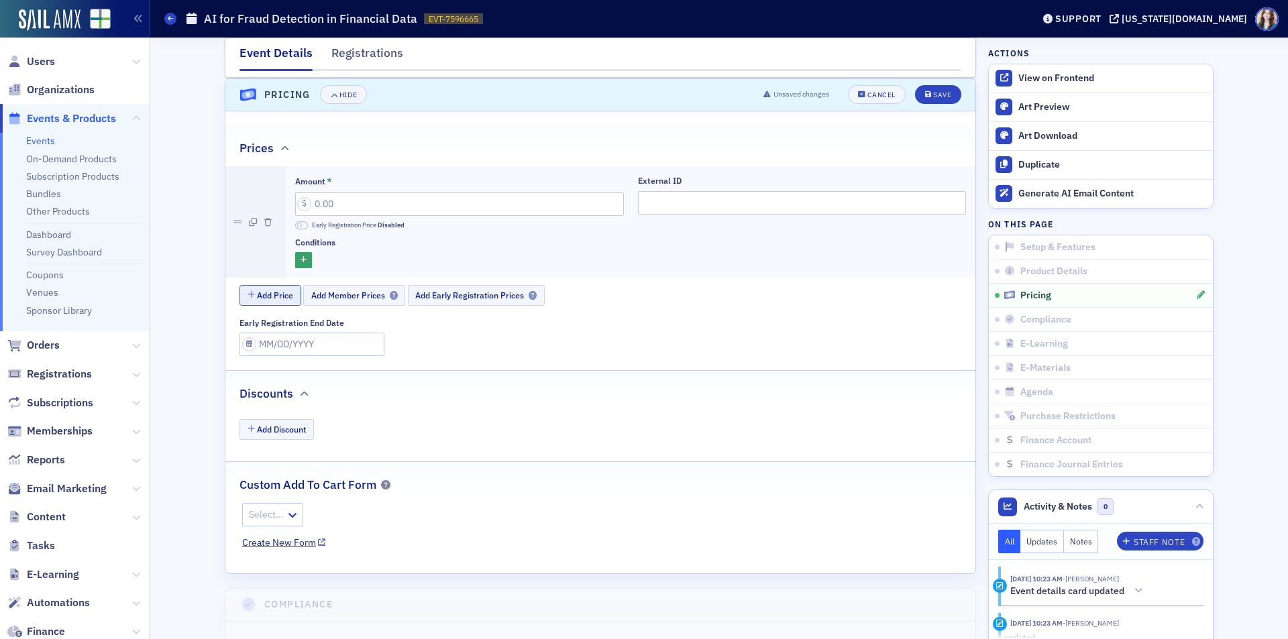
click at [280, 301] on button "Add Price" at bounding box center [271, 295] width 62 height 21
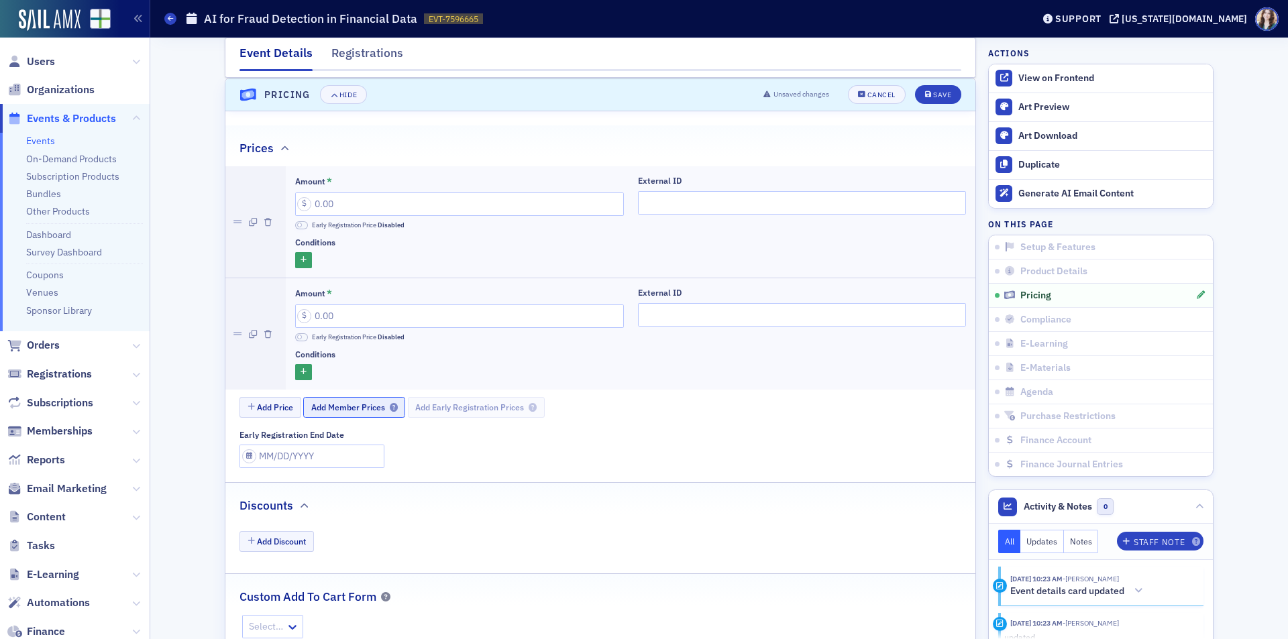
click at [338, 411] on span "Add Member Prices" at bounding box center [354, 408] width 87 height 10
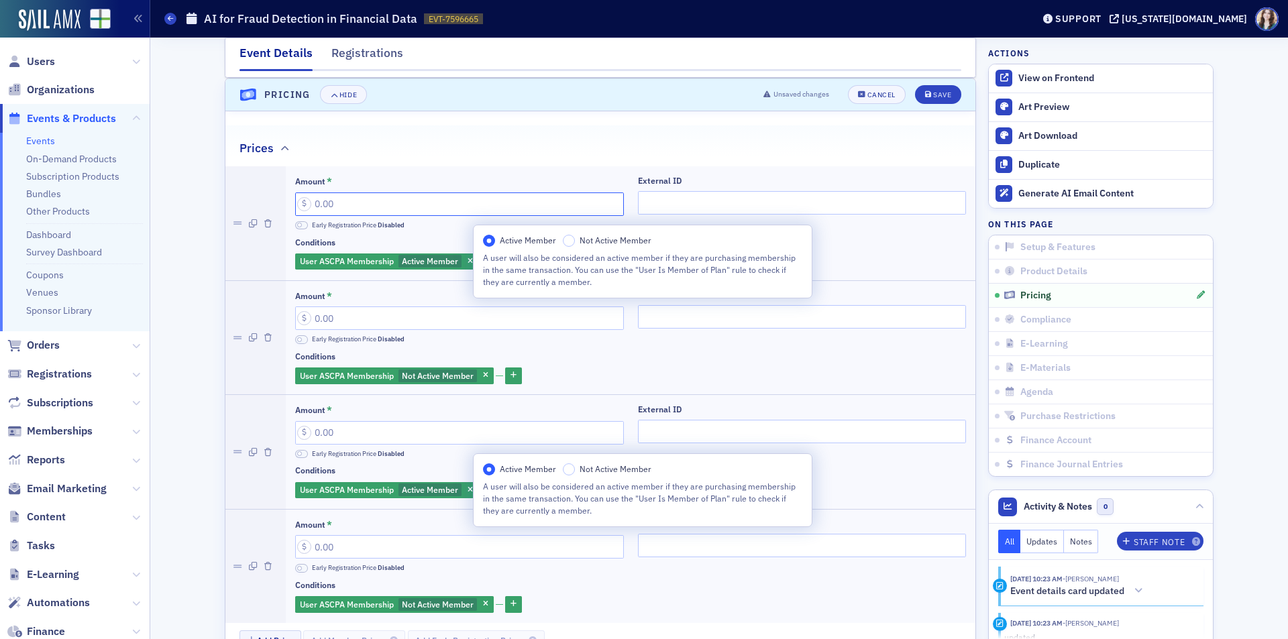
click at [344, 206] on input "Amount *" at bounding box center [459, 204] width 329 height 23
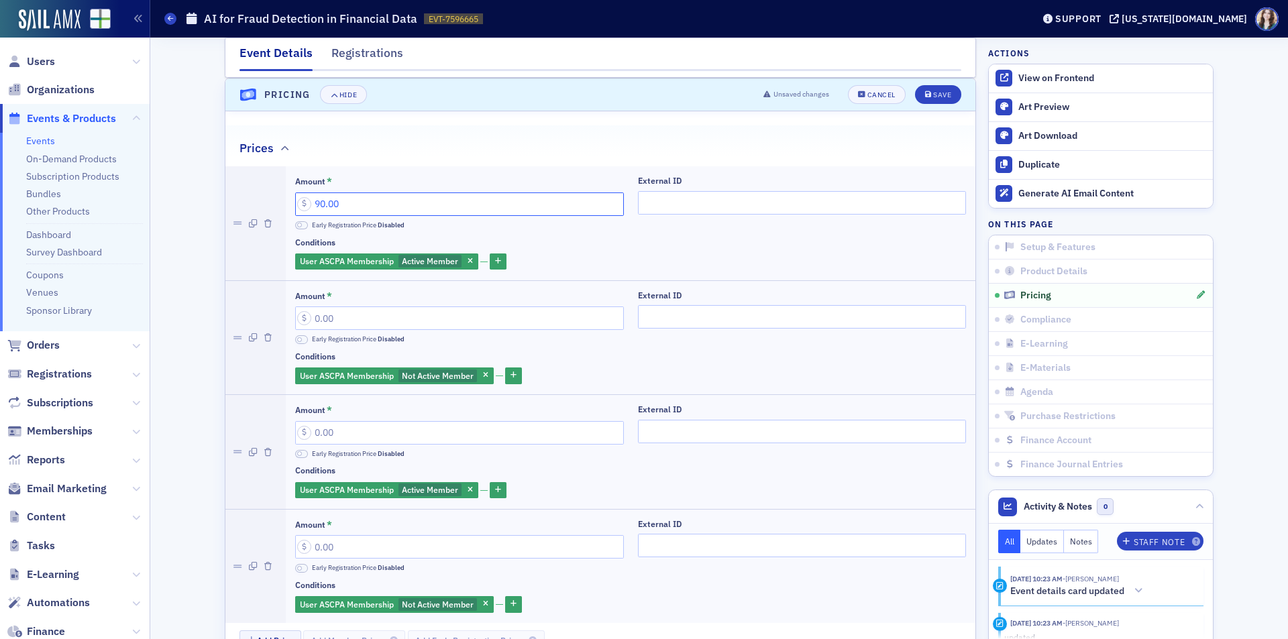
type input "90.00"
click at [372, 435] on input "Amount *" at bounding box center [459, 432] width 329 height 23
type input "100.00"
click at [301, 221] on span at bounding box center [301, 225] width 13 height 9
click at [388, 313] on input "Amount *" at bounding box center [459, 318] width 329 height 23
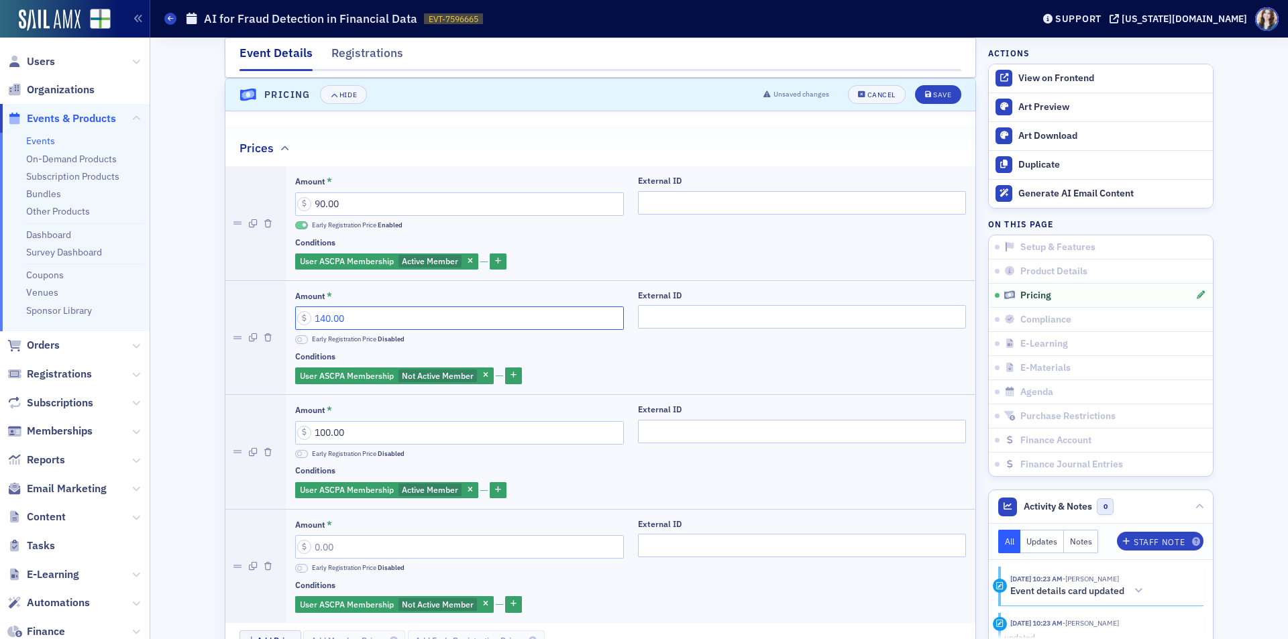
type input "140.00"
click at [295, 340] on span at bounding box center [301, 339] width 13 height 9
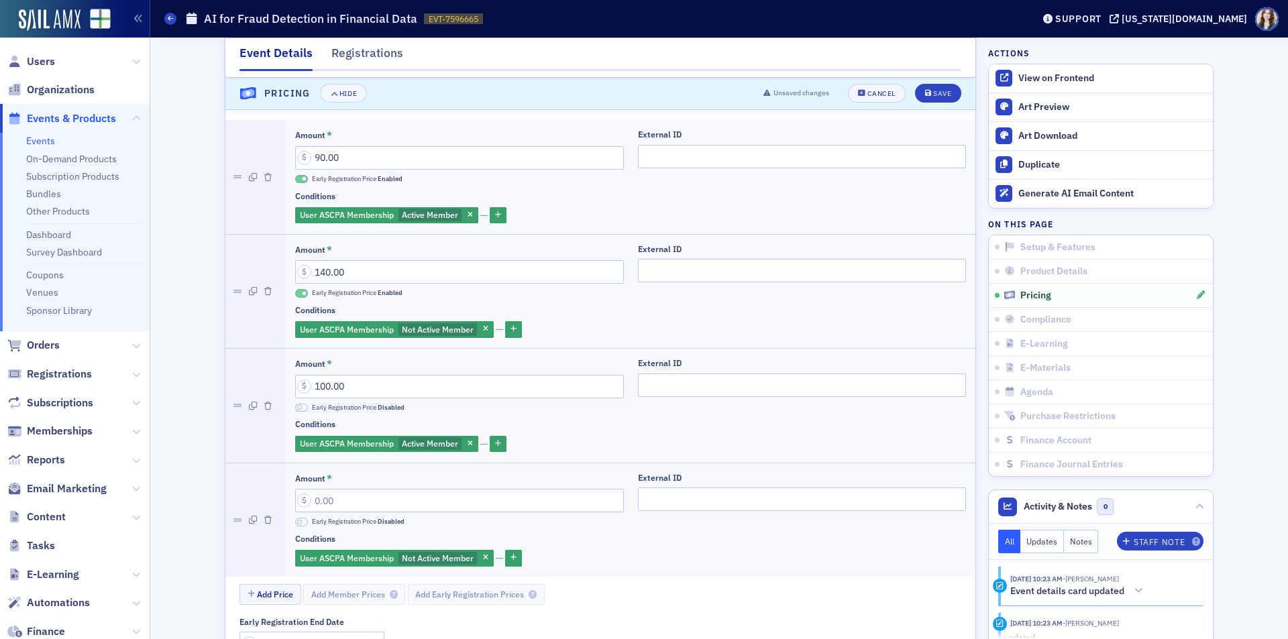
scroll to position [1406, 0]
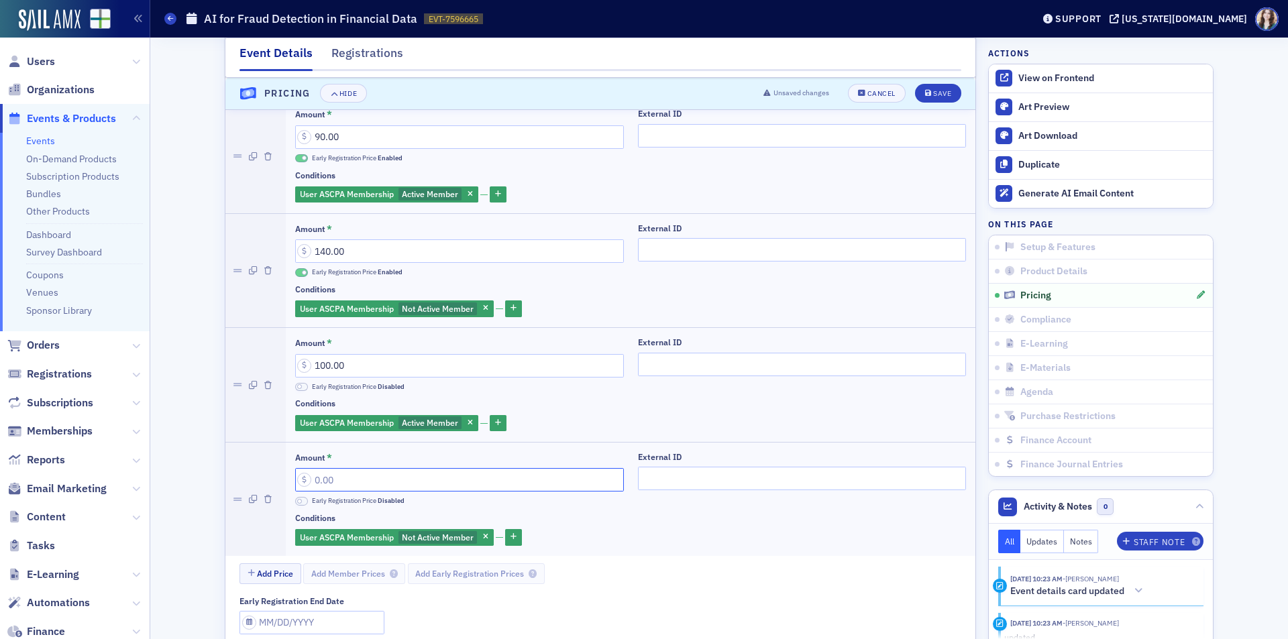
click at [381, 484] on input "Amount *" at bounding box center [459, 479] width 329 height 23
type input "150.00"
click at [695, 592] on div "Amount * 90.00 Early Registration Price Enabled External ID Conditions User ASC…" at bounding box center [600, 366] width 750 height 535
click at [317, 617] on input "Early Registration End Date" at bounding box center [312, 622] width 145 height 23
select select "7"
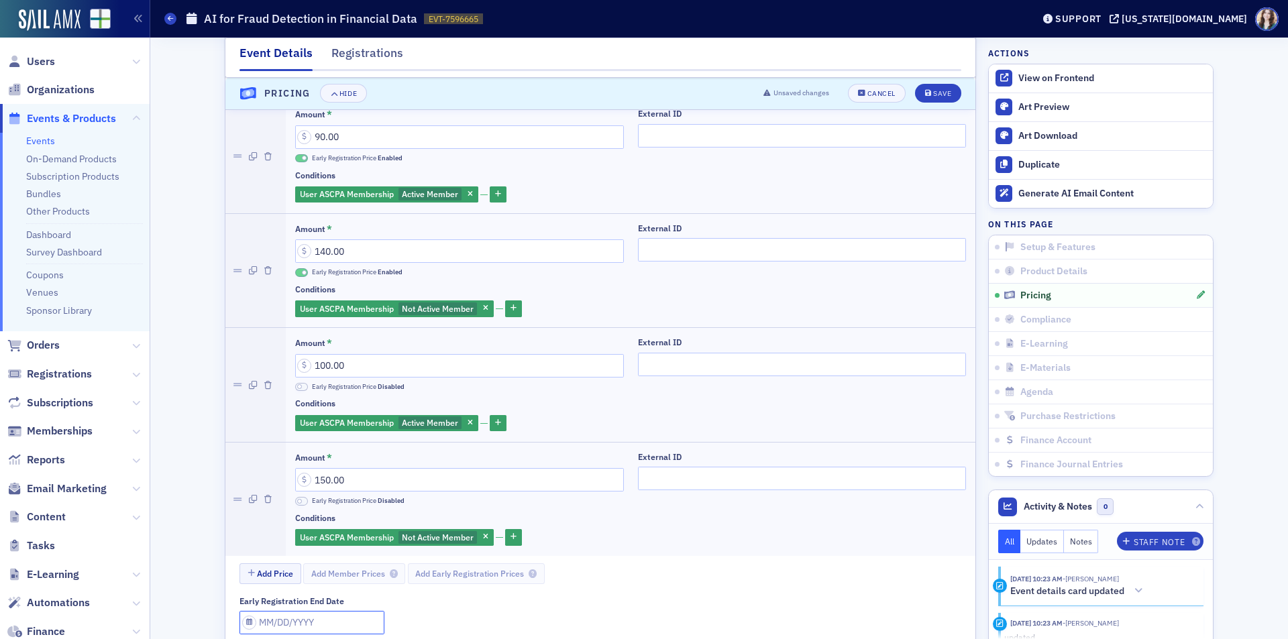
select select "2025"
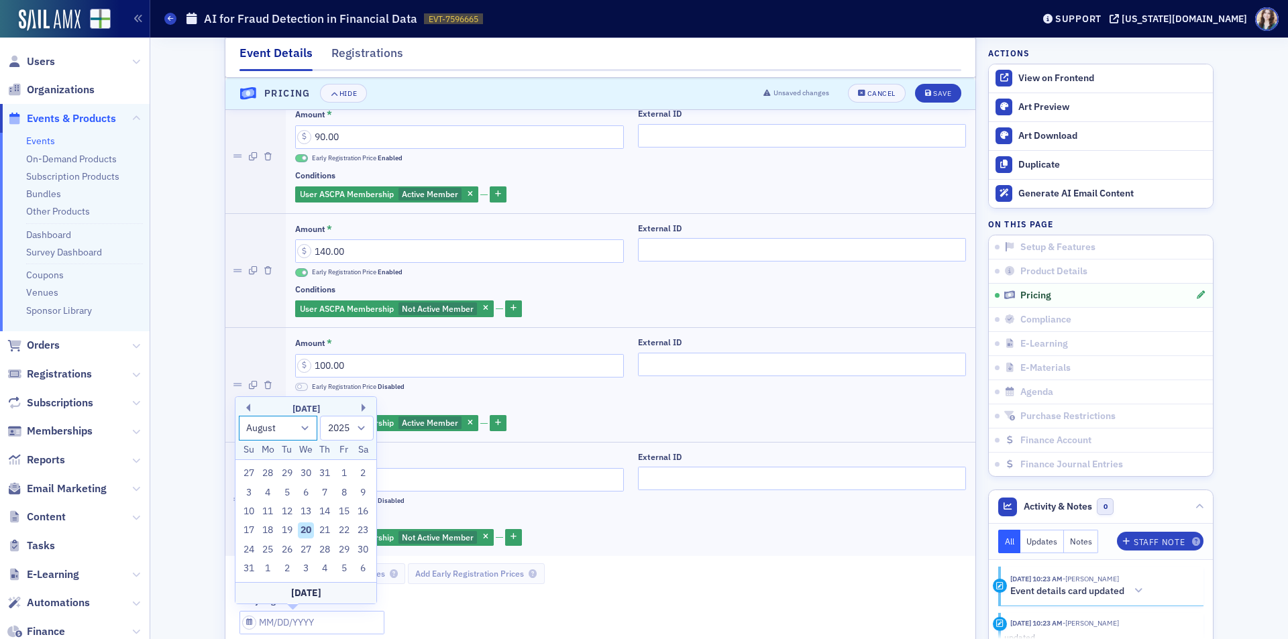
click at [304, 424] on select "January February March April May June July August September October November De…" at bounding box center [278, 428] width 79 height 25
select select "8"
click at [239, 435] on select "January February March April May June July August September October November De…" at bounding box center [278, 428] width 79 height 25
click at [344, 494] on div "5" at bounding box center [344, 493] width 16 height 16
type input "09/05/2025"
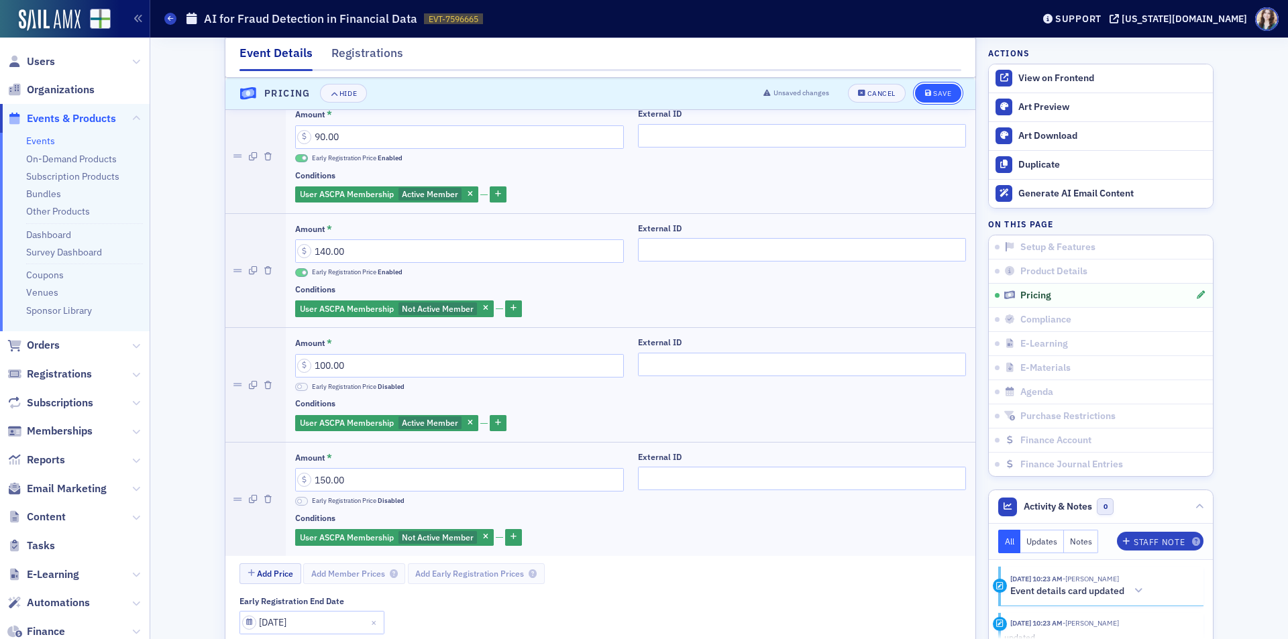
click at [937, 95] on div "Save" at bounding box center [942, 94] width 18 height 7
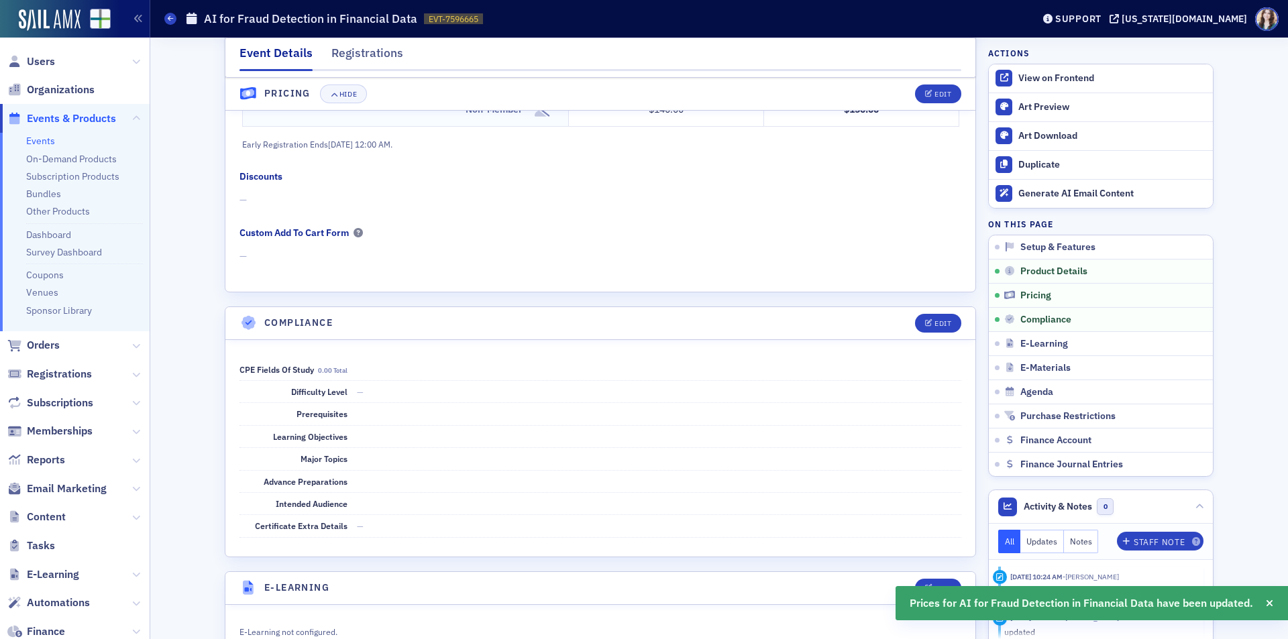
scroll to position [1288, 0]
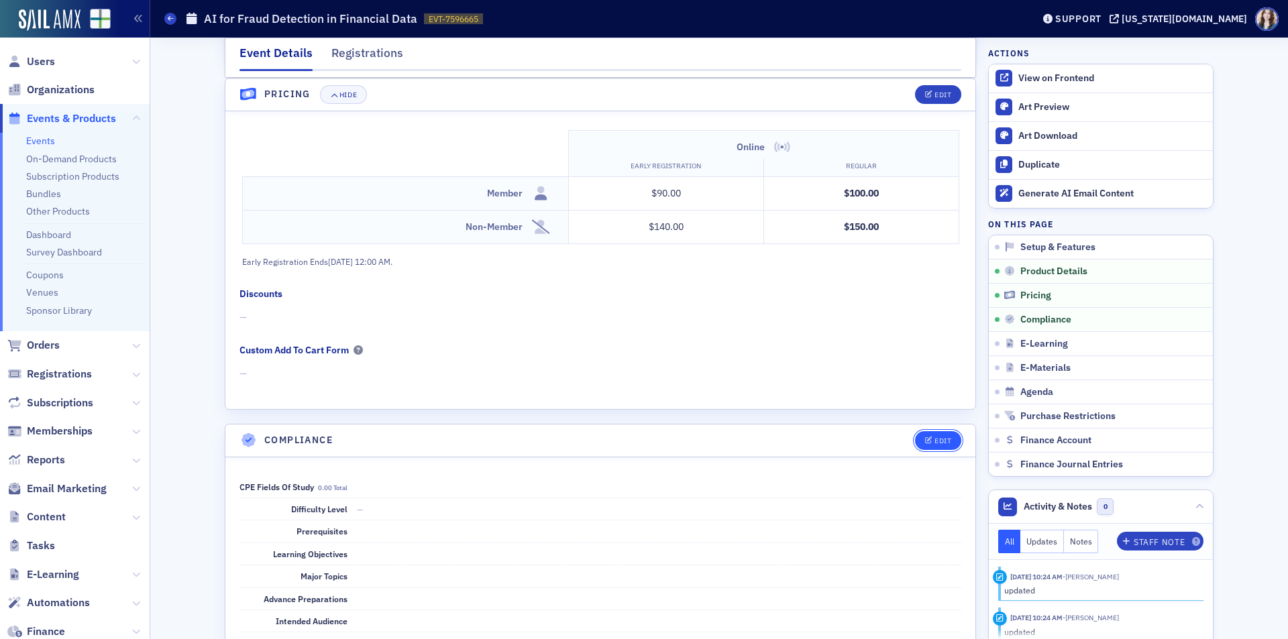
click at [925, 444] on icon "button" at bounding box center [929, 440] width 8 height 7
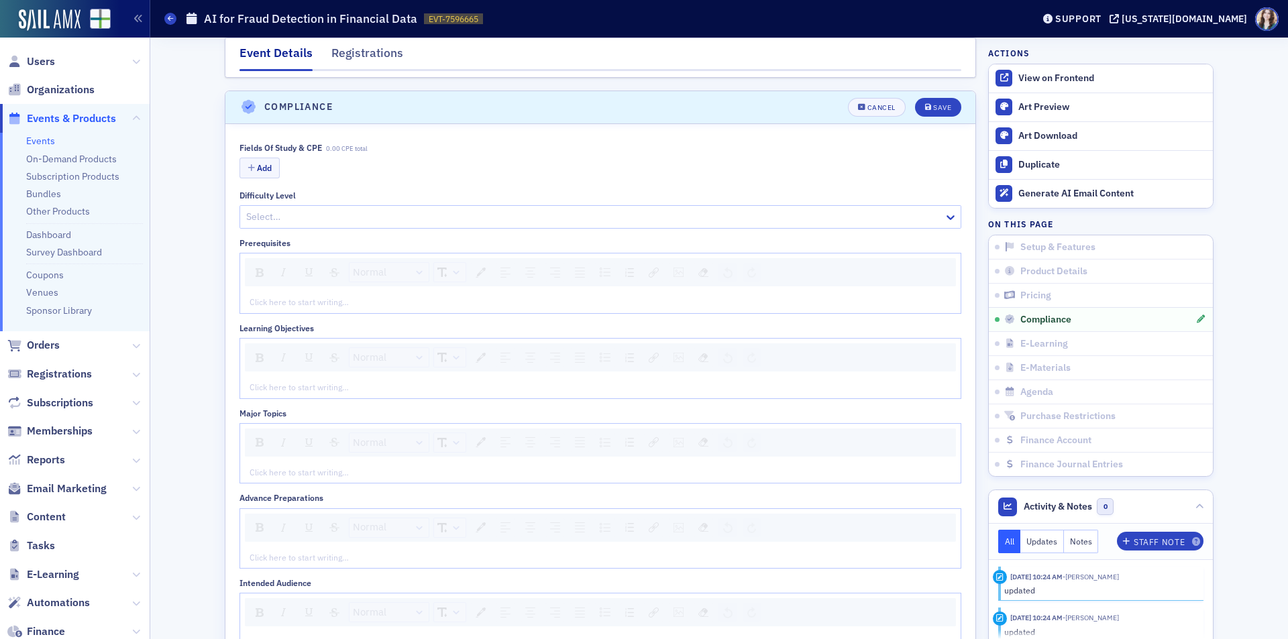
scroll to position [1635, 0]
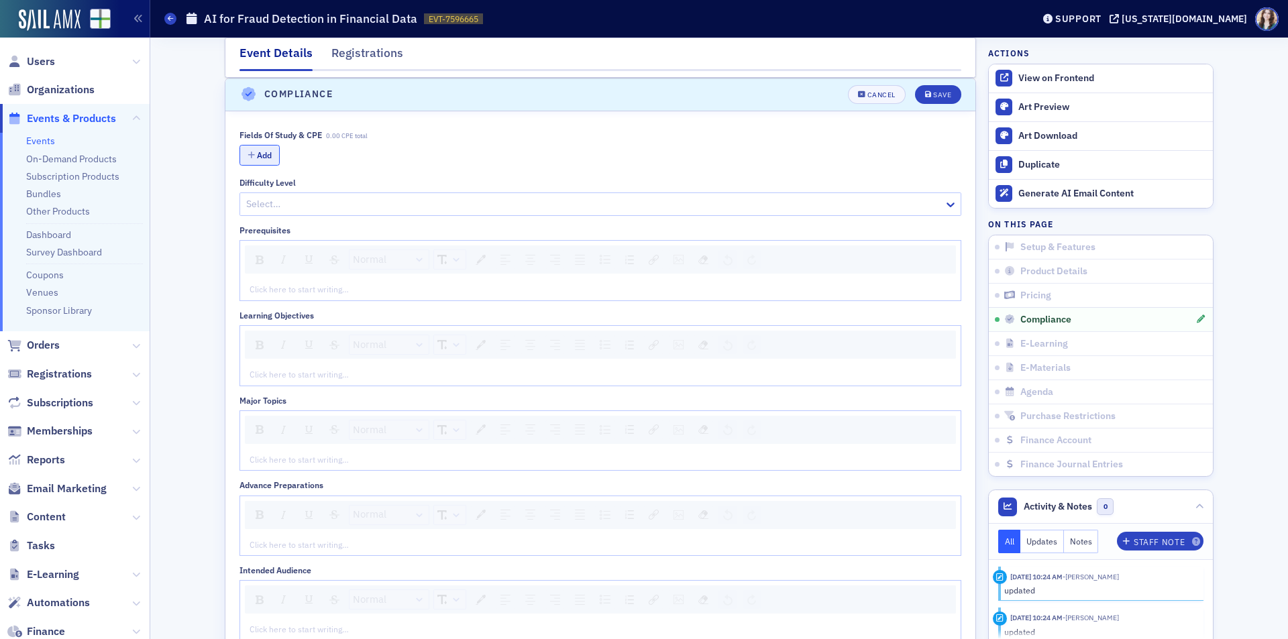
click at [262, 160] on button "Add" at bounding box center [260, 155] width 40 height 21
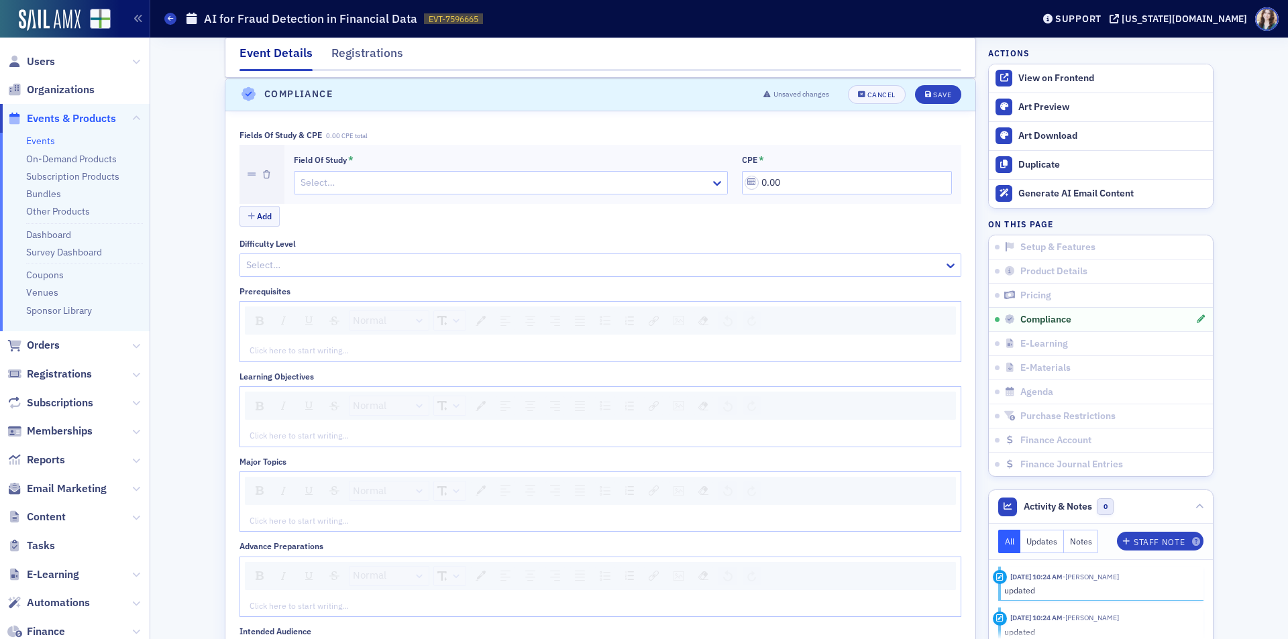
click at [368, 186] on div at bounding box center [504, 182] width 410 height 17
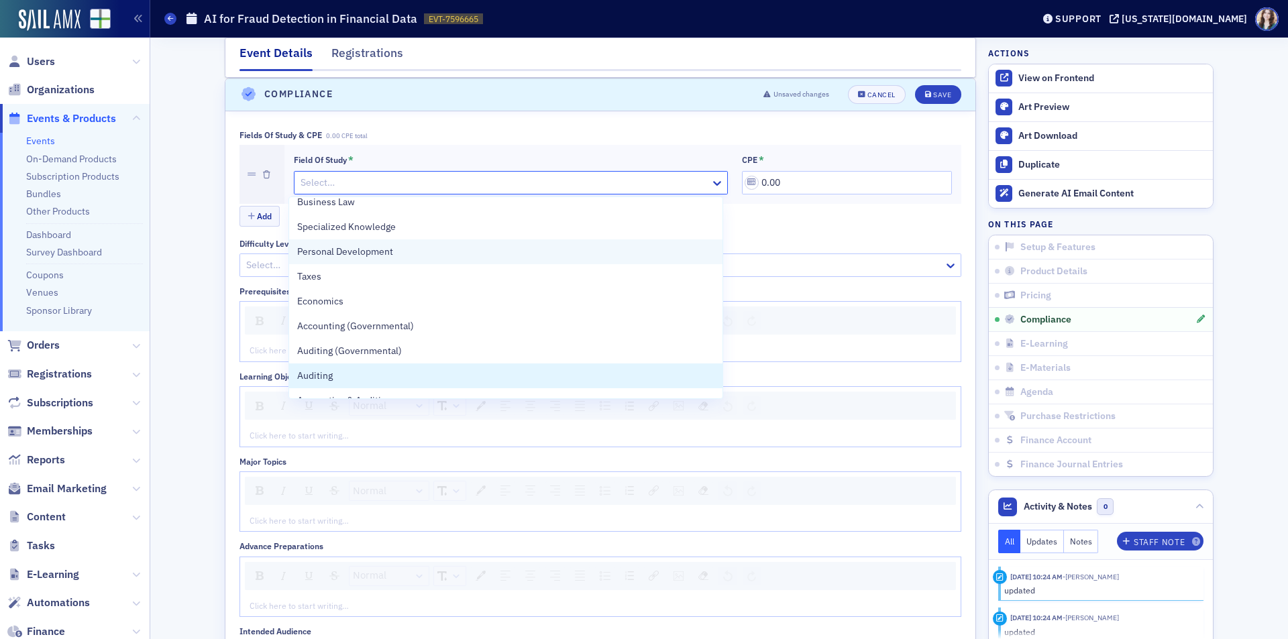
scroll to position [201, 0]
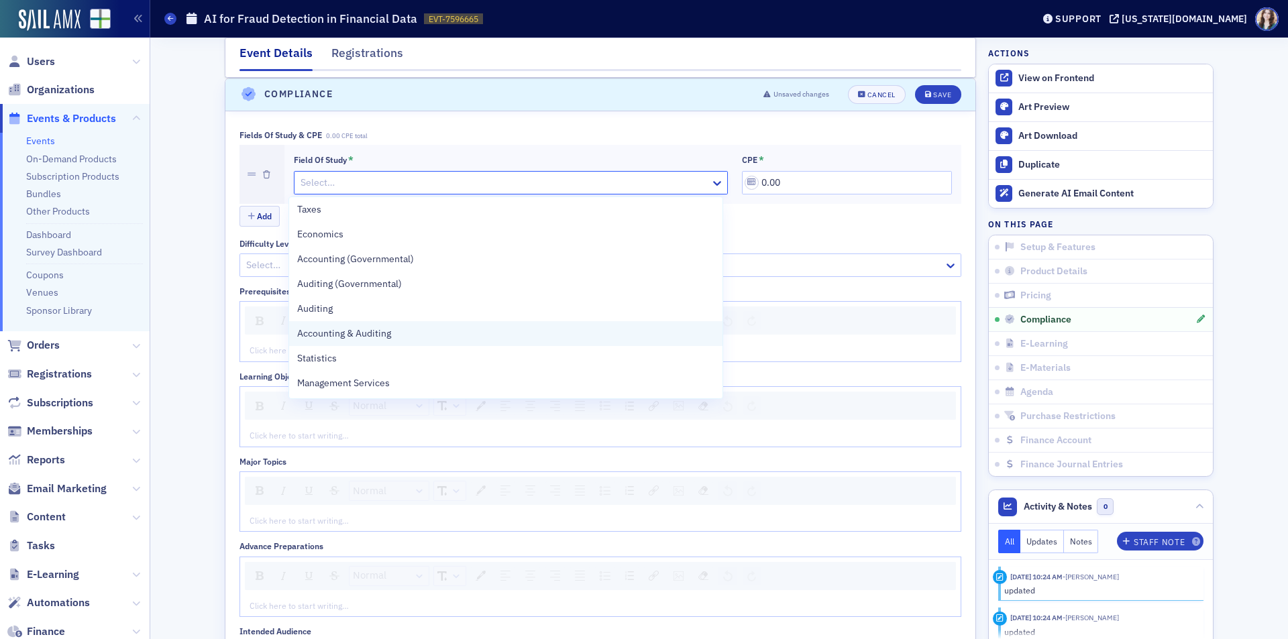
click at [424, 334] on div "Accounting & Auditing" at bounding box center [505, 334] width 417 height 14
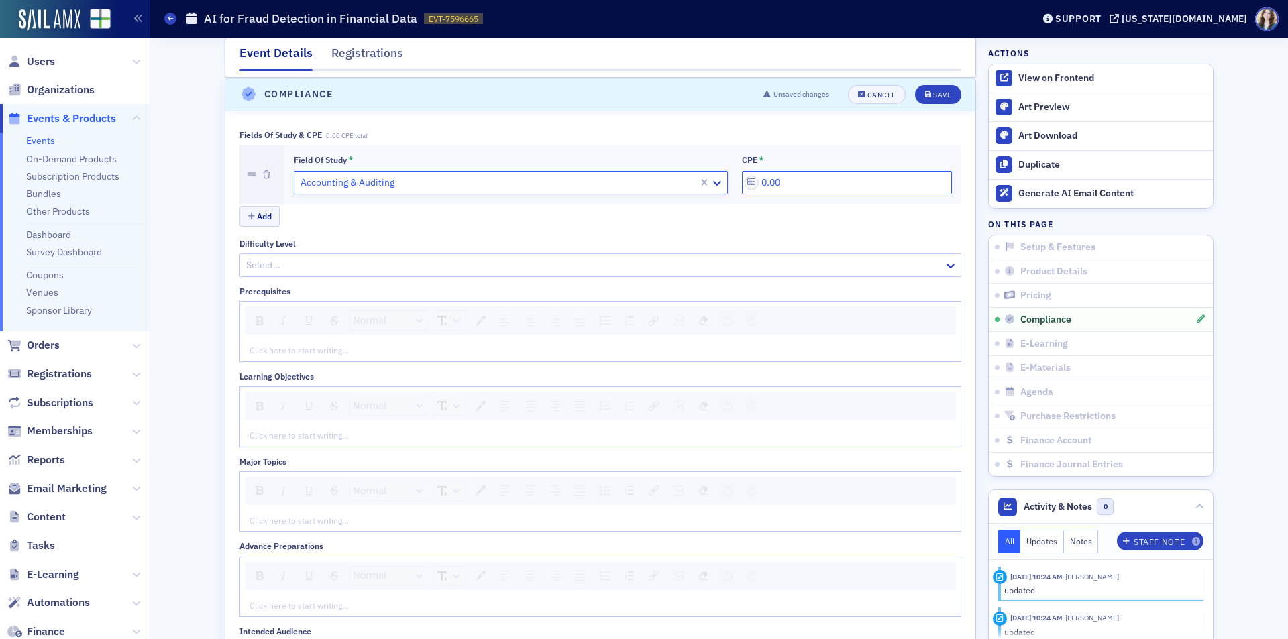
click at [763, 180] on input "0.00" at bounding box center [847, 182] width 210 height 23
type input "2.00"
click at [933, 93] on div "Save" at bounding box center [942, 94] width 18 height 7
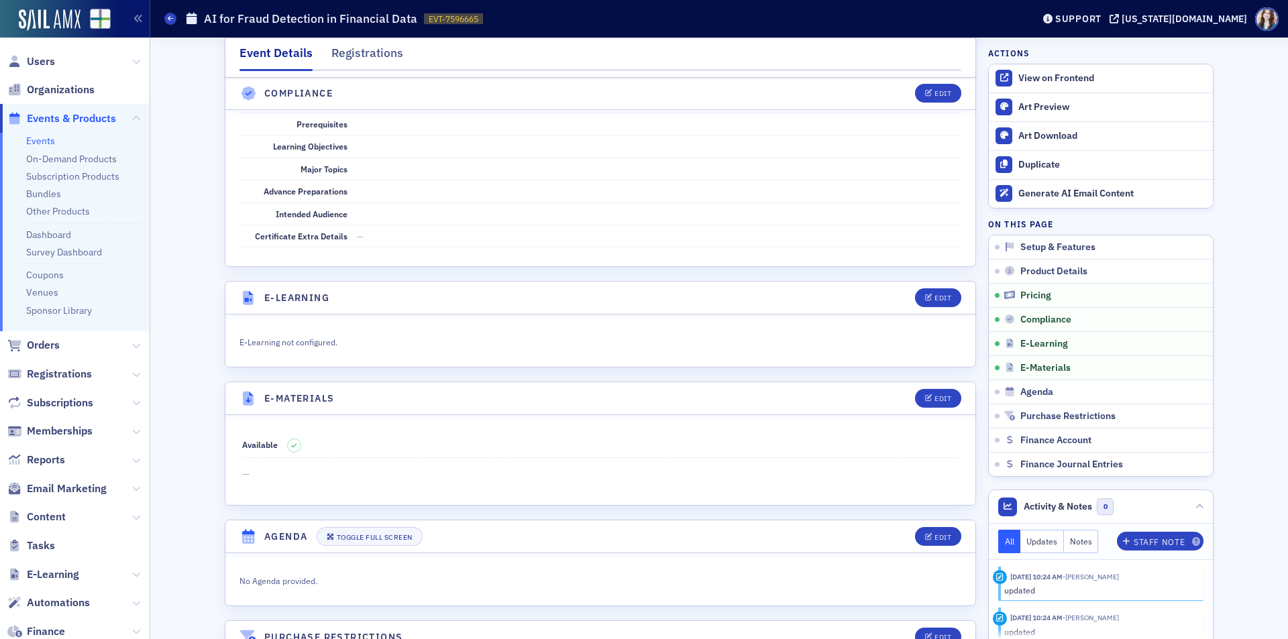
scroll to position [1651, 0]
click at [1216, 17] on div "[US_STATE][DOMAIN_NAME]" at bounding box center [1184, 19] width 125 height 12
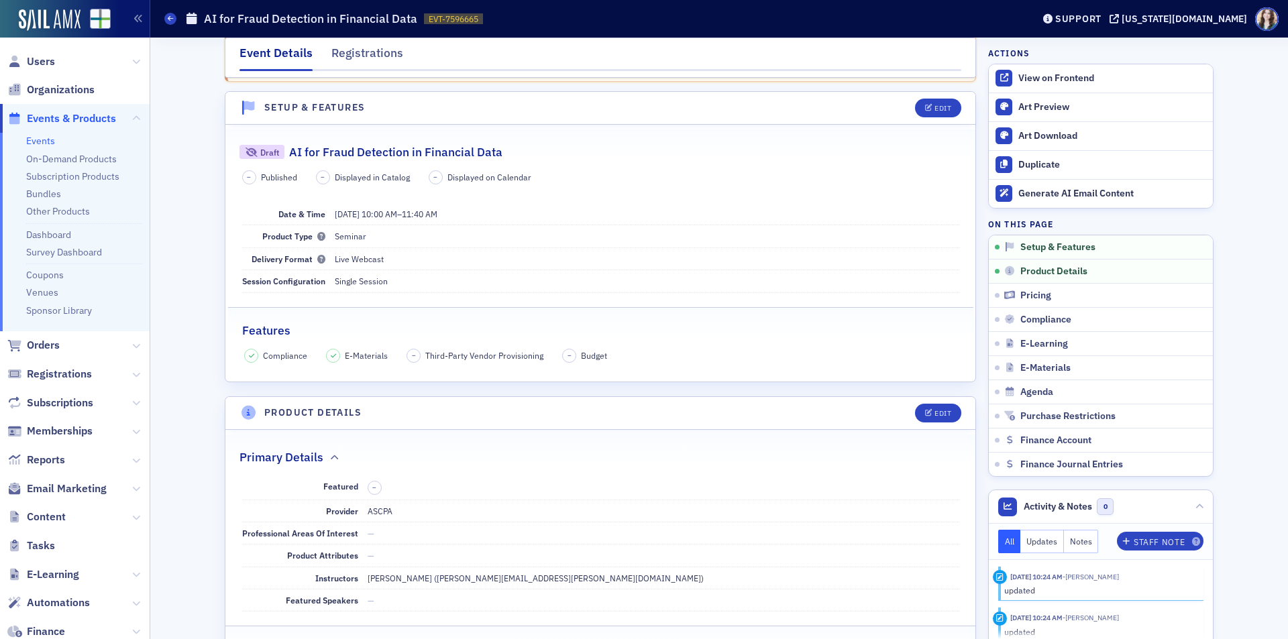
scroll to position [0, 0]
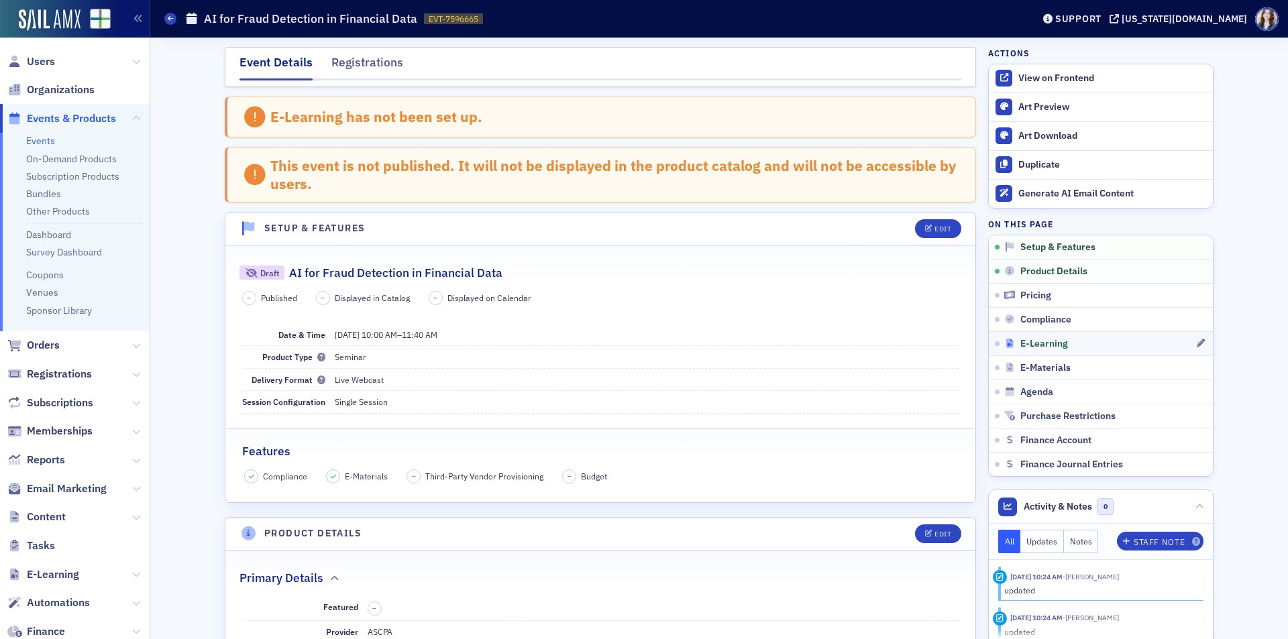
click at [1053, 348] on span "E-Learning" at bounding box center [1045, 344] width 48 height 12
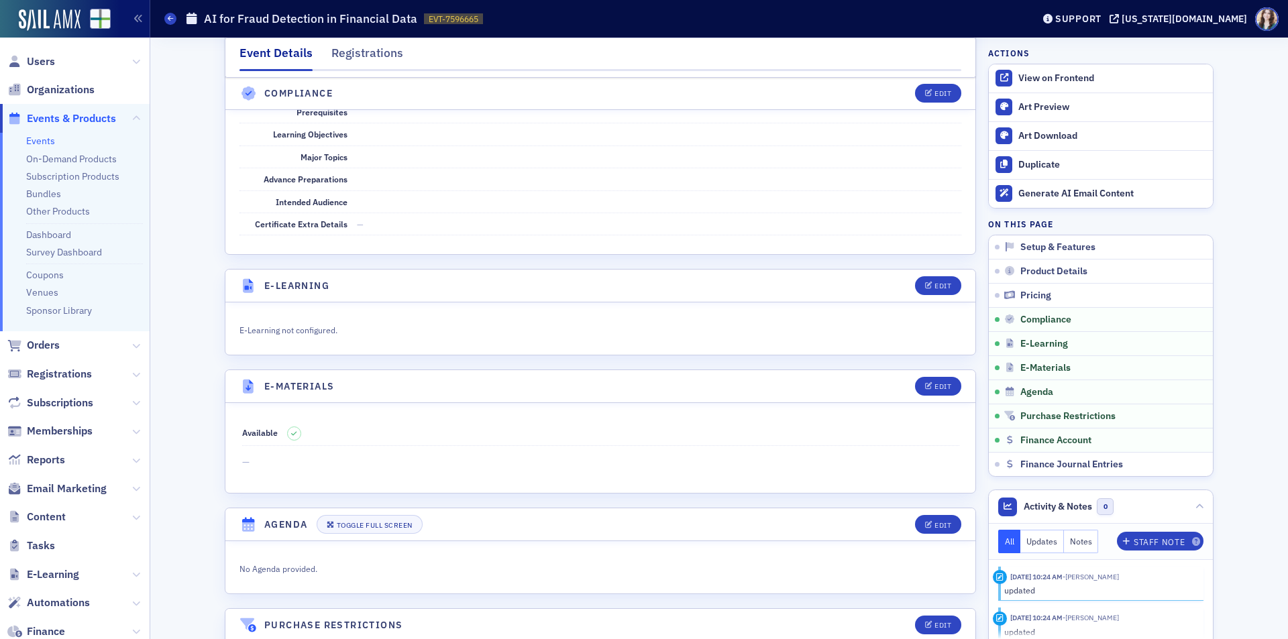
scroll to position [1853, 0]
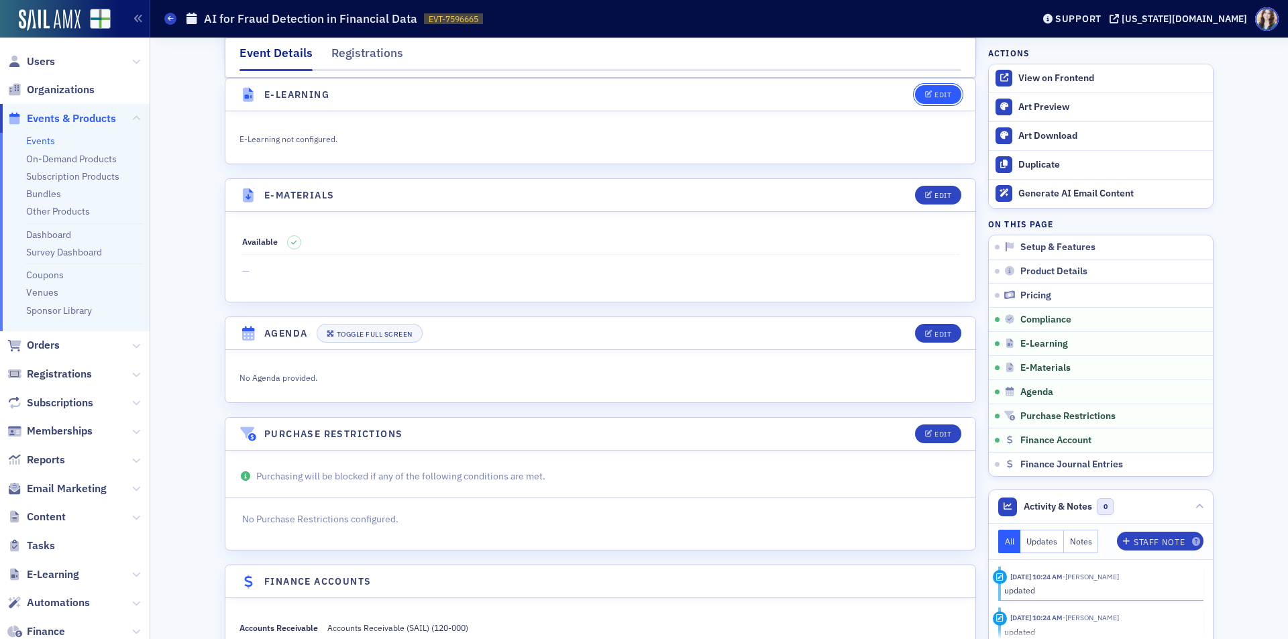
click at [935, 95] on div "Edit" at bounding box center [943, 94] width 17 height 7
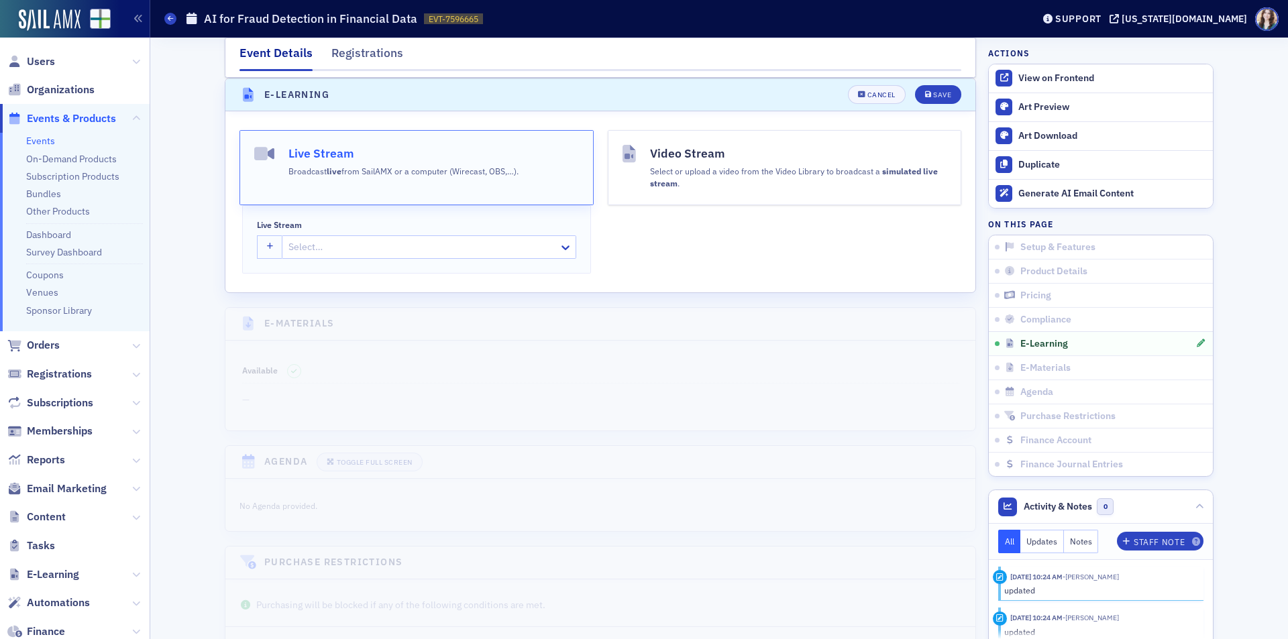
click at [373, 255] on div at bounding box center [422, 247] width 270 height 17
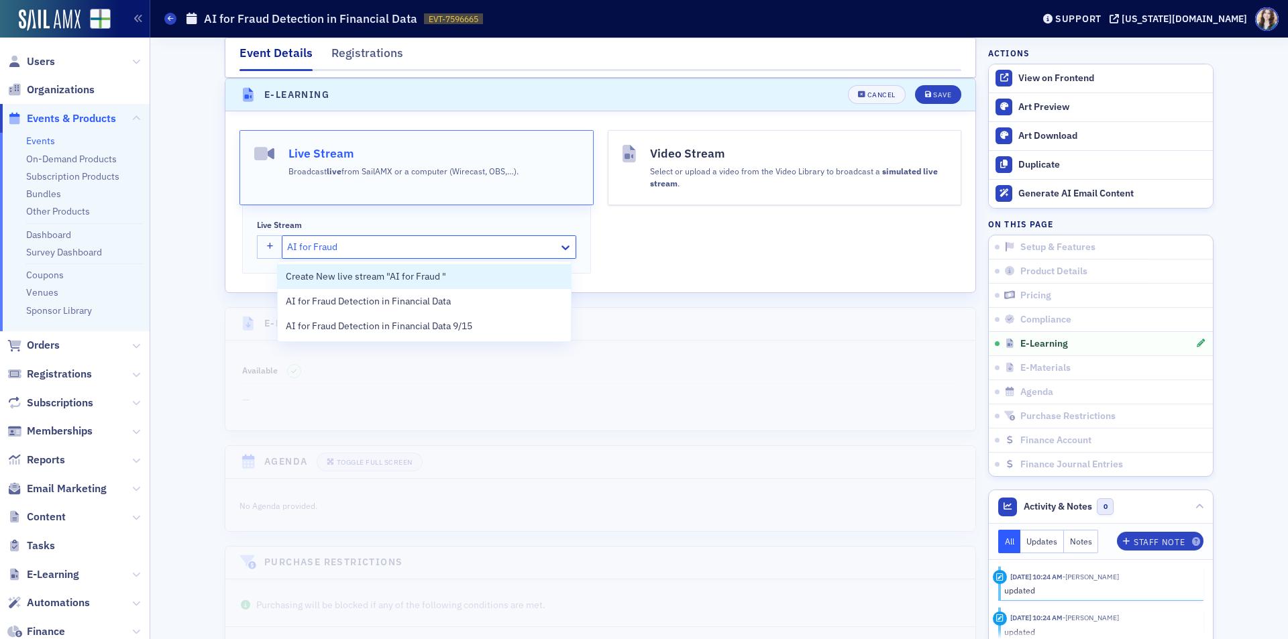
type input "AI for Fraud D"
click at [510, 325] on div "AI for Fraud Detection in Financial Data 9/15" at bounding box center [424, 326] width 277 height 14
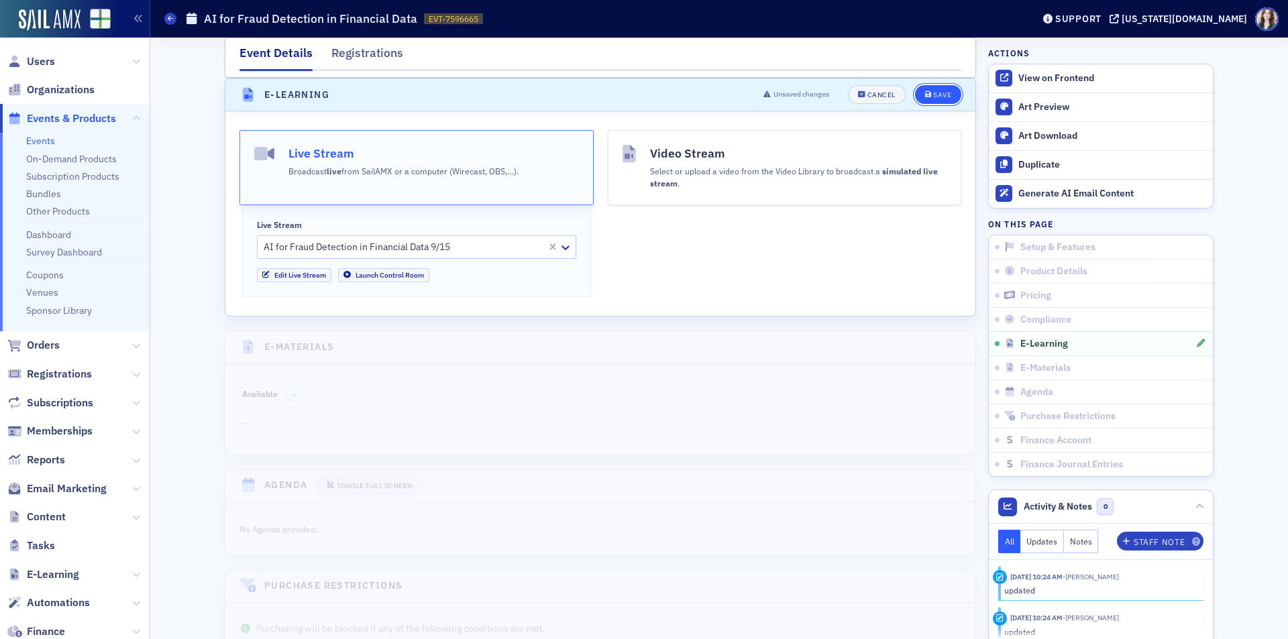
click at [938, 94] on div "Save" at bounding box center [942, 94] width 18 height 7
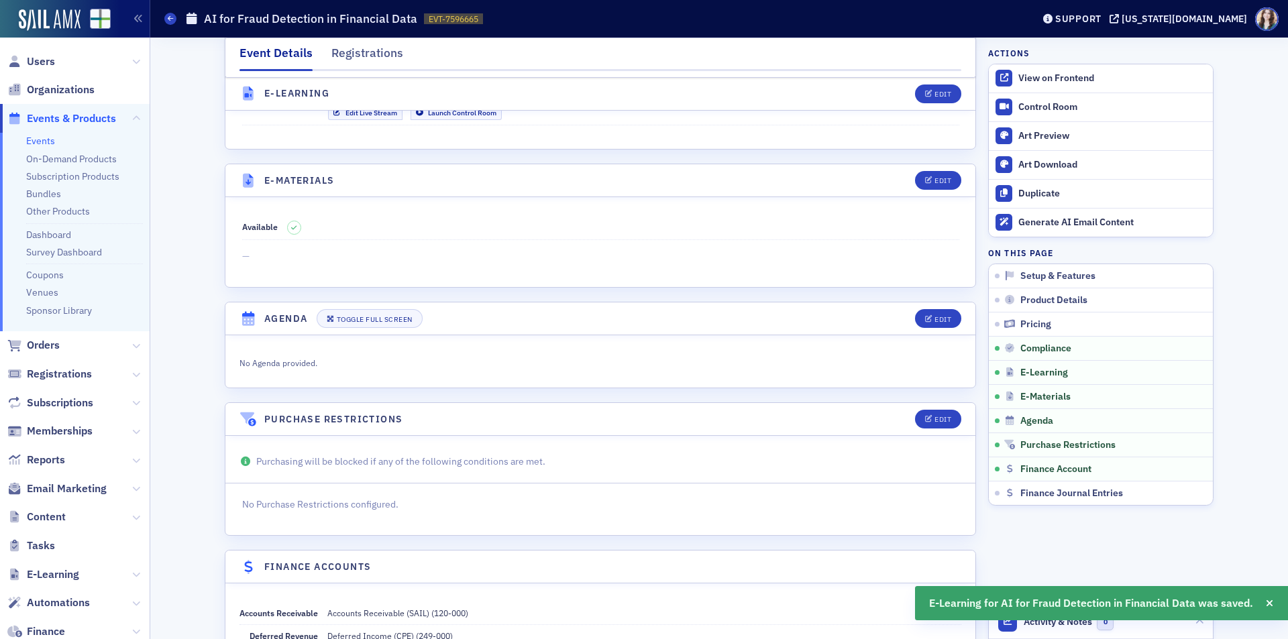
scroll to position [1802, 0]
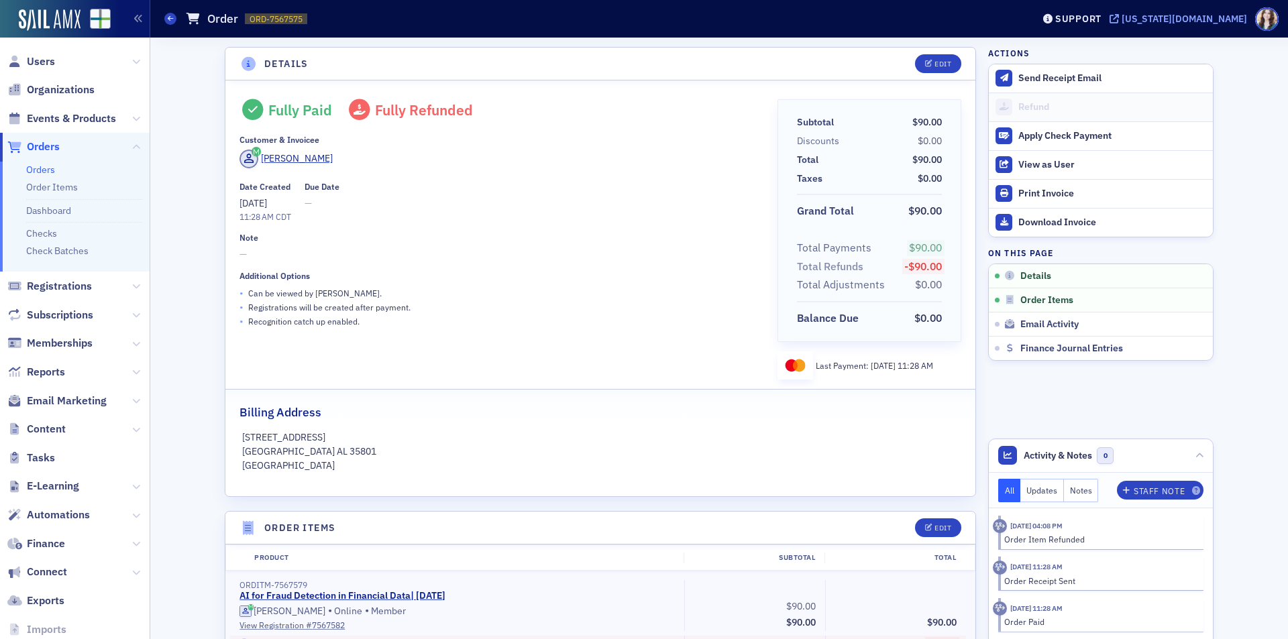
click at [1226, 21] on div "[US_STATE][DOMAIN_NAME]" at bounding box center [1184, 19] width 125 height 12
click at [57, 398] on span "Email Marketing" at bounding box center [67, 401] width 80 height 15
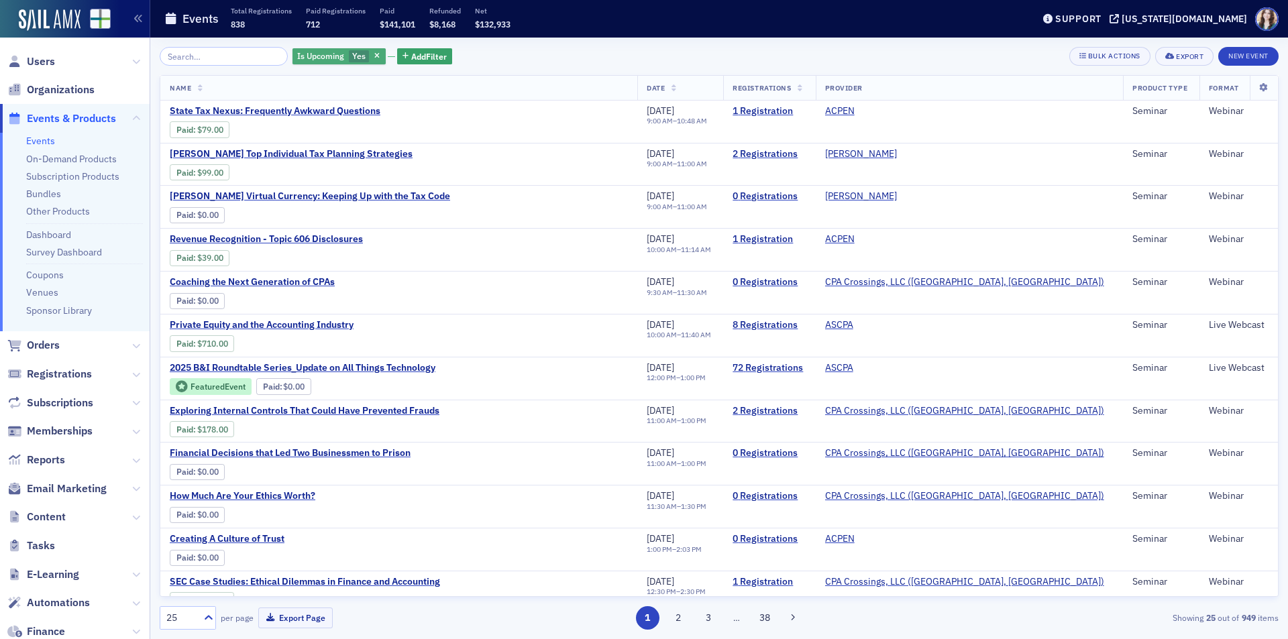
click at [352, 60] on span "Yes" at bounding box center [358, 55] width 13 height 11
click at [419, 58] on input "No" at bounding box center [423, 56] width 12 height 12
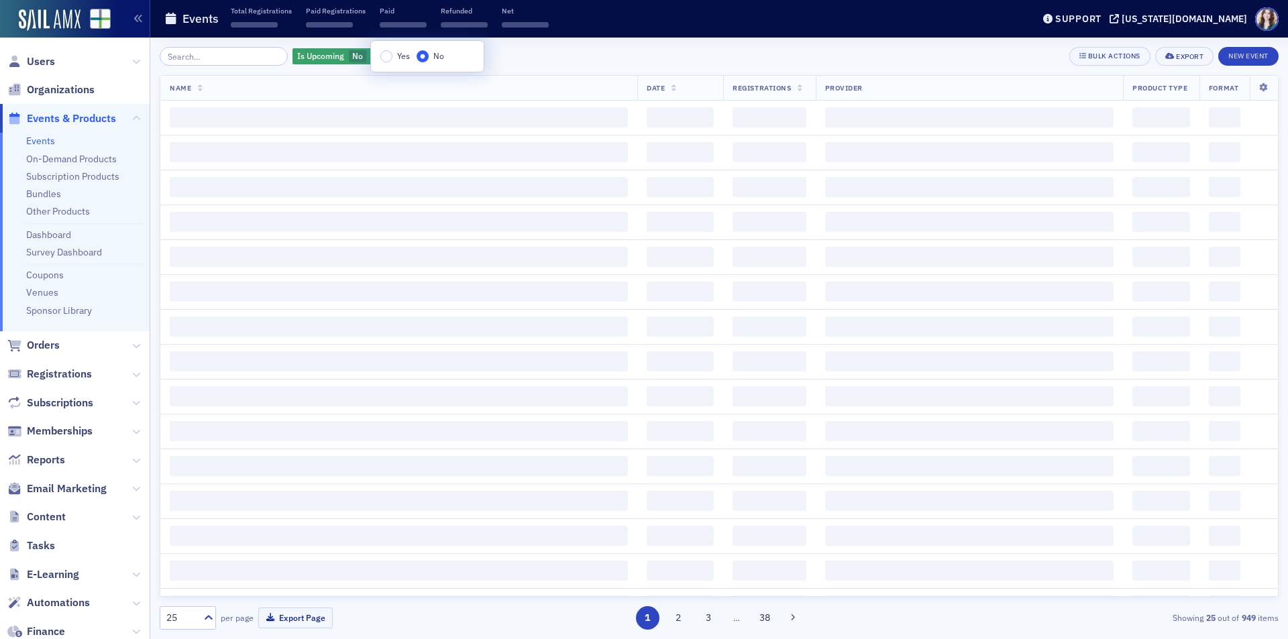
click at [524, 53] on div "Is Upcoming No Add Filter Bulk Actions Export New Event" at bounding box center [719, 56] width 1119 height 19
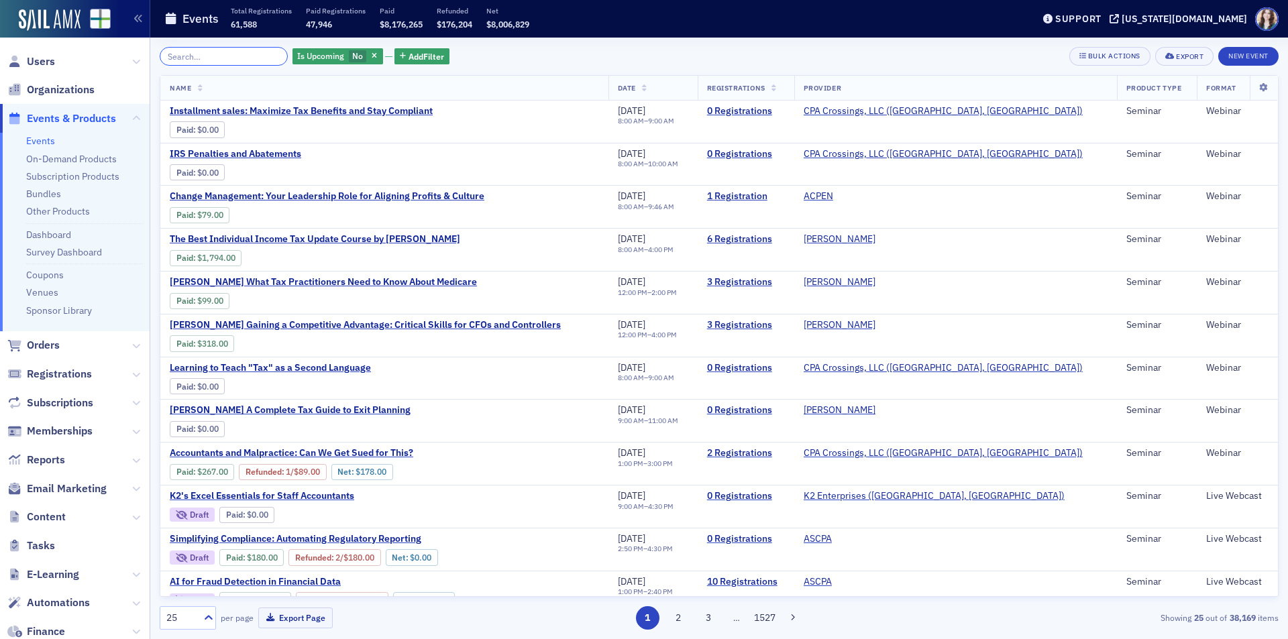
click at [196, 59] on input "search" at bounding box center [224, 56] width 128 height 19
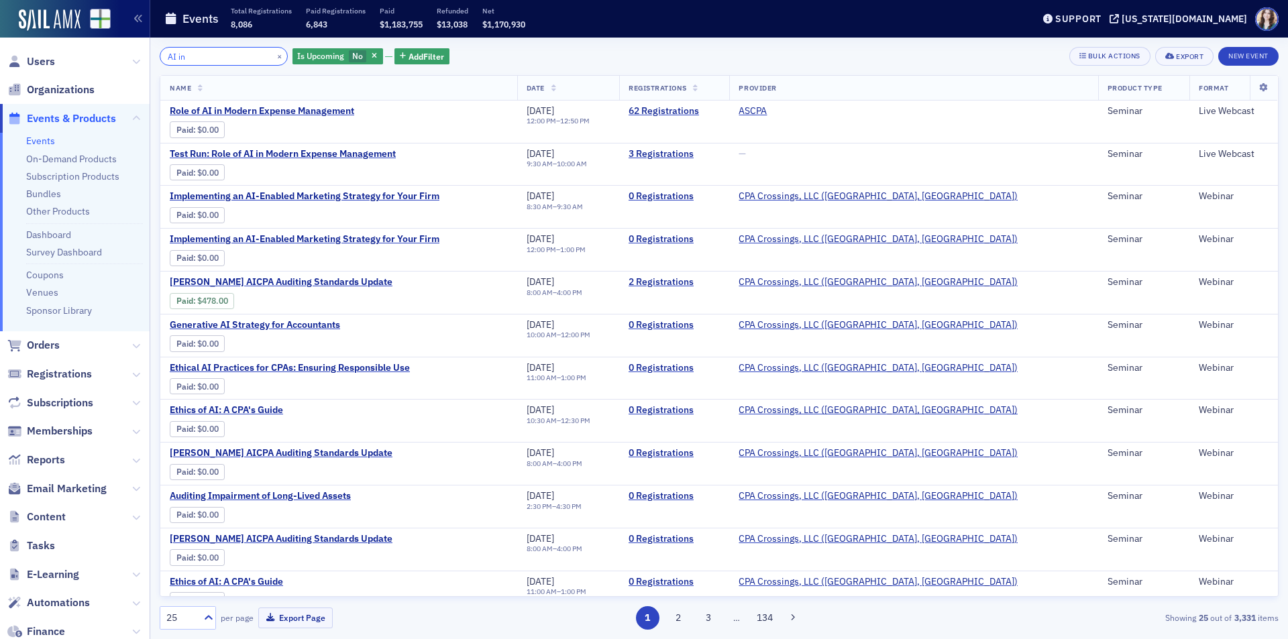
click at [240, 60] on input "AI in" at bounding box center [224, 56] width 128 height 19
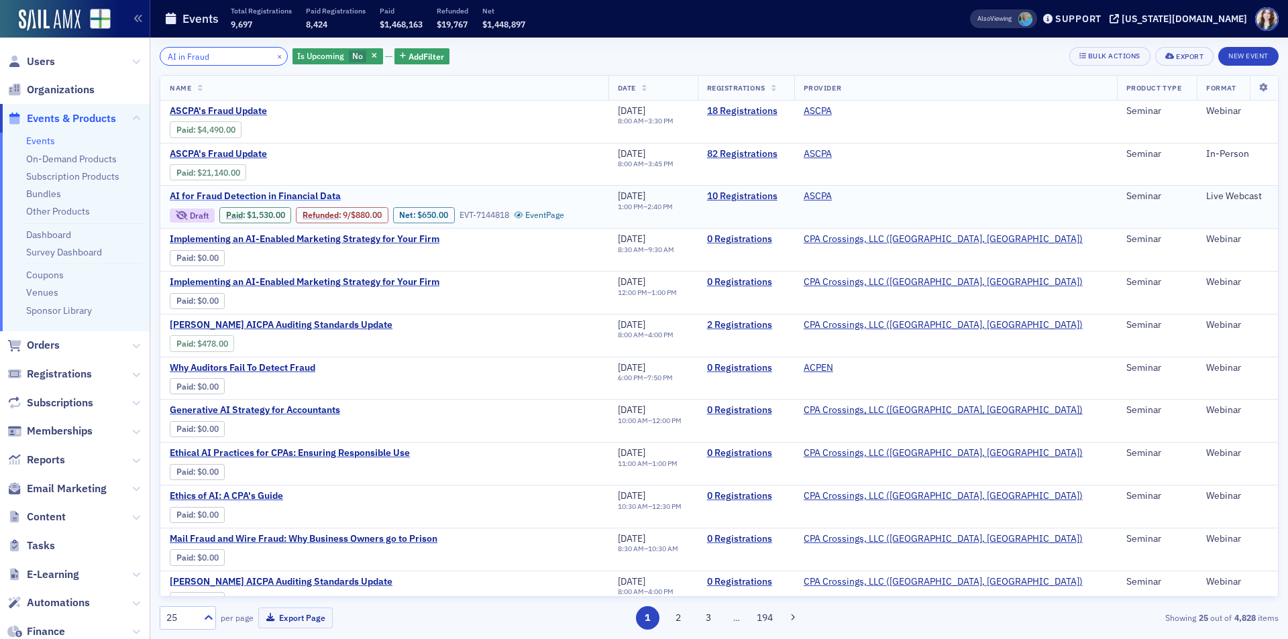
type input "AI in Fraud"
click at [252, 194] on span "AI for Fraud Detection in Financial Data" at bounding box center [282, 197] width 225 height 12
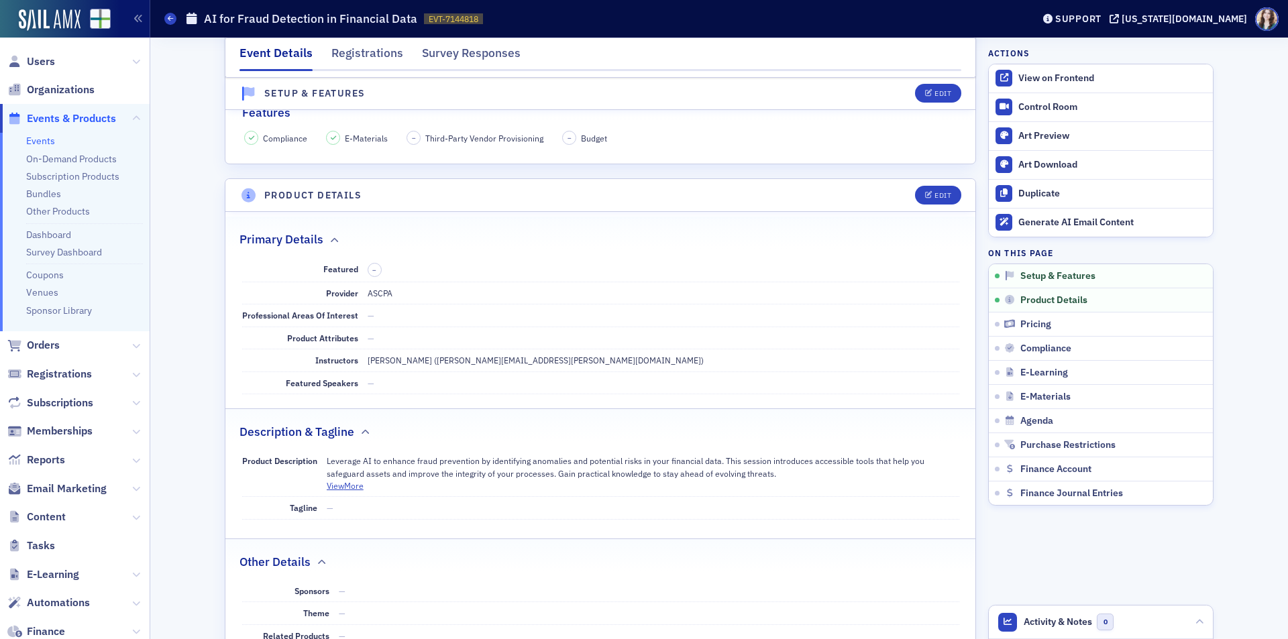
scroll to position [403, 0]
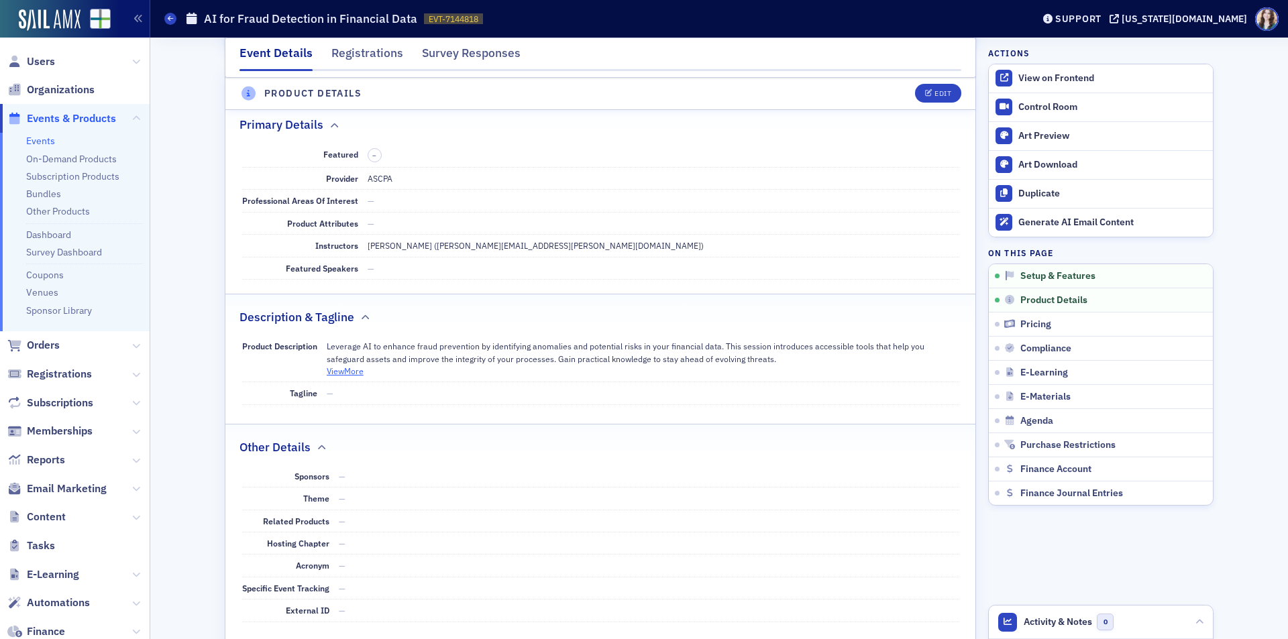
click at [345, 372] on button "View More" at bounding box center [345, 371] width 37 height 12
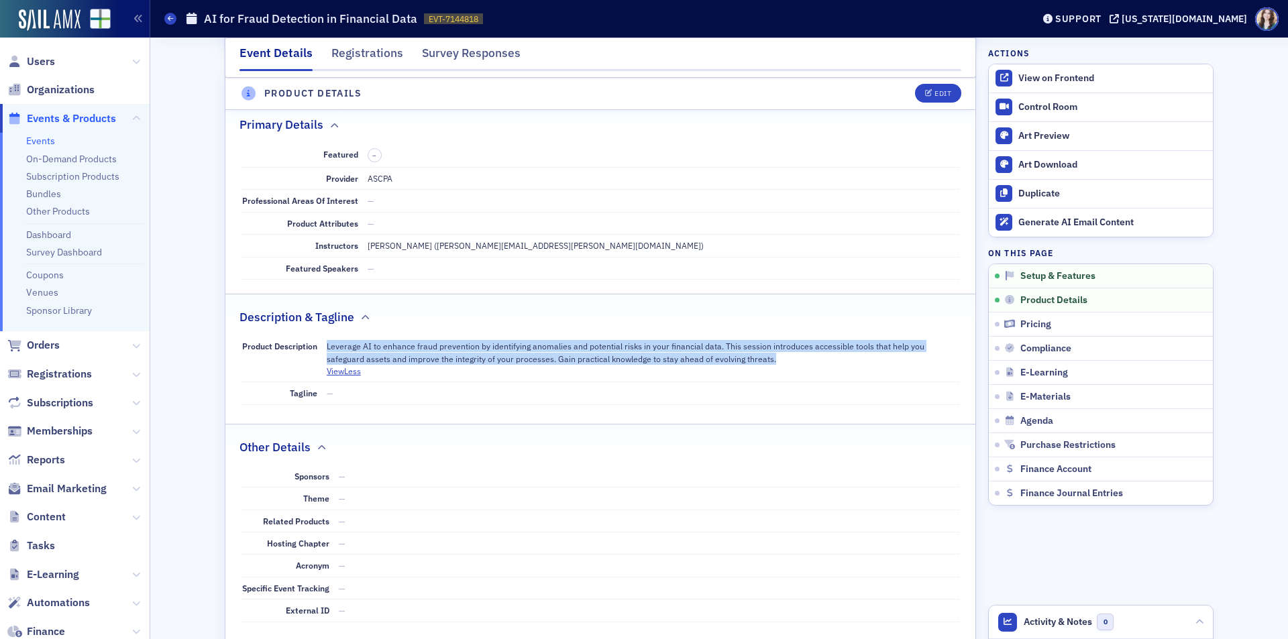
drag, startPoint x: 324, startPoint y: 343, endPoint x: 735, endPoint y: 362, distance: 411.7
click at [735, 362] on p "Leverage AI to enhance fraud prevention by identifying anomalies and potential …" at bounding box center [643, 352] width 633 height 25
copy p "Leverage AI to enhance fraud prevention by identifying anomalies and potential …"
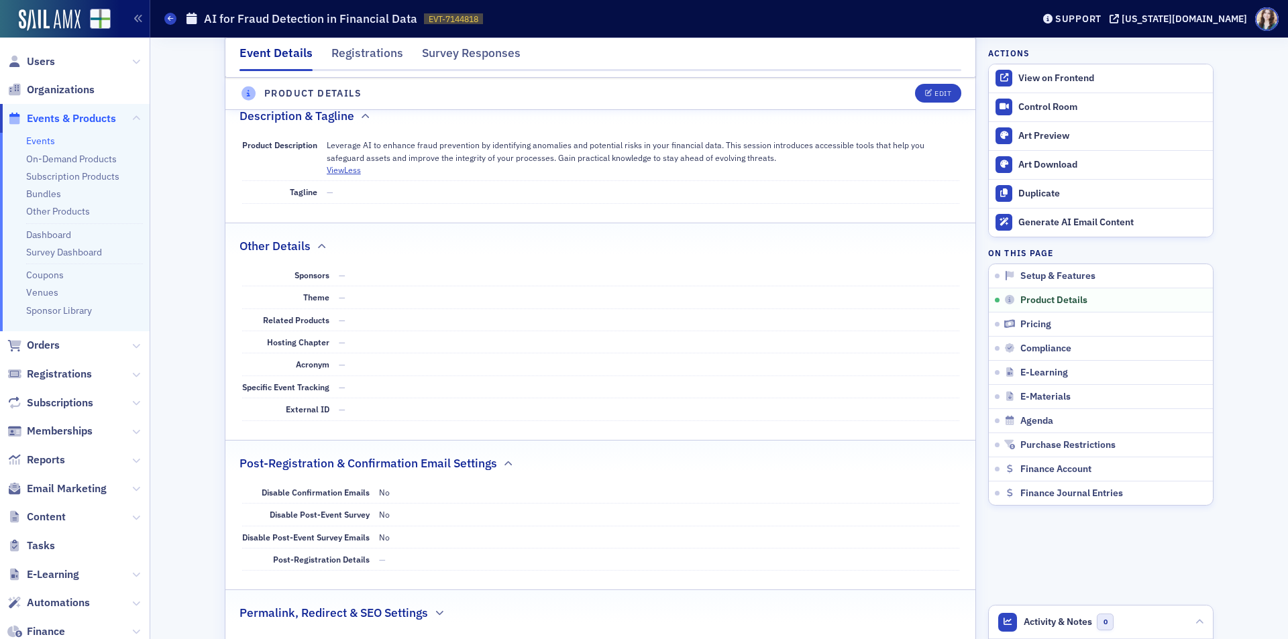
click at [684, 437] on div "Primary Details Featured – Provider ASCPA Professional Areas Of Interest — Prod…" at bounding box center [600, 270] width 750 height 749
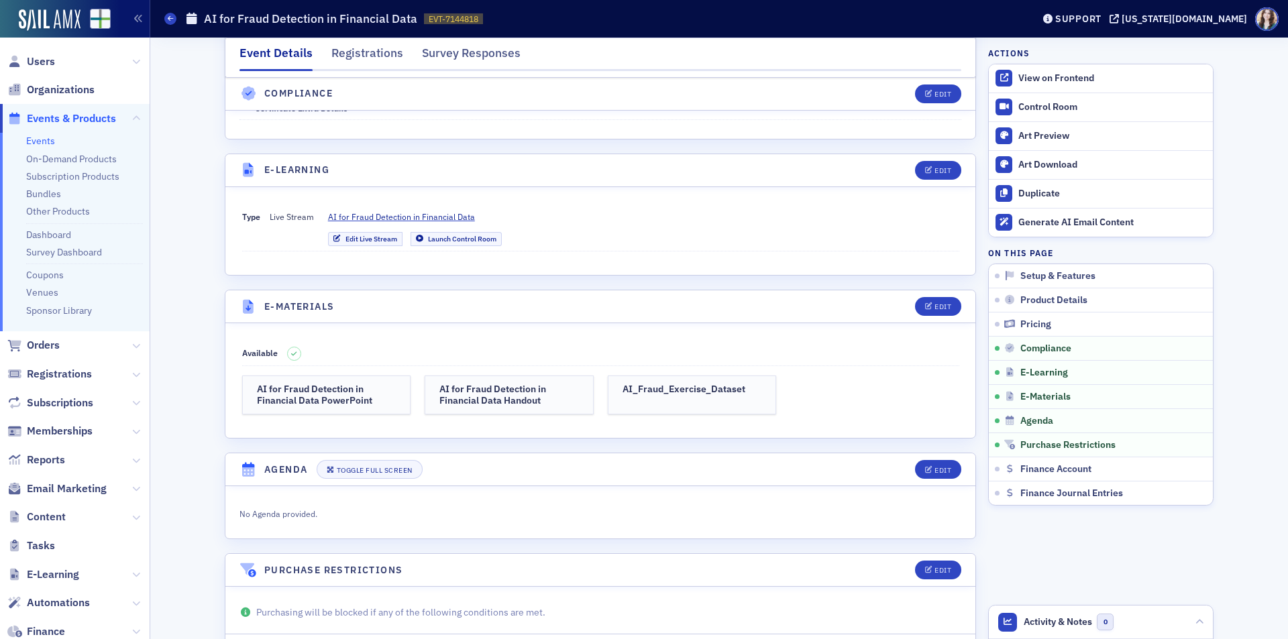
scroll to position [1745, 0]
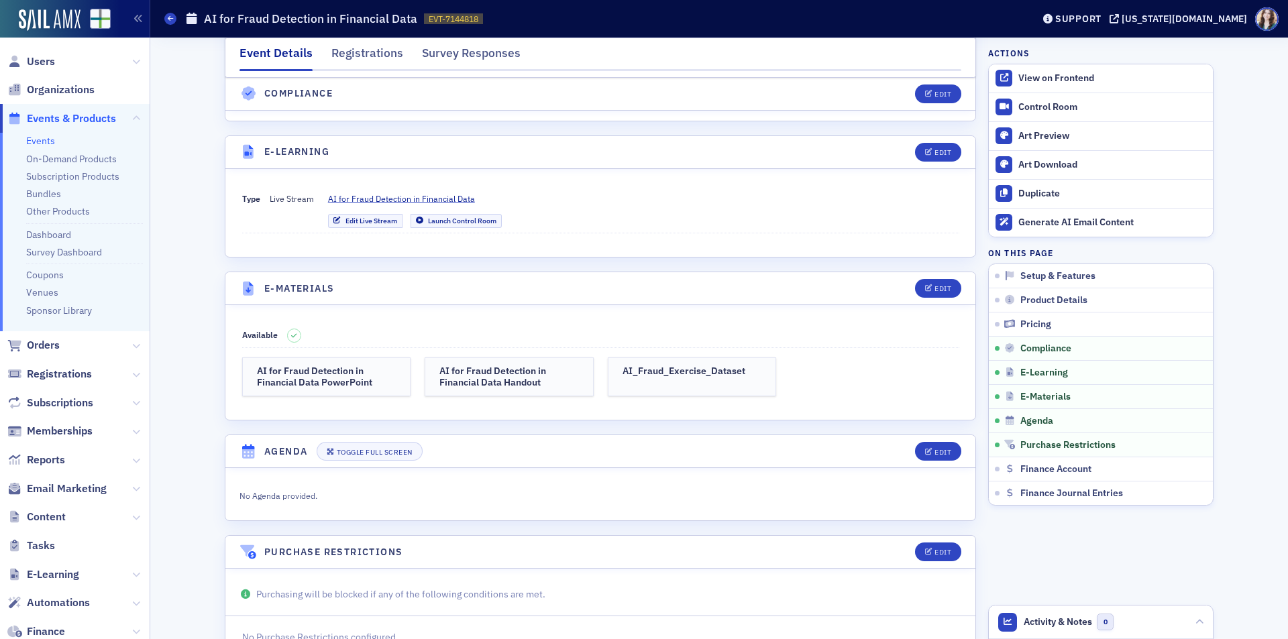
drag, startPoint x: 291, startPoint y: 385, endPoint x: 419, endPoint y: 331, distance: 139.2
click at [421, 329] on dd at bounding box center [623, 335] width 672 height 23
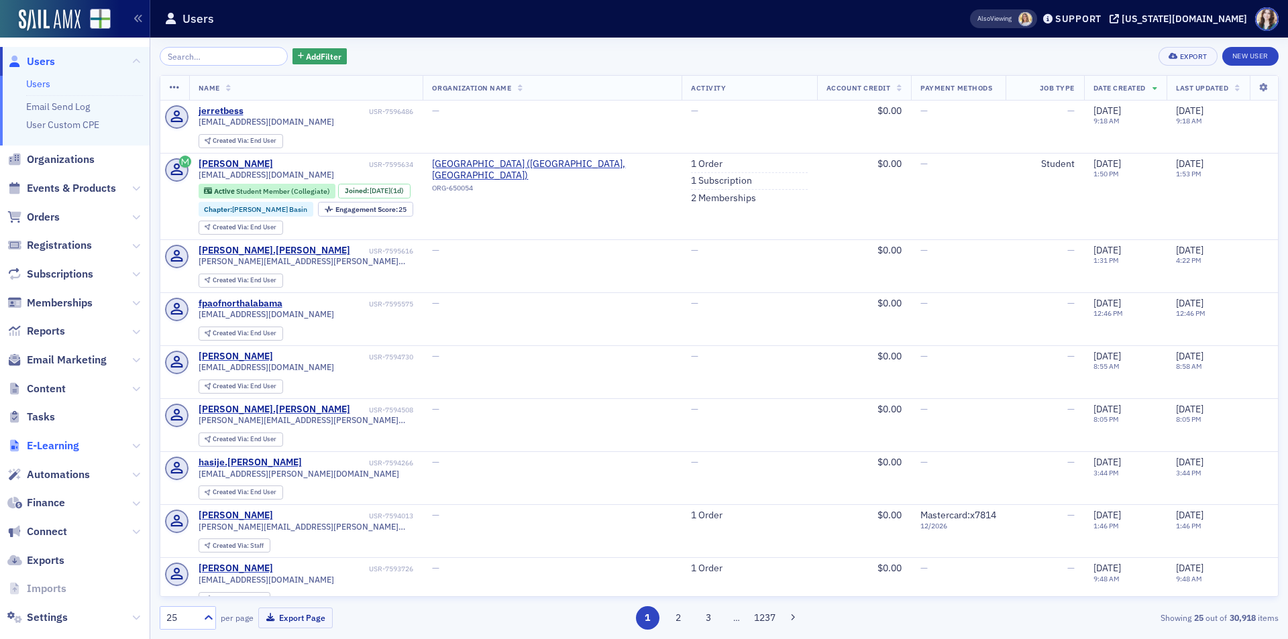
click at [56, 450] on span "E-Learning" at bounding box center [53, 446] width 52 height 15
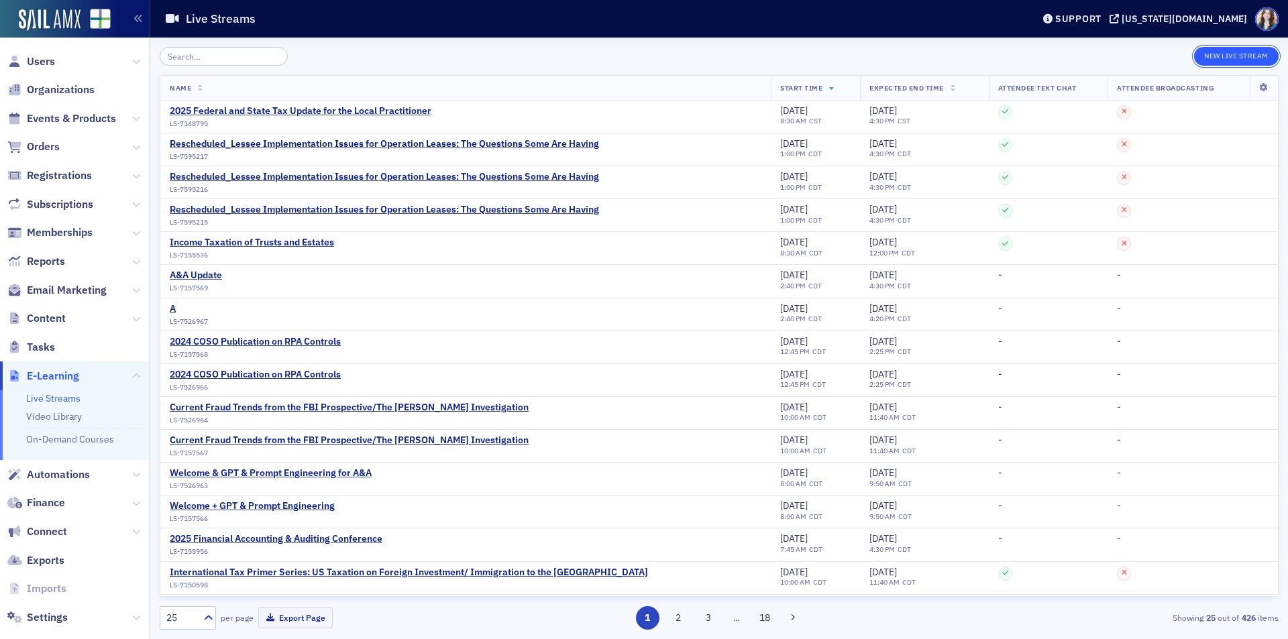
click at [1243, 53] on button "New Live Stream" at bounding box center [1236, 56] width 85 height 19
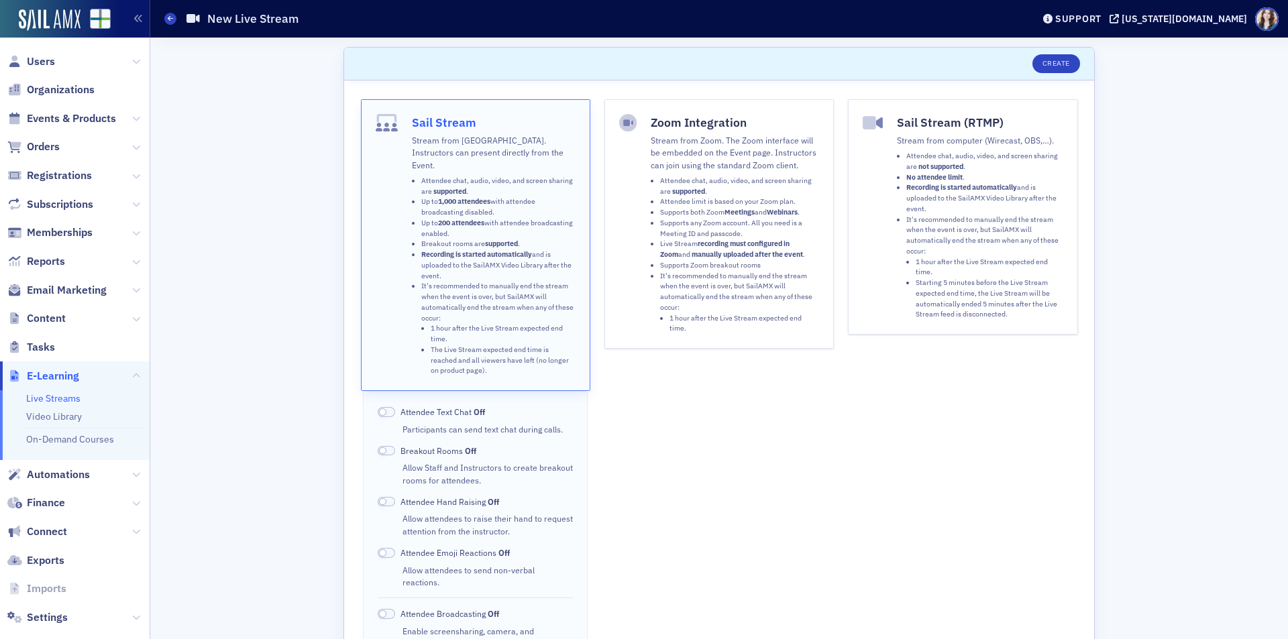
click at [382, 407] on span at bounding box center [386, 412] width 17 height 10
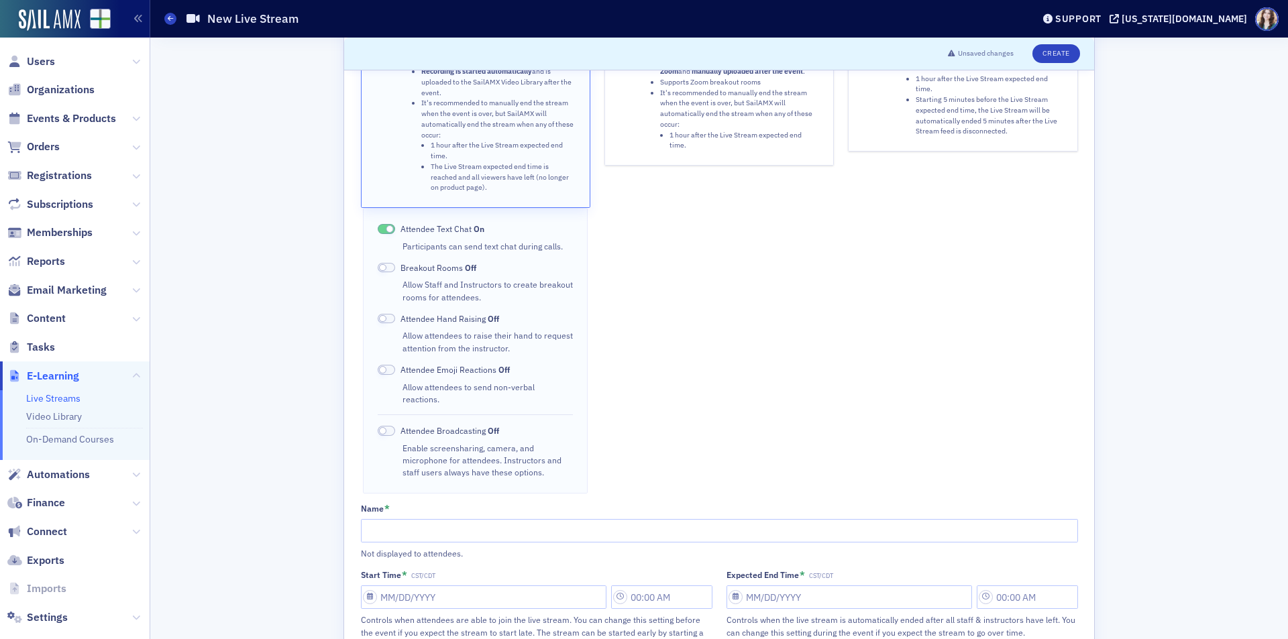
scroll to position [201, 0]
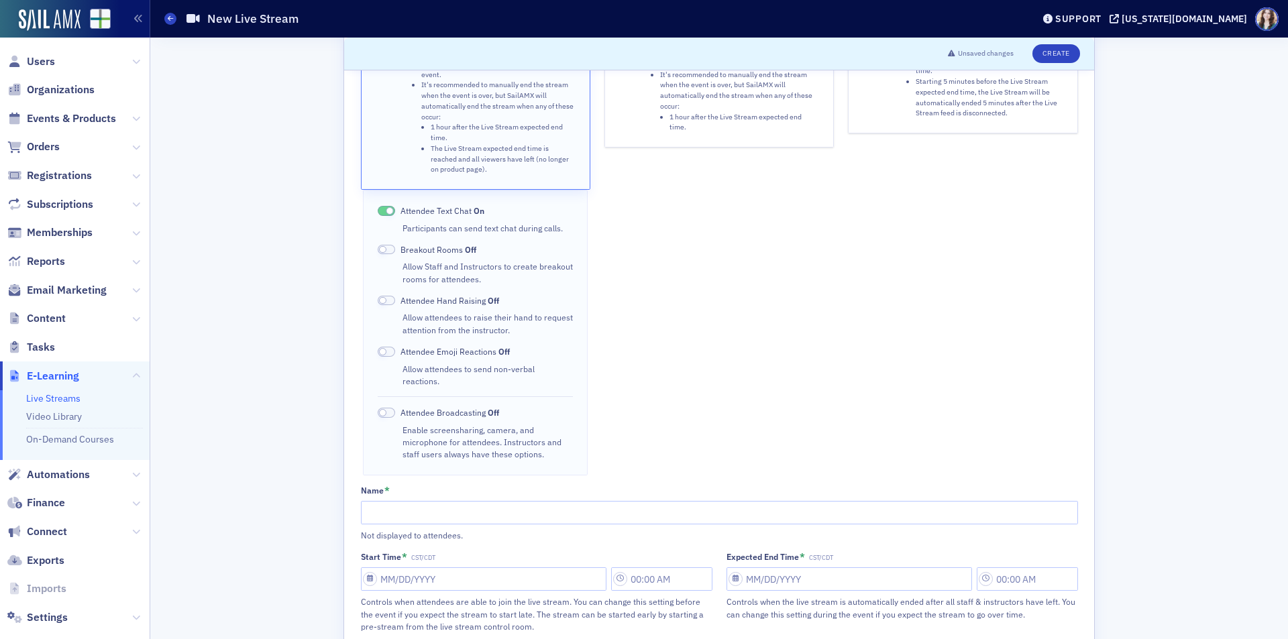
click at [382, 408] on span at bounding box center [386, 413] width 17 height 10
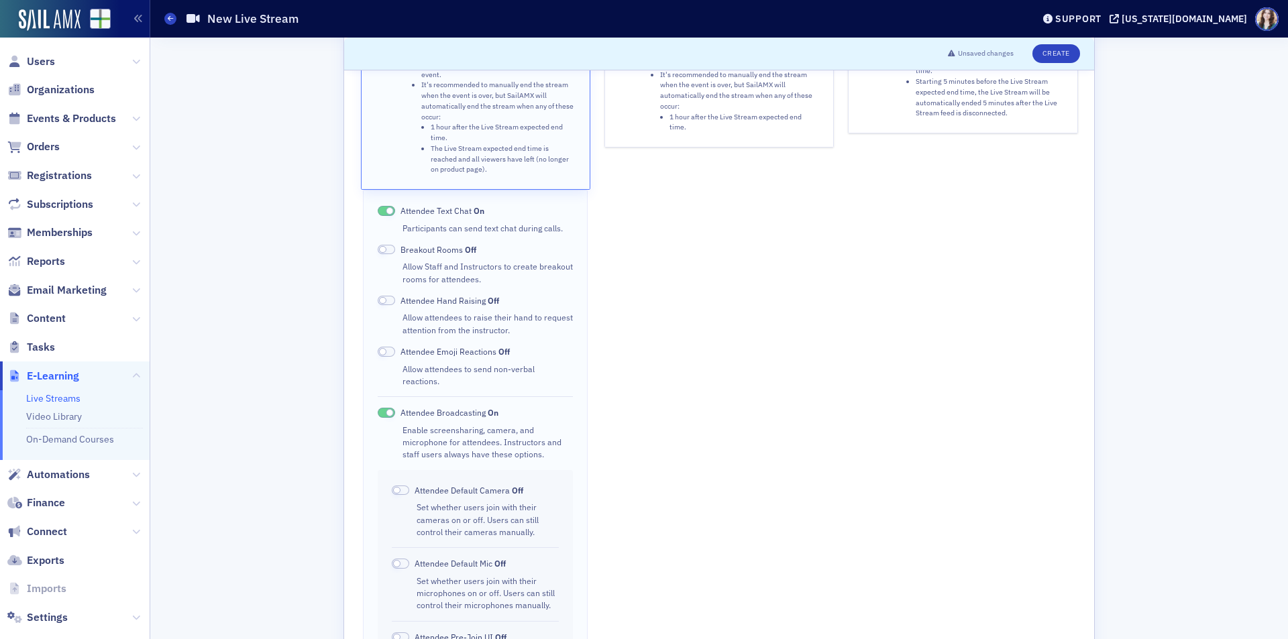
click at [386, 409] on span at bounding box center [389, 412] width 7 height 7
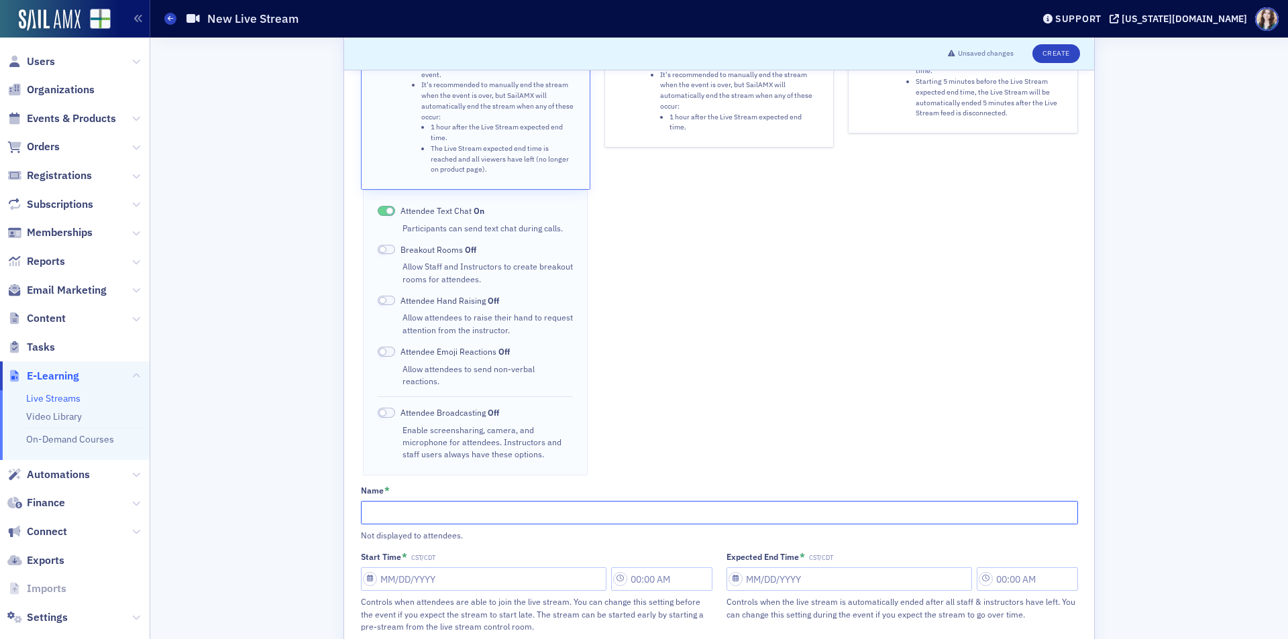
click at [444, 501] on input "Name *" at bounding box center [719, 512] width 717 height 23
type input "AI for Fraud Detection in Financial Data 9/15"
click at [468, 568] on input "Start Time * CST/CDT" at bounding box center [484, 579] width 246 height 23
select select "7"
select select "2025"
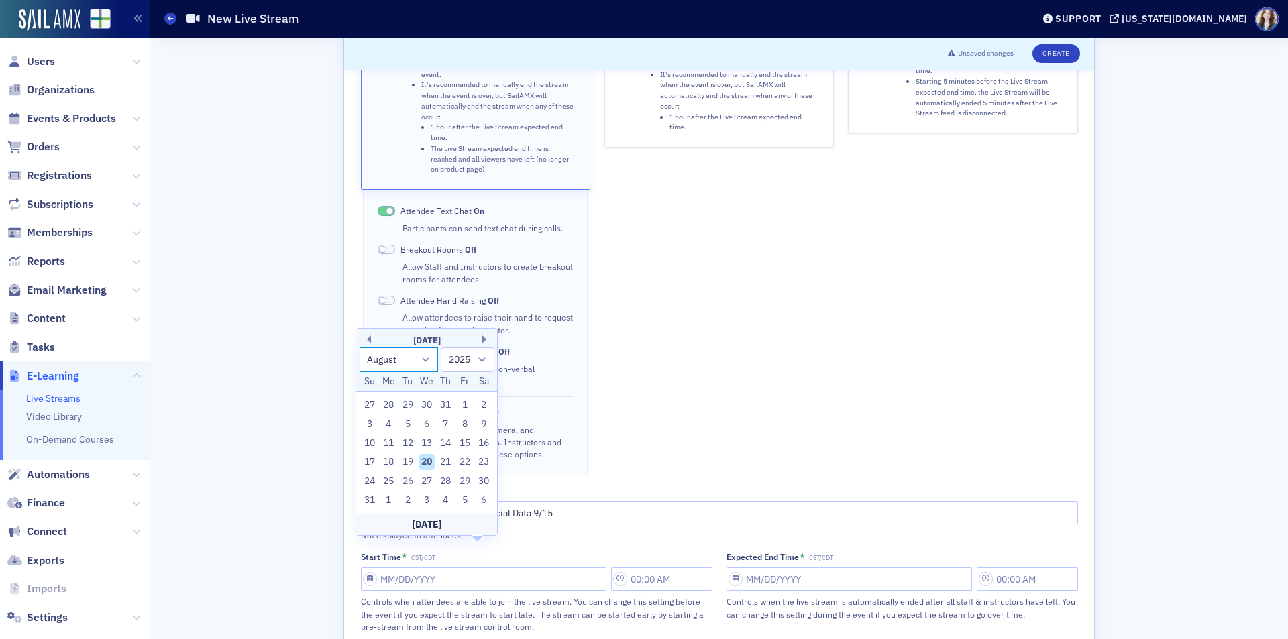
click at [423, 356] on select "January February March April May June July August September October November De…" at bounding box center [399, 360] width 79 height 25
select select "8"
click at [360, 366] on select "January February March April May June July August September October November De…" at bounding box center [399, 360] width 79 height 25
click at [397, 463] on div "15" at bounding box center [388, 462] width 16 height 16
type input "[DATE]"
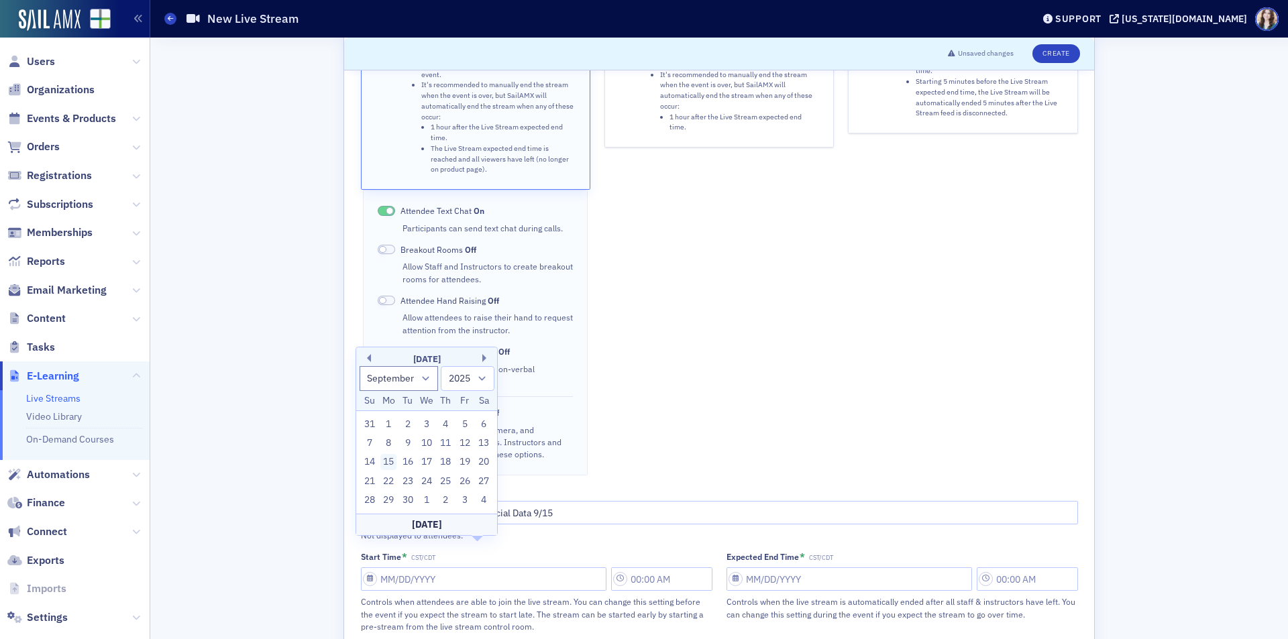
type input "10:00 AM"
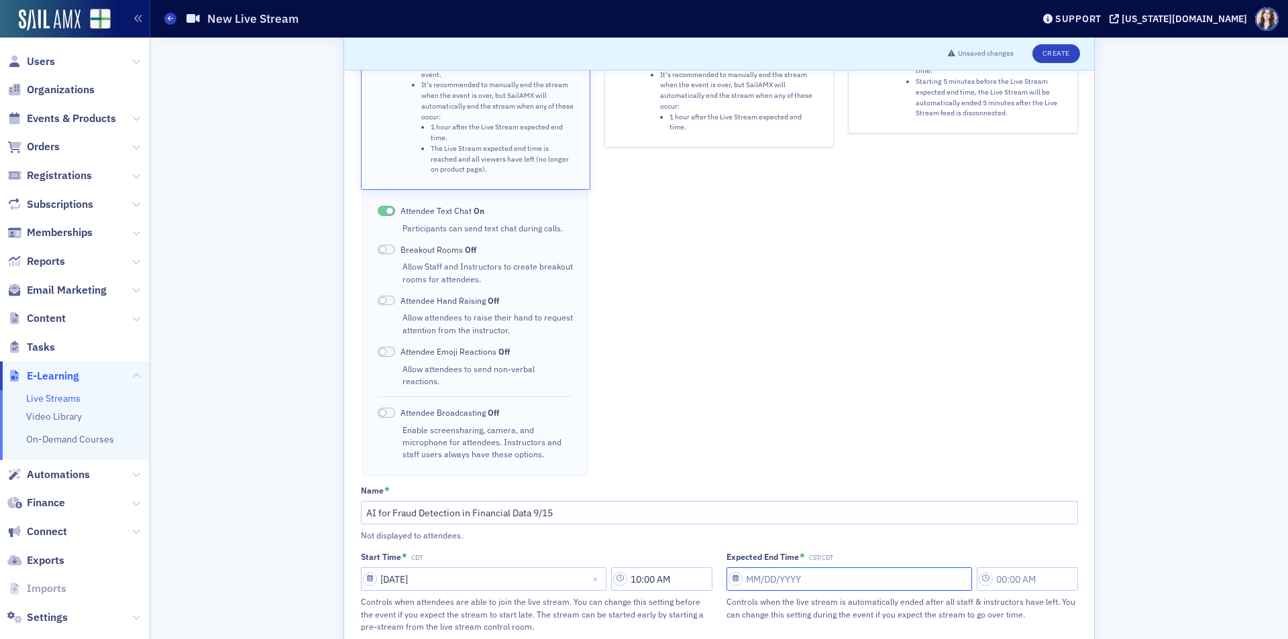
click at [821, 568] on input "Expected End Time * CST/CDT" at bounding box center [850, 579] width 246 height 23
select select "7"
select select "2025"
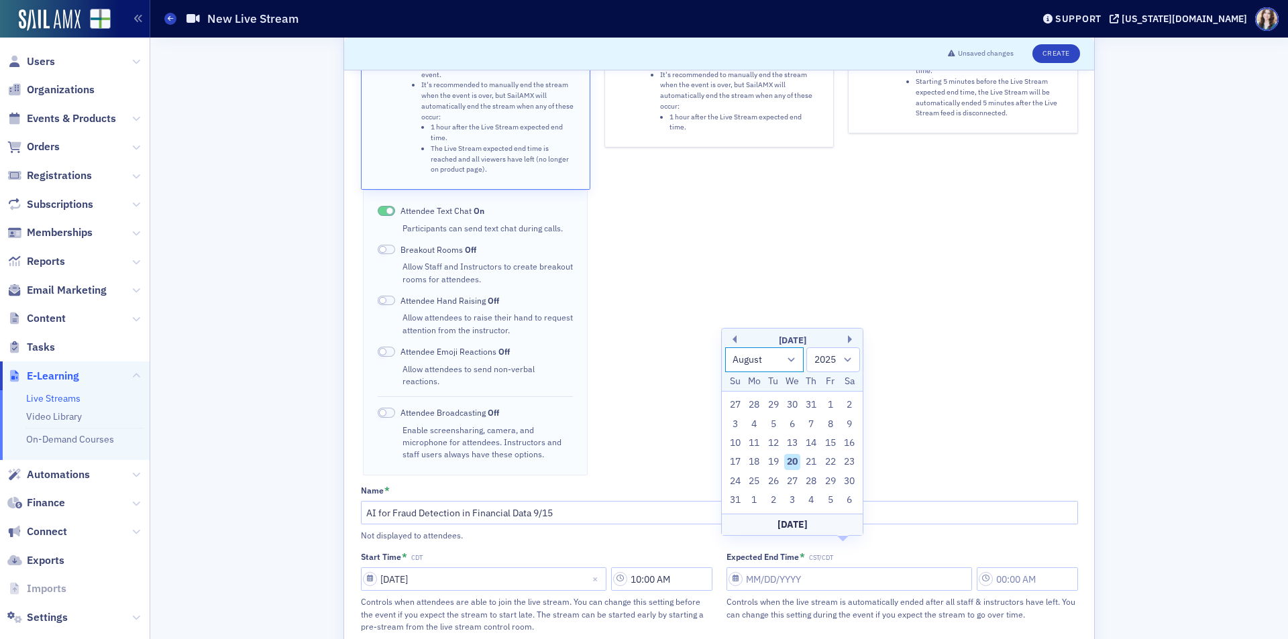
click at [774, 367] on select "January February March April May June July August September October November De…" at bounding box center [764, 360] width 79 height 25
select select "8"
click at [725, 366] on select "January February March April May June July August September October November De…" at bounding box center [764, 360] width 79 height 25
click at [750, 458] on div "15" at bounding box center [754, 462] width 16 height 16
type input "[DATE]"
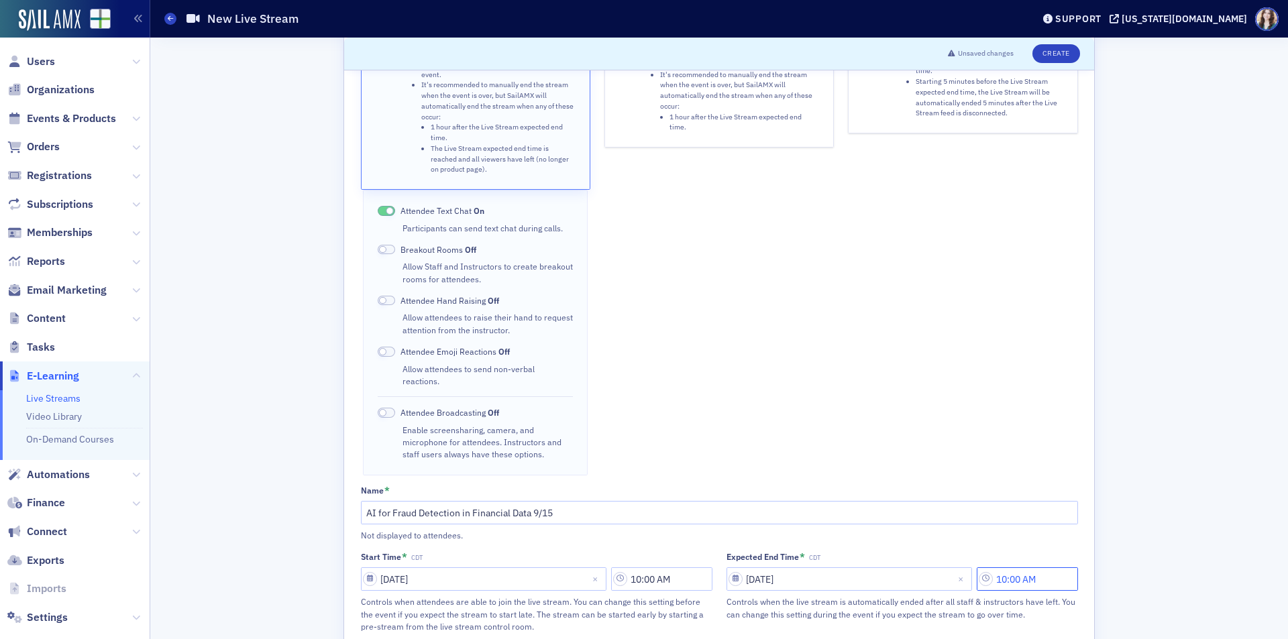
click at [1029, 568] on input "10:00 AM" at bounding box center [1027, 579] width 101 height 23
click at [853, 554] on icon at bounding box center [857, 554] width 13 height 13
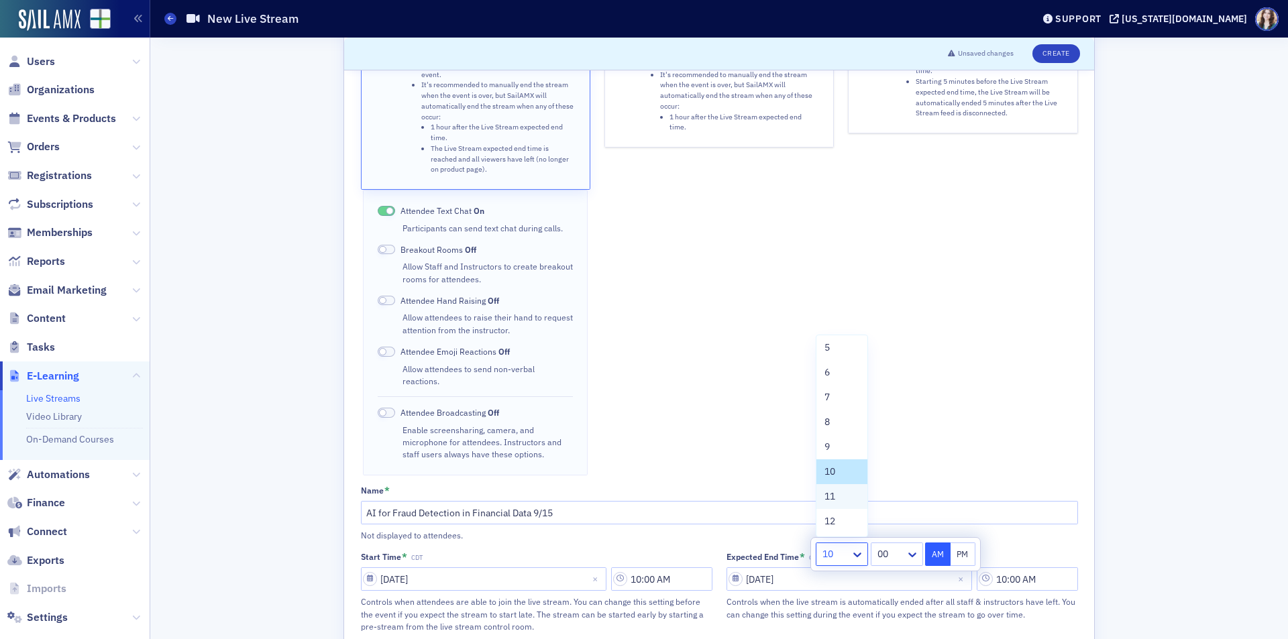
click at [845, 501] on div "11" at bounding box center [842, 497] width 35 height 14
click at [907, 552] on icon at bounding box center [912, 554] width 13 height 13
click at [892, 394] on div "40" at bounding box center [897, 396] width 35 height 14
type input "11:40 AM"
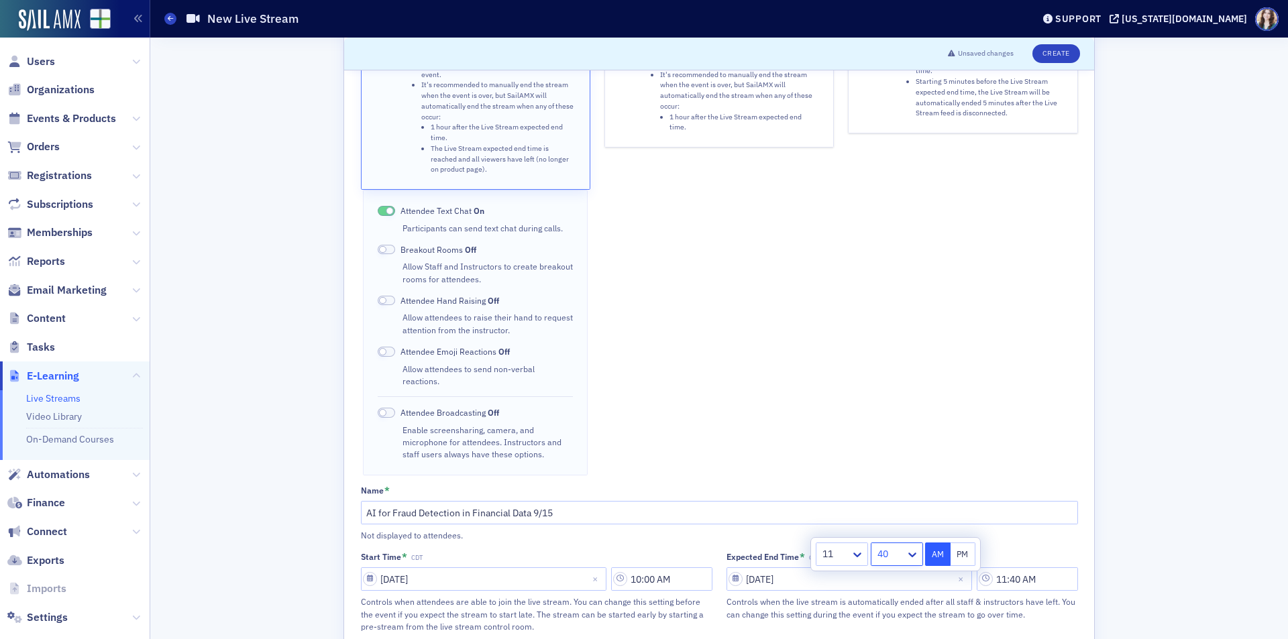
click at [973, 420] on div "Sail Stream (RTMP) Stream from computer (Wirecast, OBS,…). Attendee chat, audio…" at bounding box center [962, 187] width 229 height 578
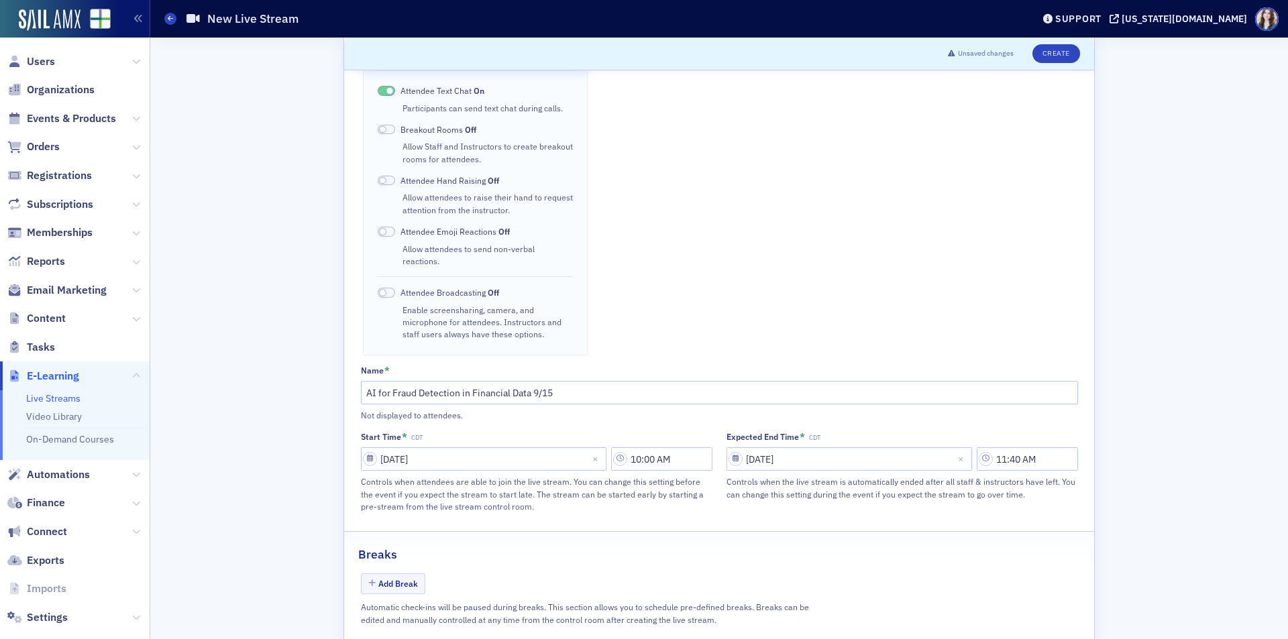
scroll to position [335, 0]
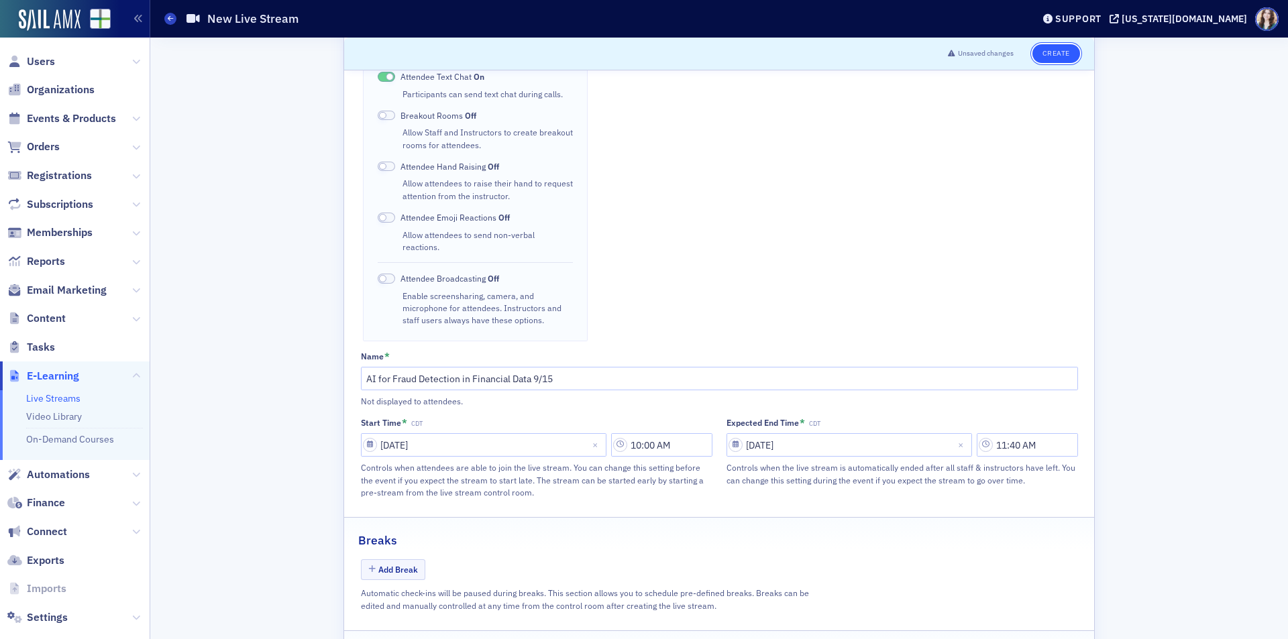
click at [1045, 52] on button "Create" at bounding box center [1057, 53] width 48 height 19
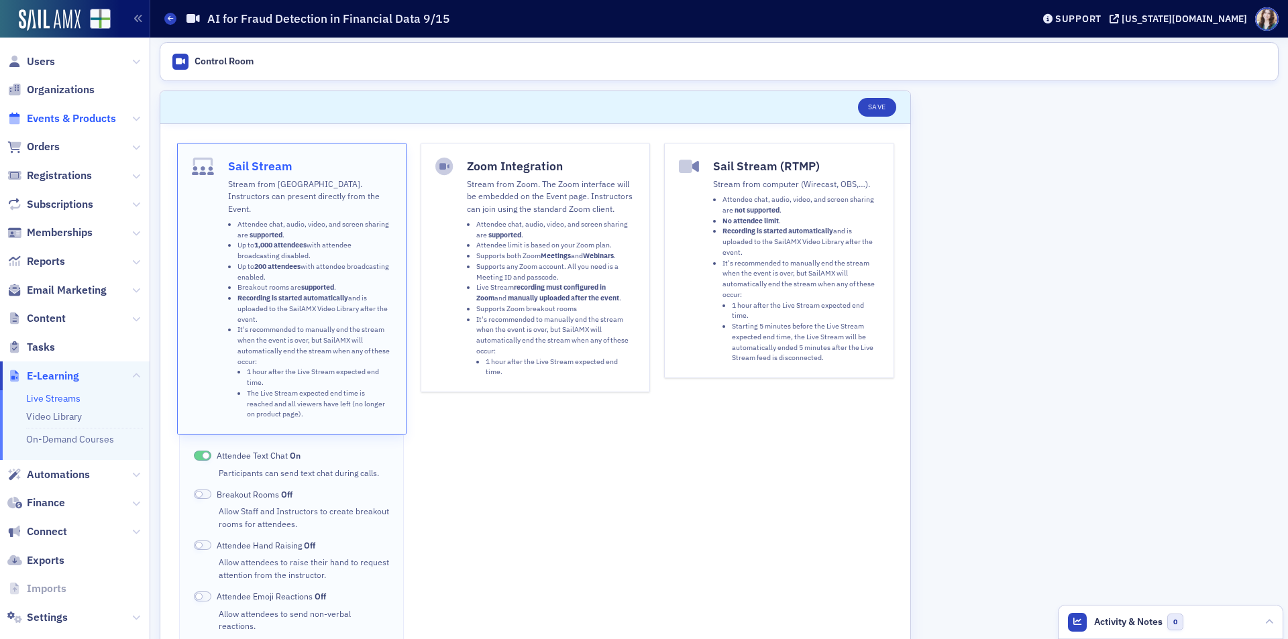
click at [46, 117] on span "Events & Products" at bounding box center [71, 118] width 89 height 15
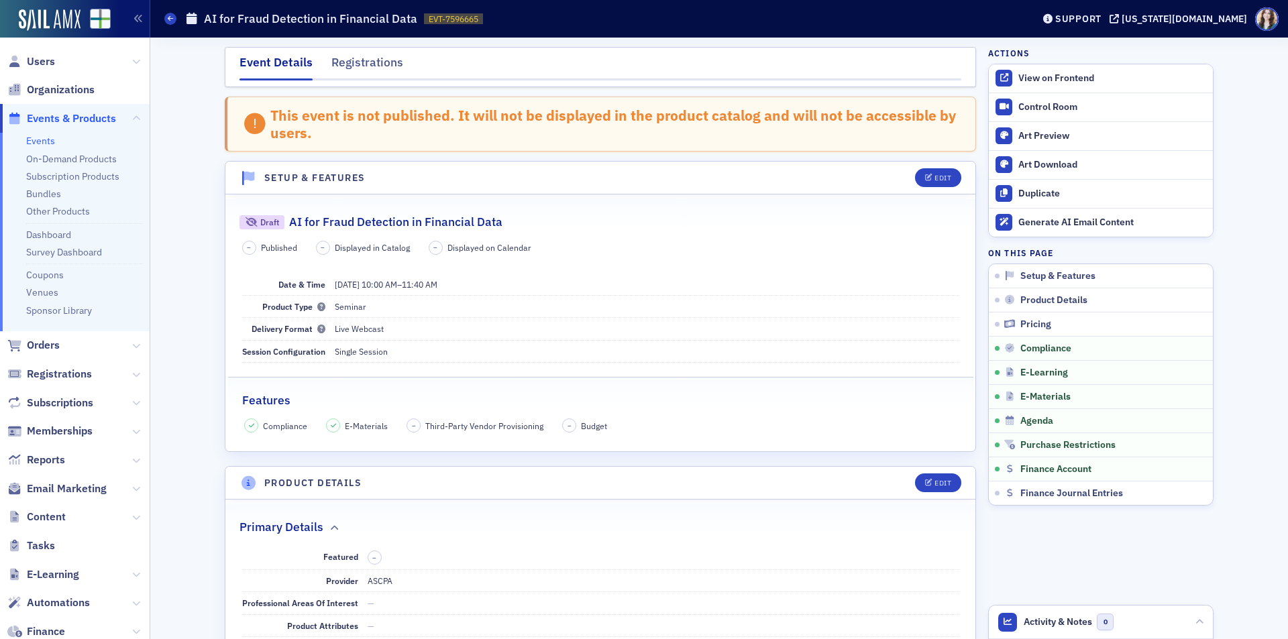
scroll to position [1802, 0]
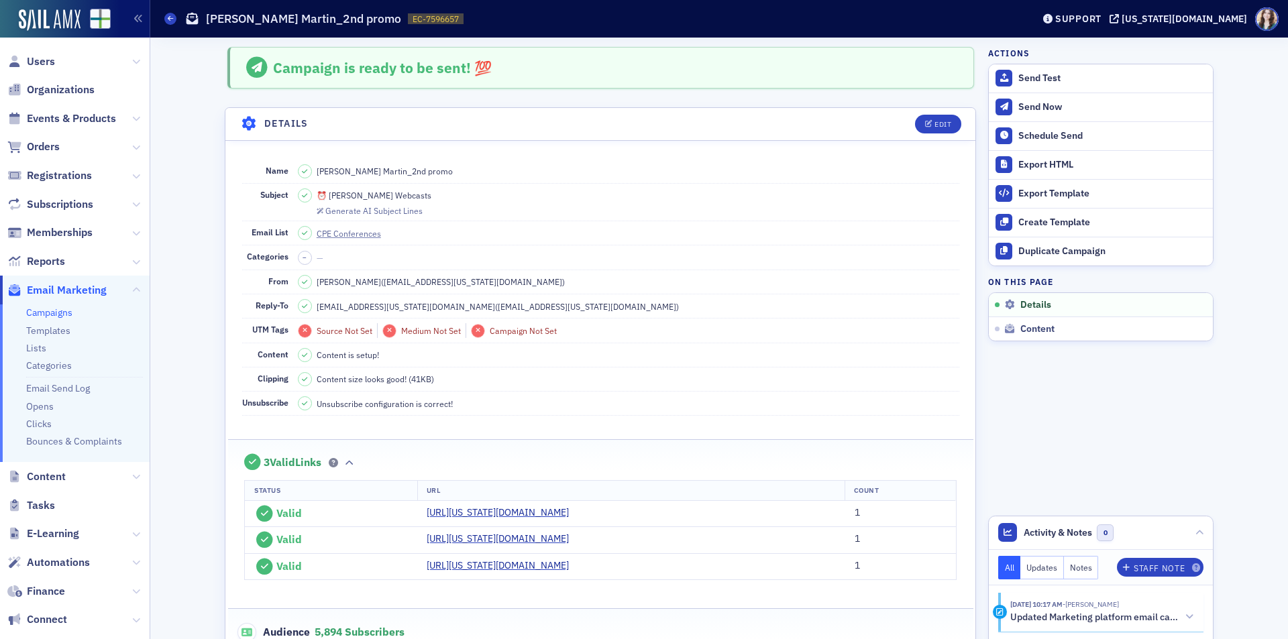
click at [886, 122] on header "Details Edit" at bounding box center [600, 124] width 750 height 33
